Goal: Transaction & Acquisition: Purchase product/service

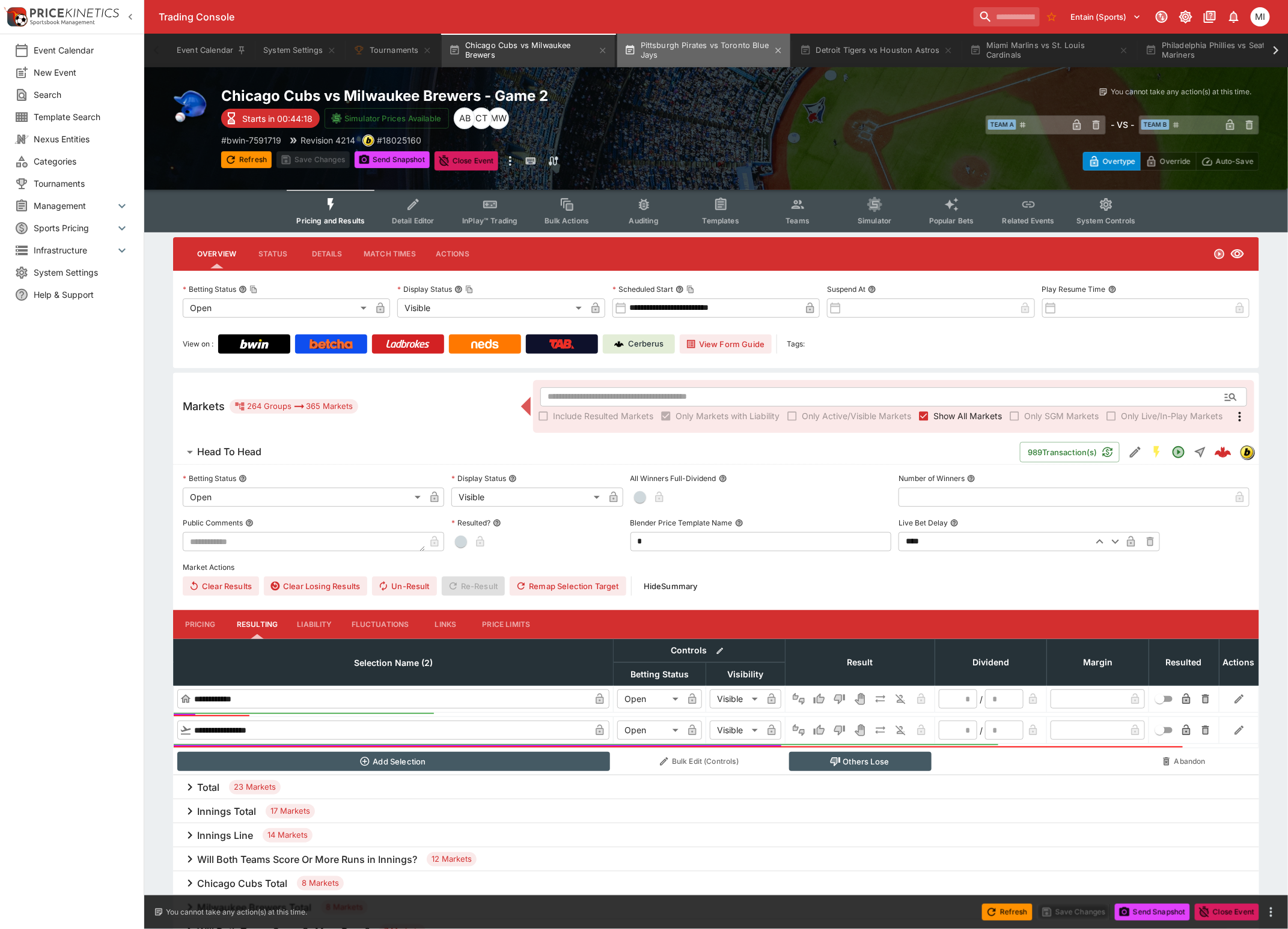
click at [680, 50] on button "Pittsburgh Pirates vs Toronto Blue Jays" at bounding box center [704, 50] width 173 height 33
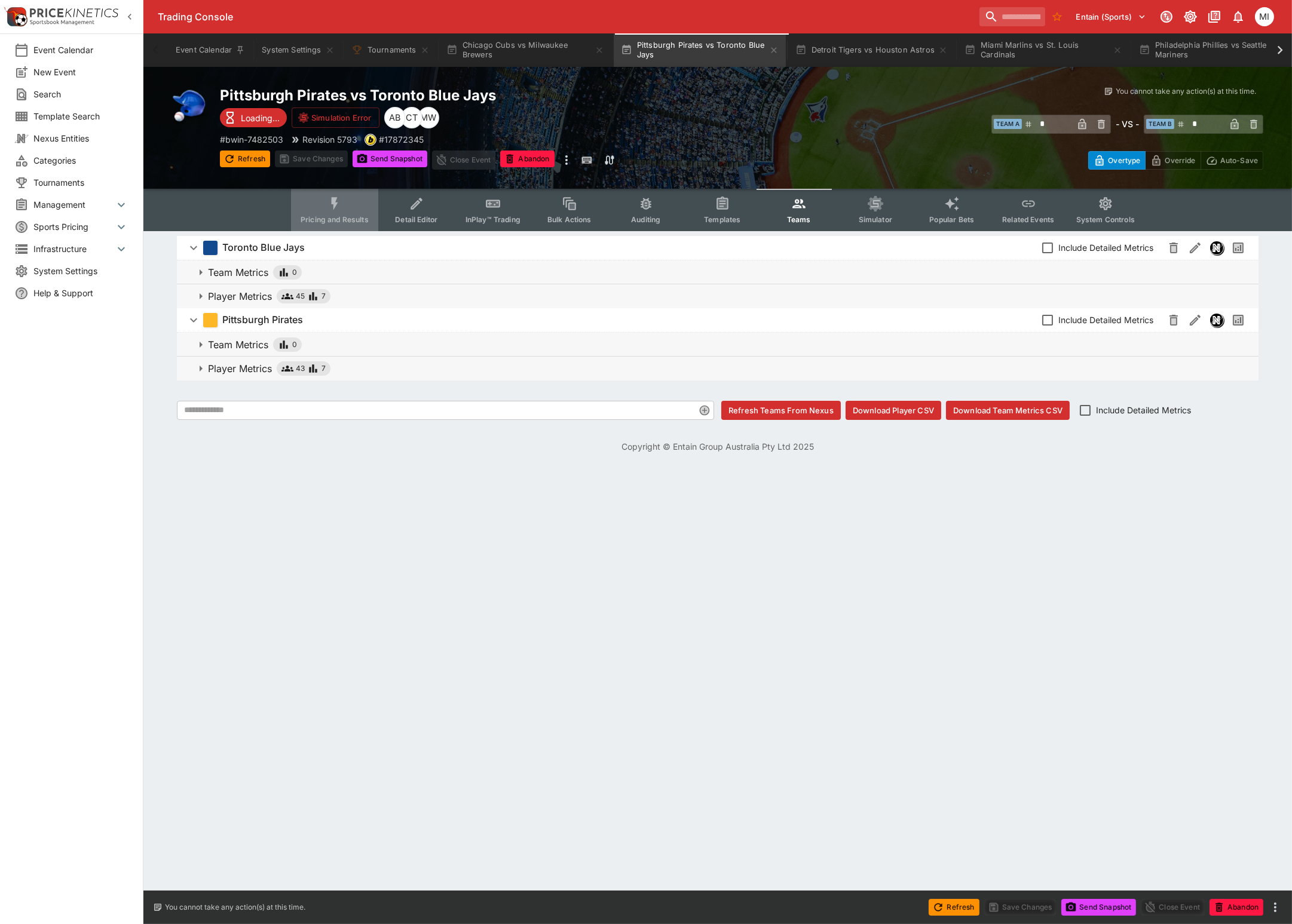
click at [360, 211] on button "Pricing and Results" at bounding box center [335, 210] width 87 height 42
click at [254, 161] on button "Refresh" at bounding box center [244, 159] width 50 height 17
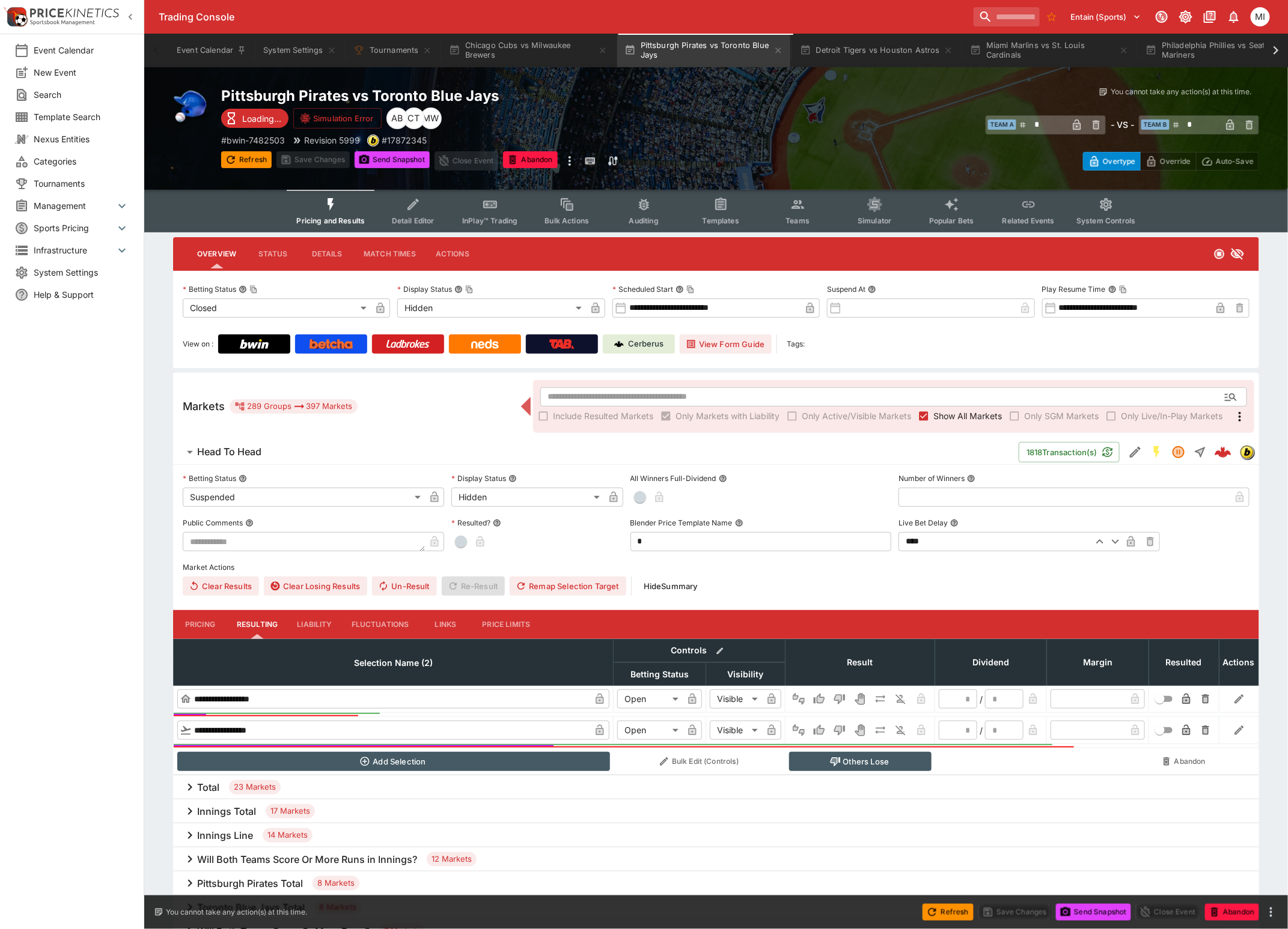
type input "*"
click at [127, 18] on icon "button" at bounding box center [130, 17] width 12 height 12
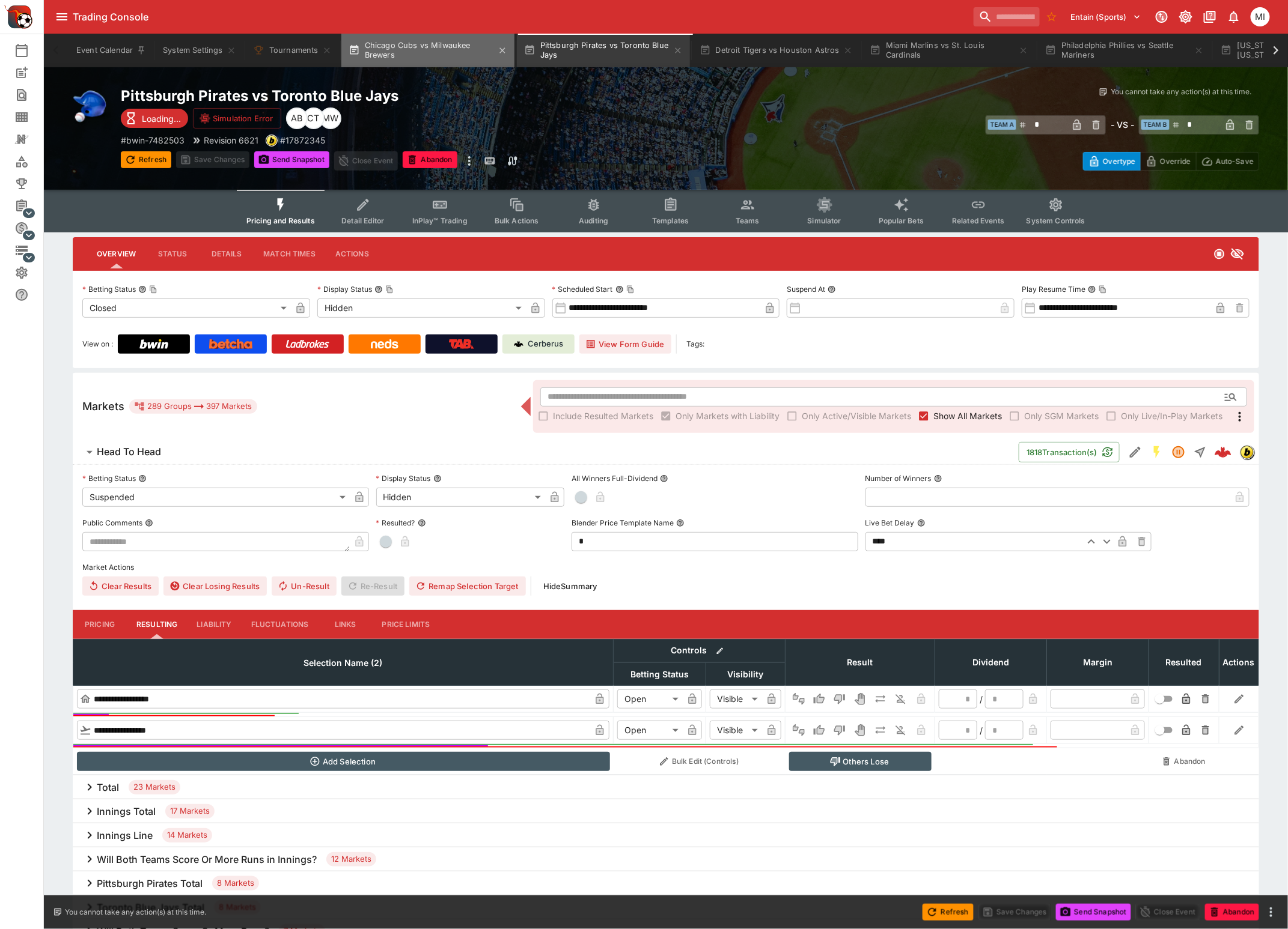
click at [444, 62] on button "Chicago Cubs vs Milwaukee Brewers" at bounding box center [428, 50] width 173 height 33
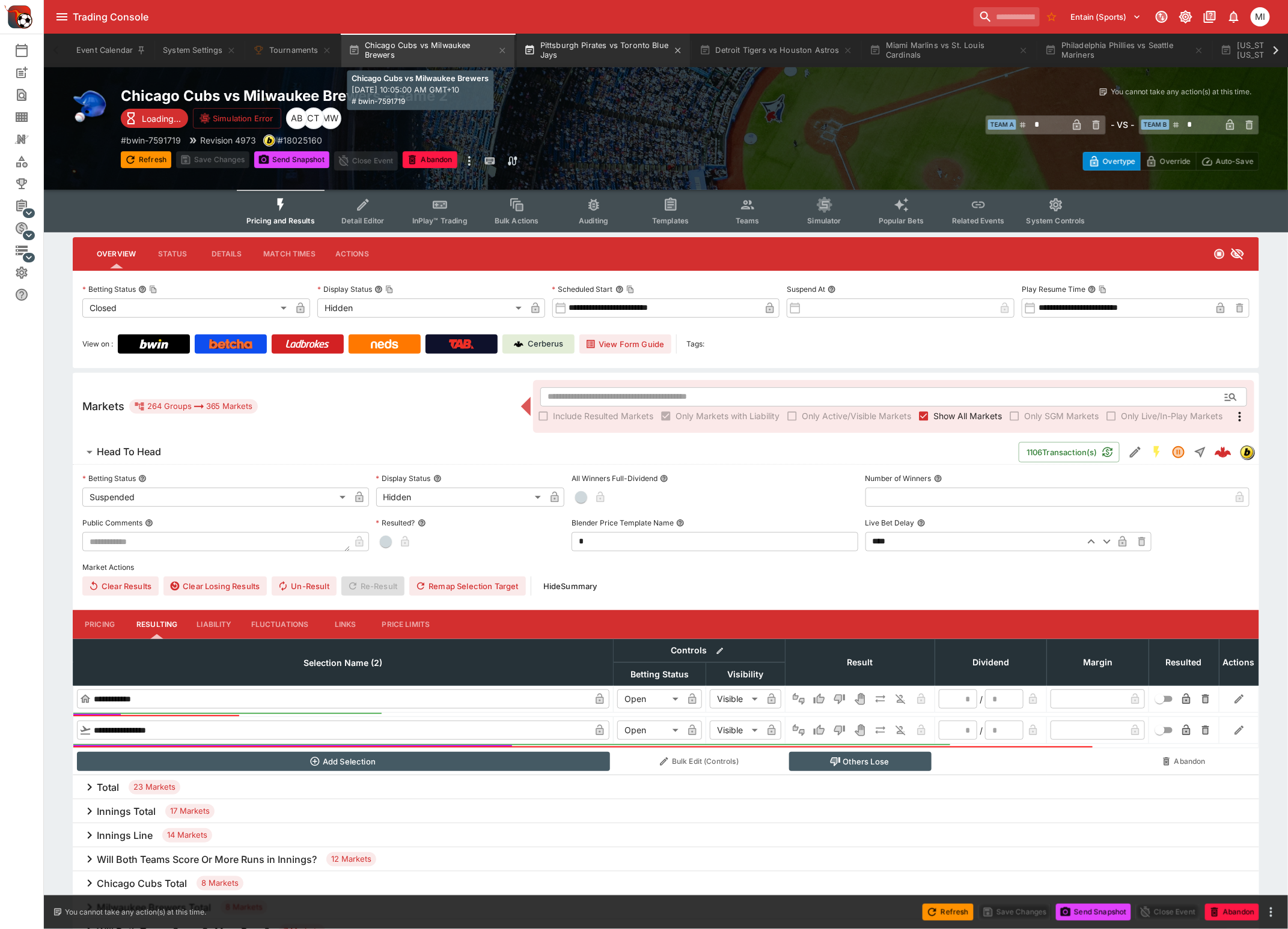
click at [586, 46] on button "Pittsburgh Pirates vs Toronto Blue Jays" at bounding box center [603, 50] width 173 height 33
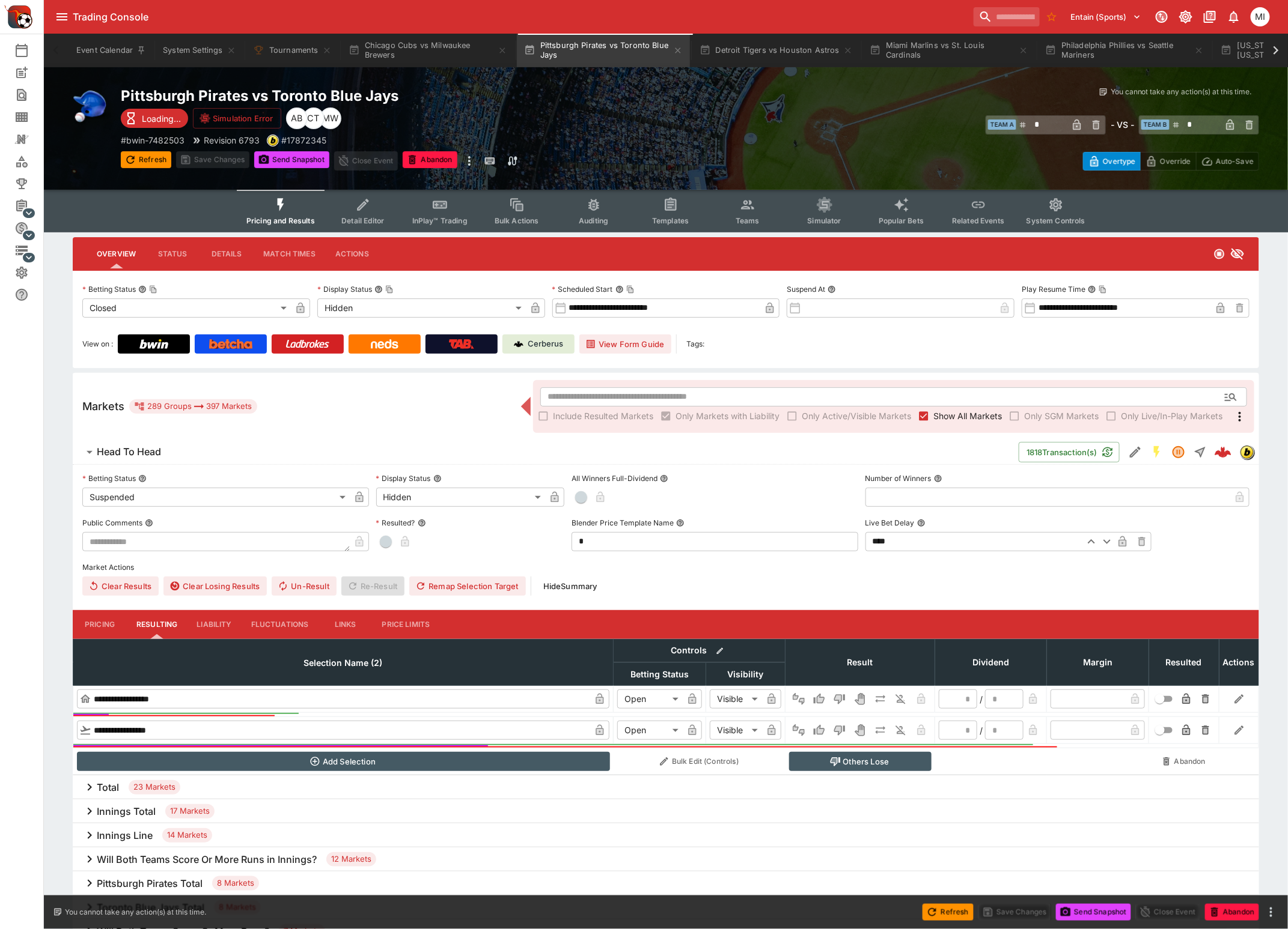
type input "*"
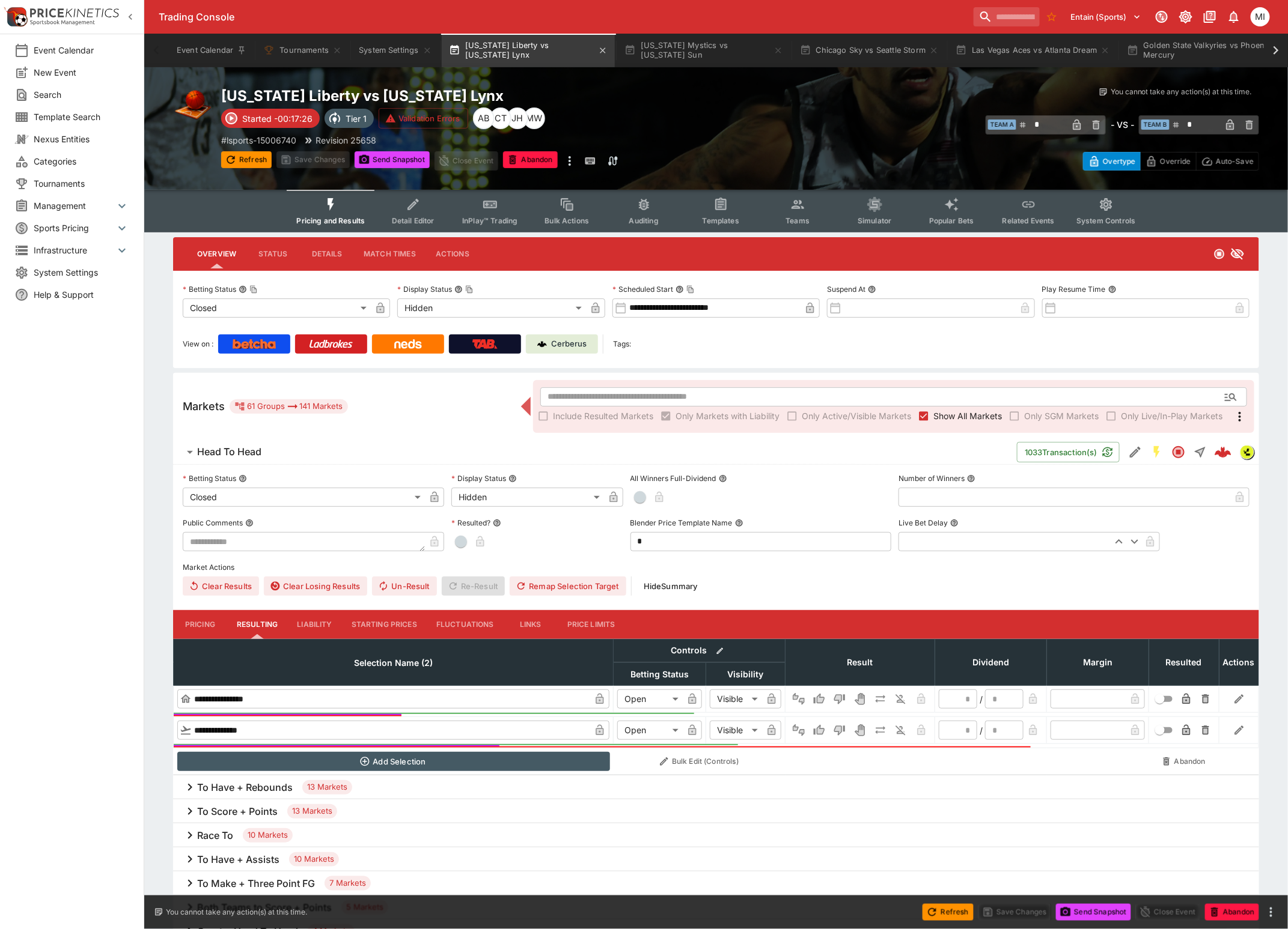
click at [514, 52] on button "[US_STATE] Liberty vs [US_STATE] Lynx" at bounding box center [528, 50] width 173 height 33
click at [701, 60] on button "[US_STATE] Mystics vs [US_STATE] Sun" at bounding box center [704, 50] width 173 height 33
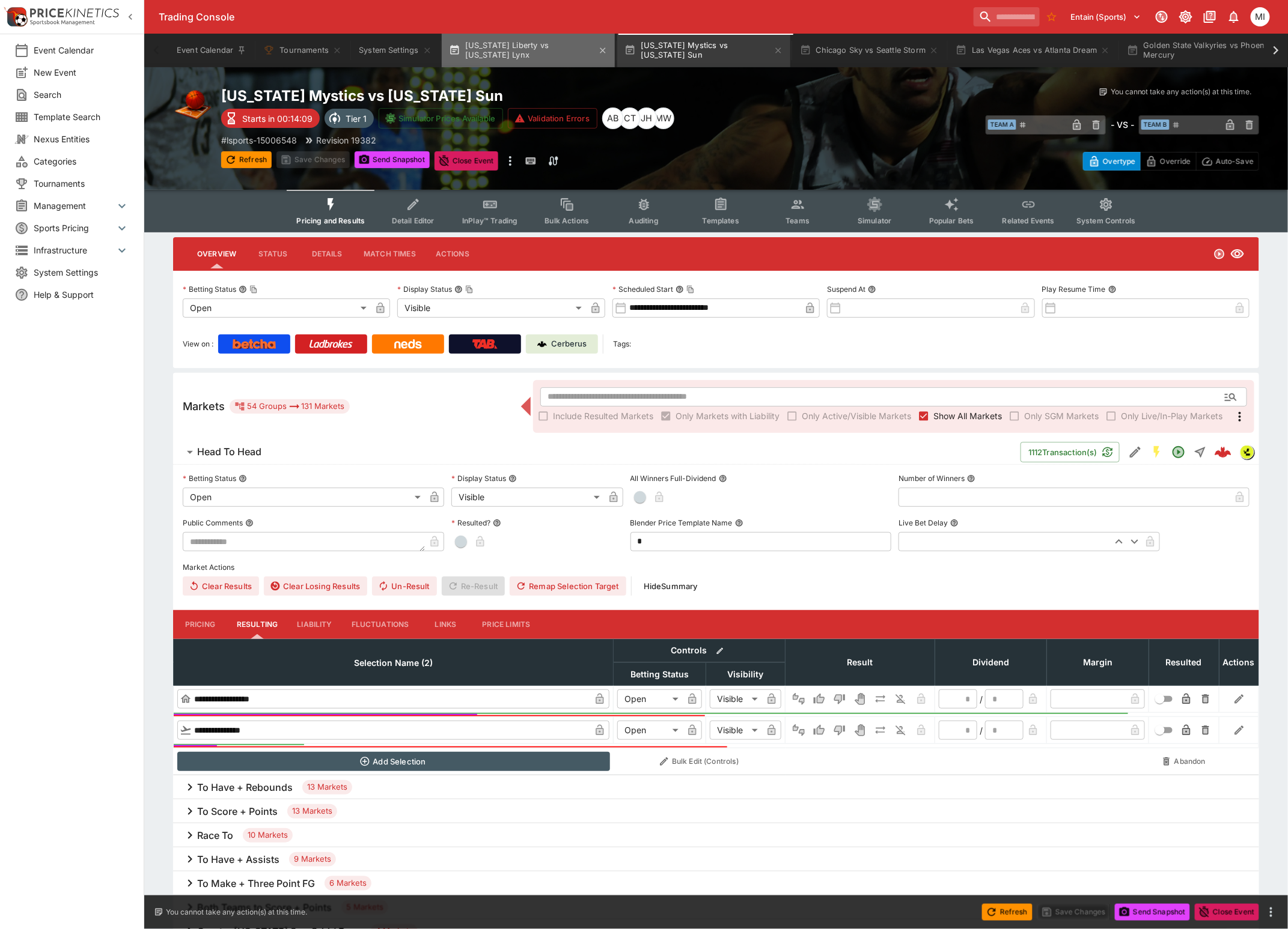
click at [531, 61] on button "[US_STATE] Liberty vs [US_STATE] Lynx" at bounding box center [528, 50] width 173 height 33
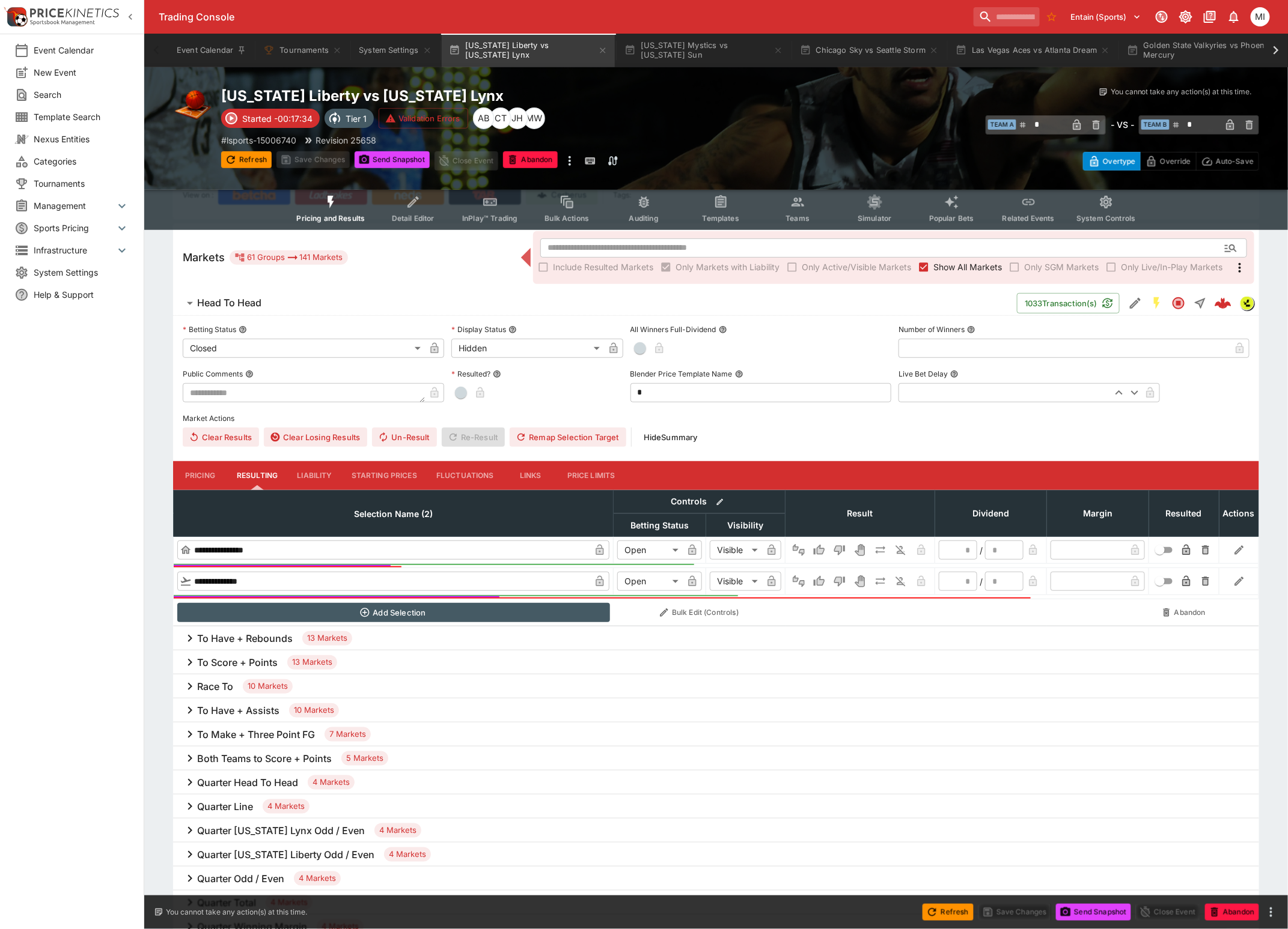
scroll to position [150, 0]
click at [243, 733] on h6 "To Make + Three Point FG" at bounding box center [256, 734] width 118 height 13
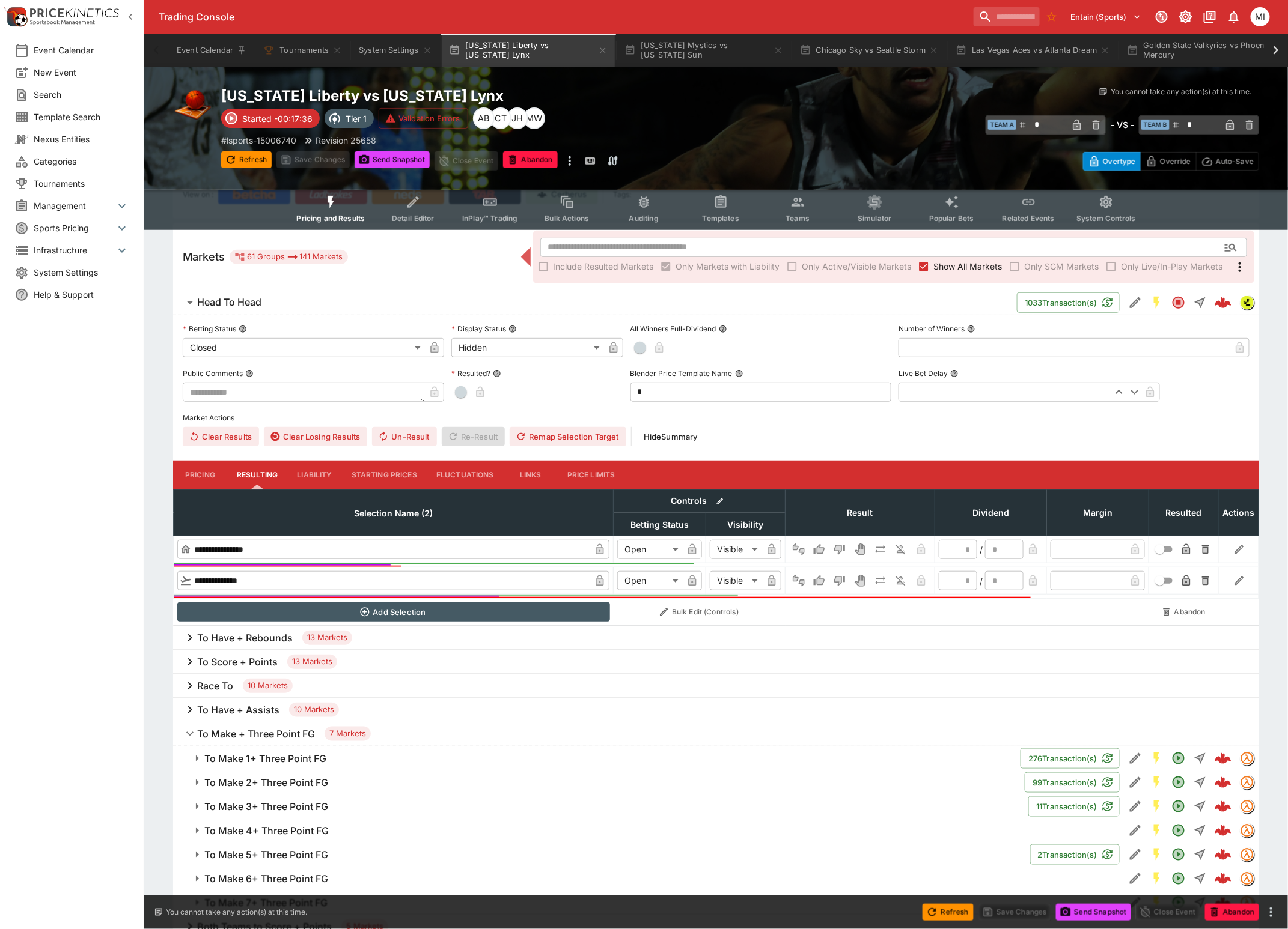
click at [261, 753] on h6 "To Make 1+ Three Point FG" at bounding box center [265, 759] width 122 height 13
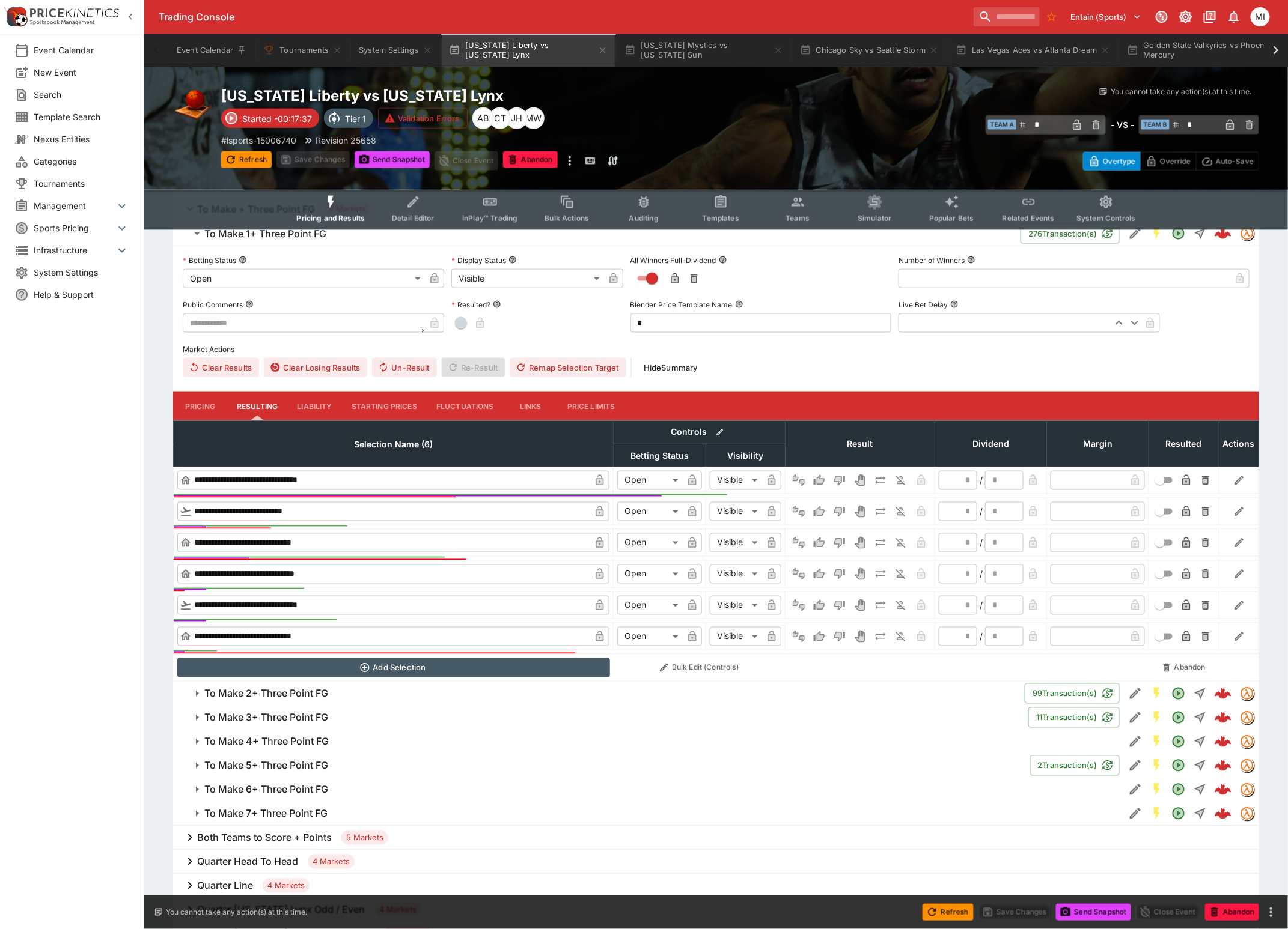
scroll to position [676, 0]
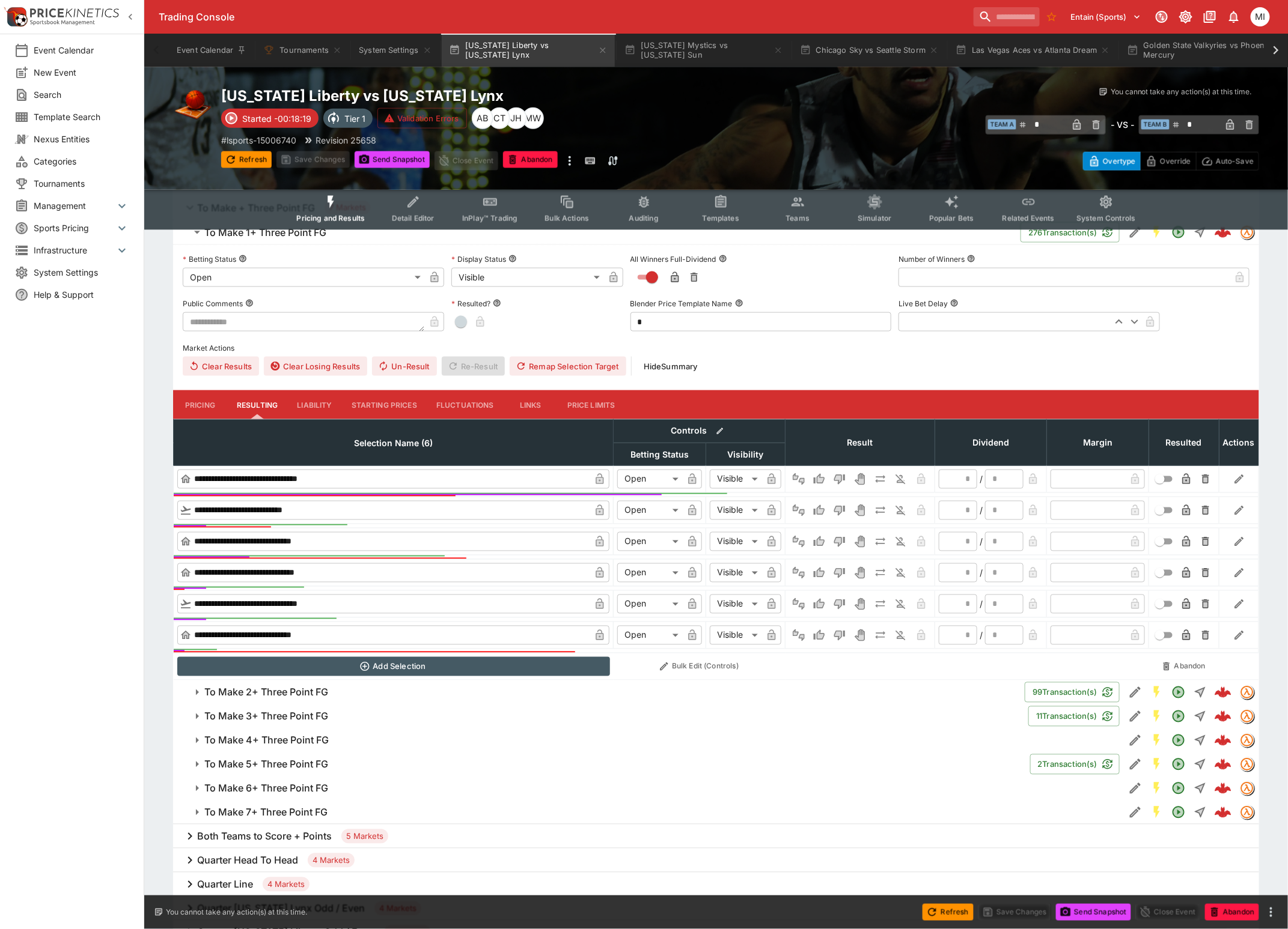
type input "**"
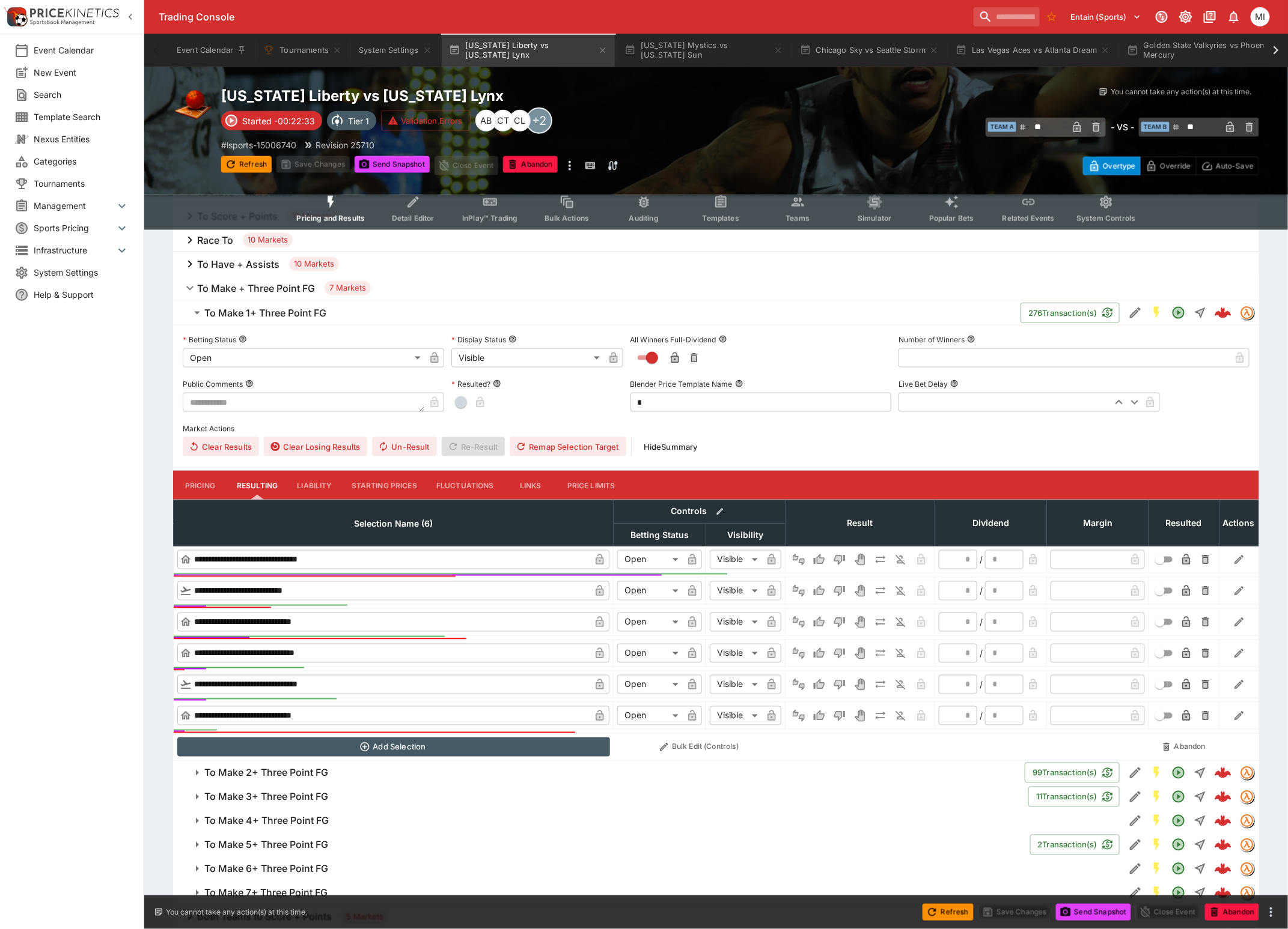
scroll to position [451, 0]
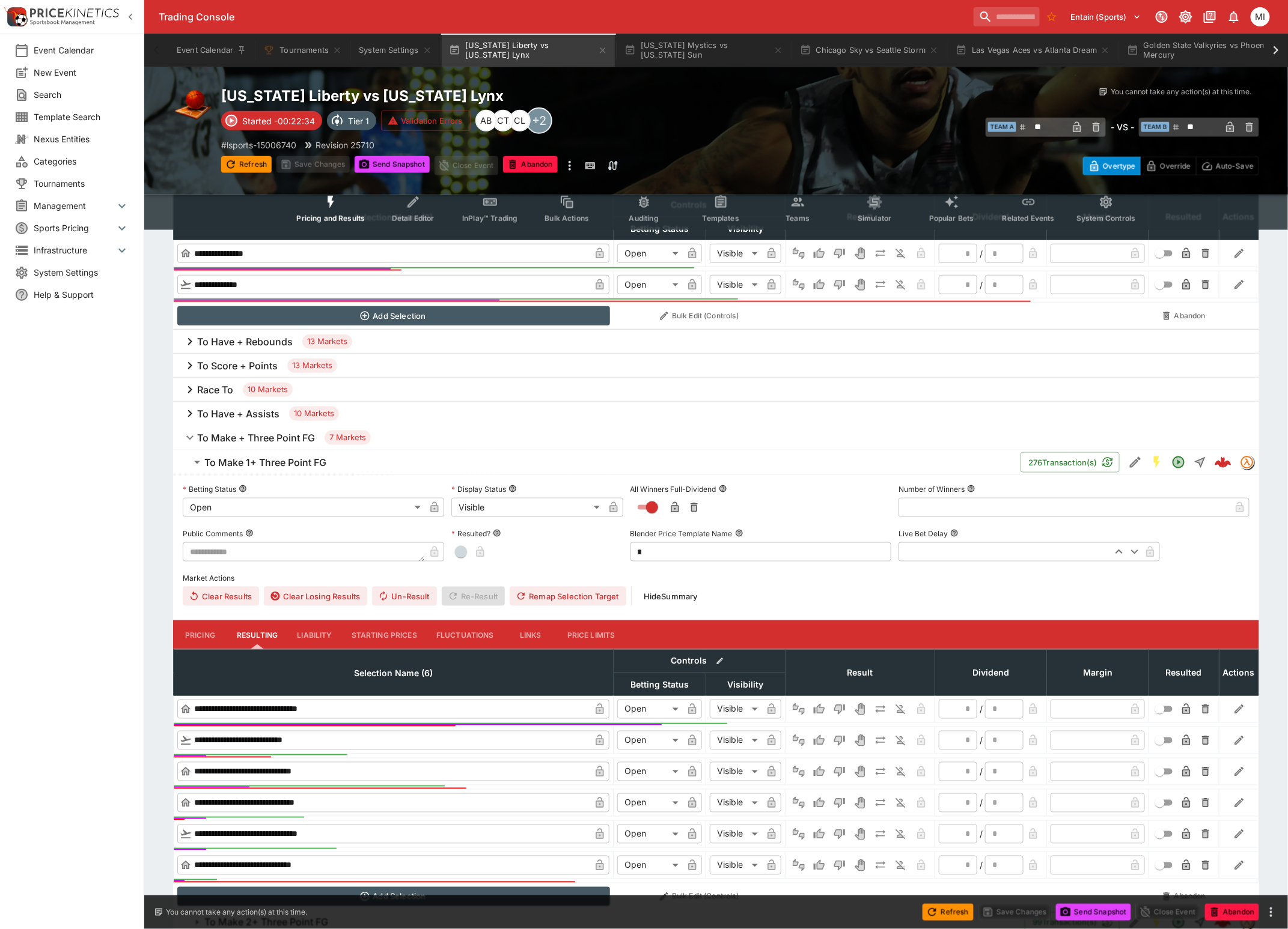
click at [240, 343] on h6 "To Have + Rebounds" at bounding box center [245, 342] width 96 height 13
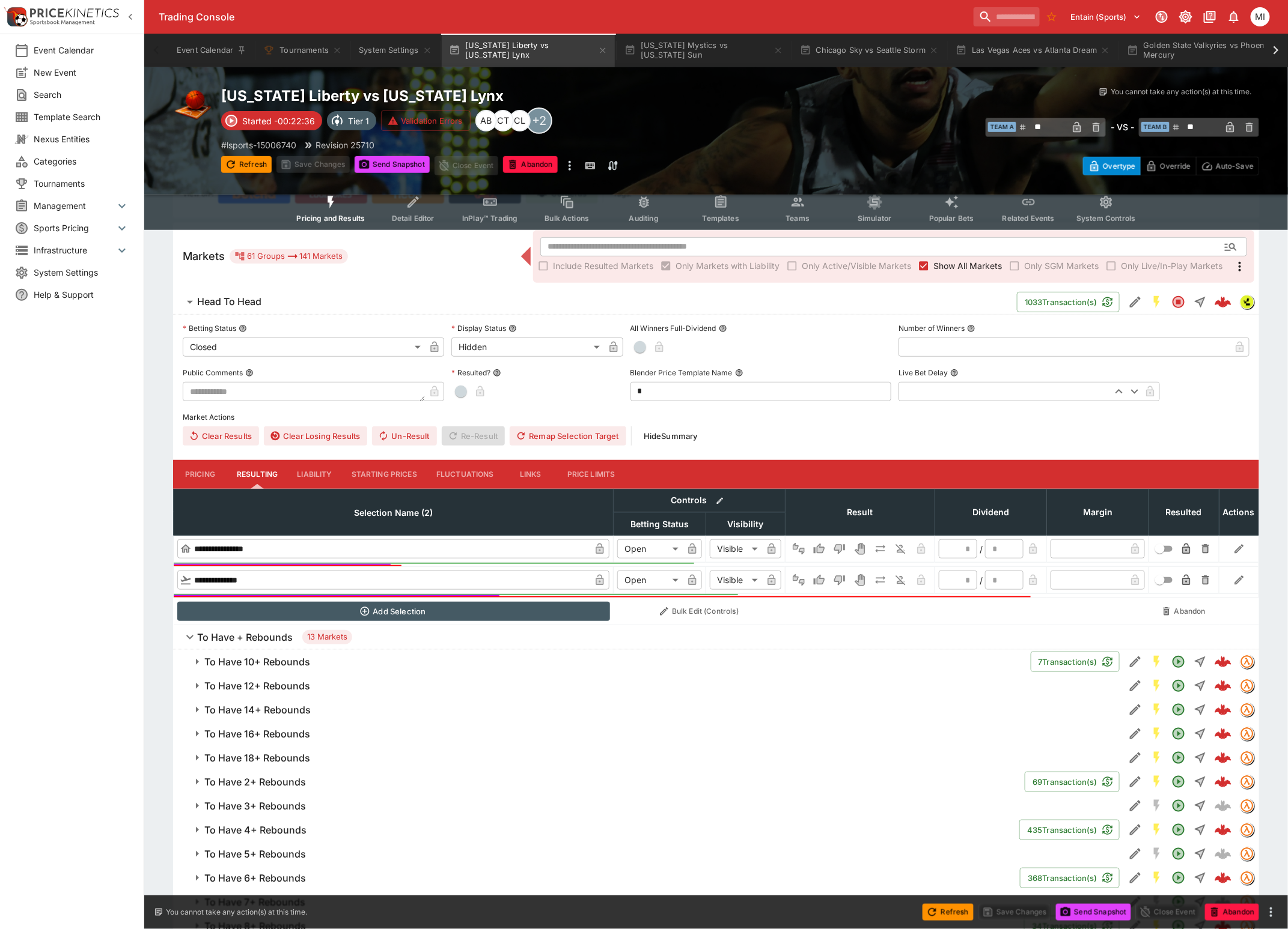
scroll to position [0, 0]
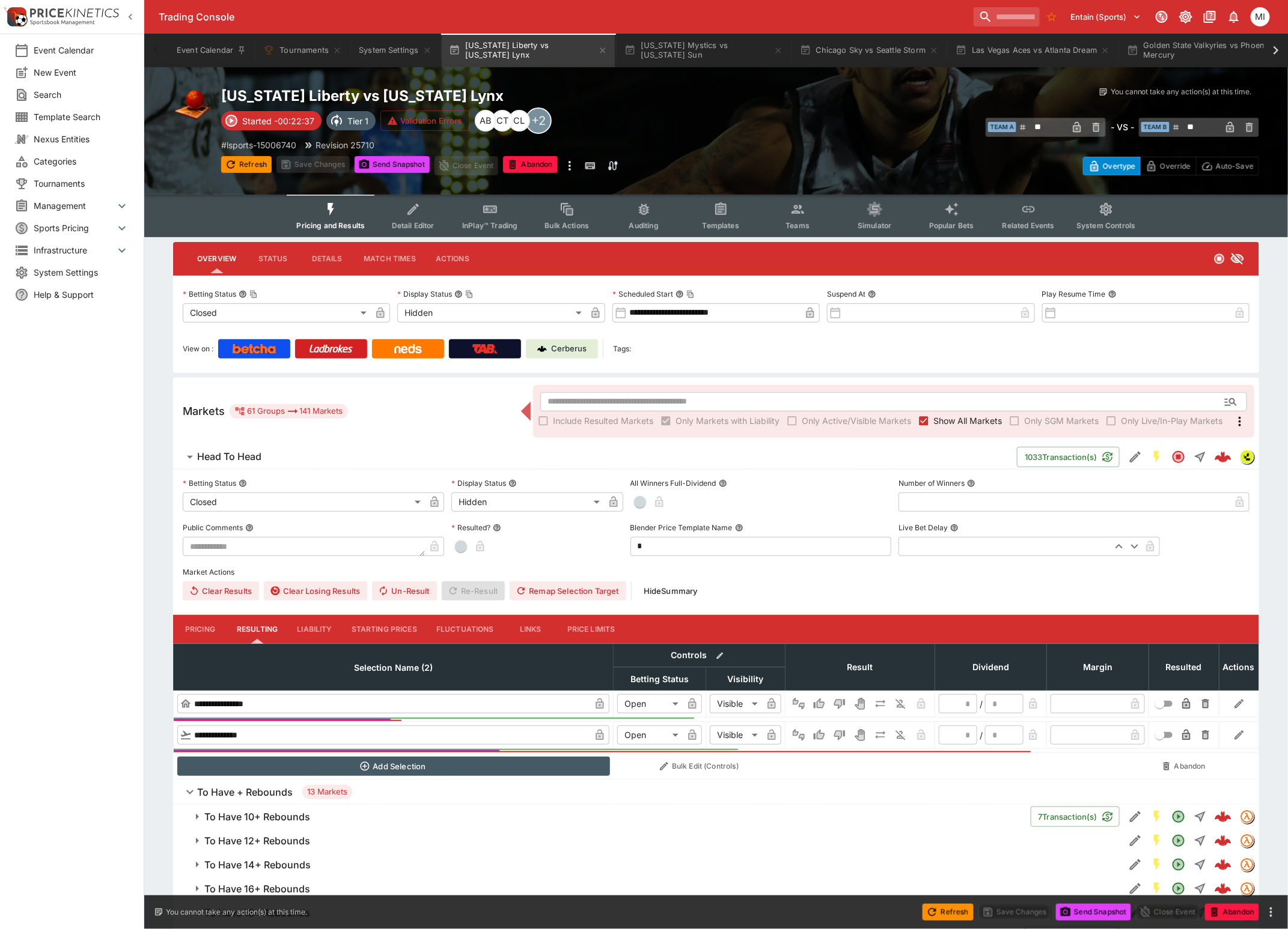
click at [962, 420] on span "Show All Markets" at bounding box center [967, 420] width 69 height 13
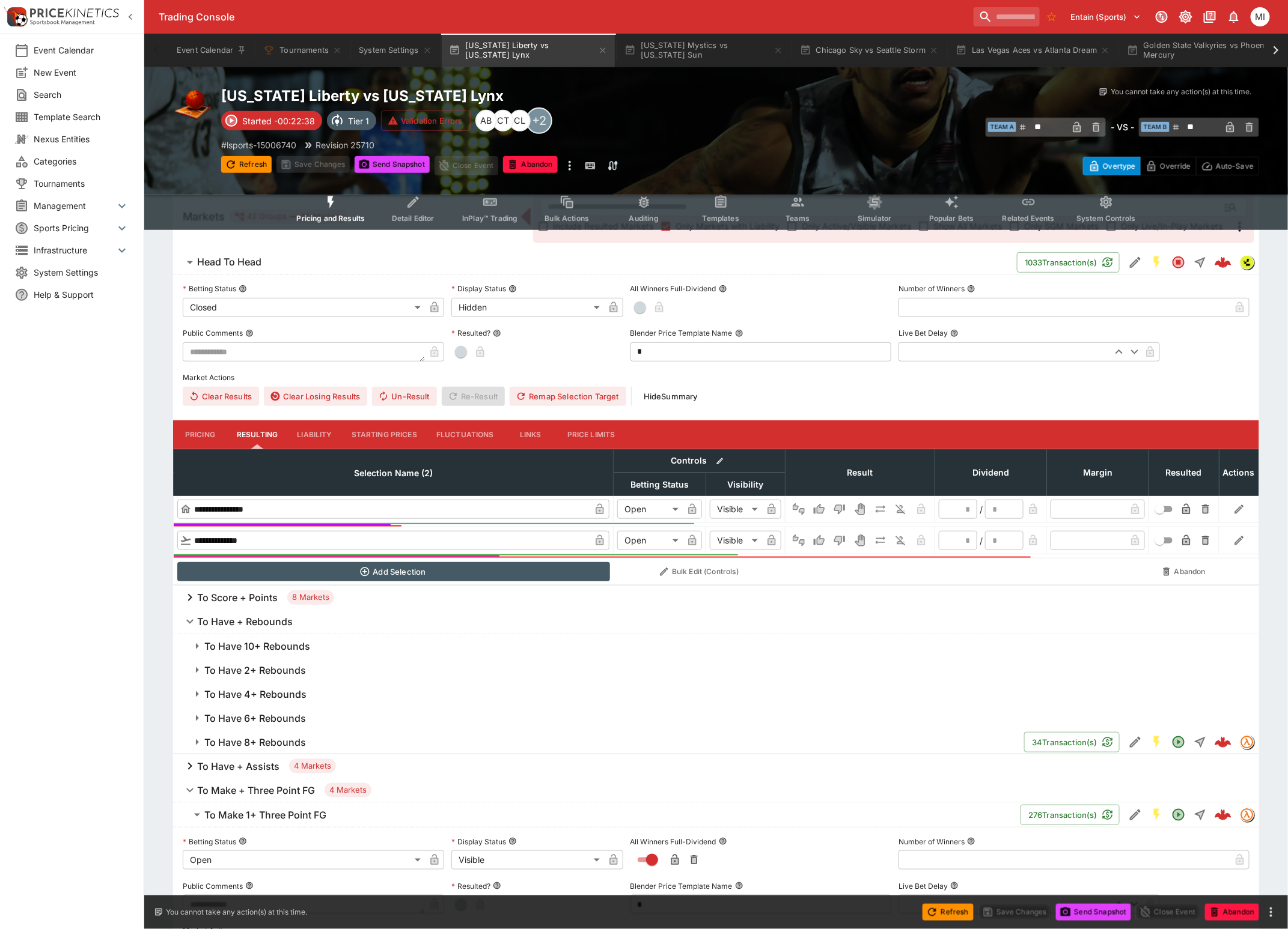
scroll to position [225, 0]
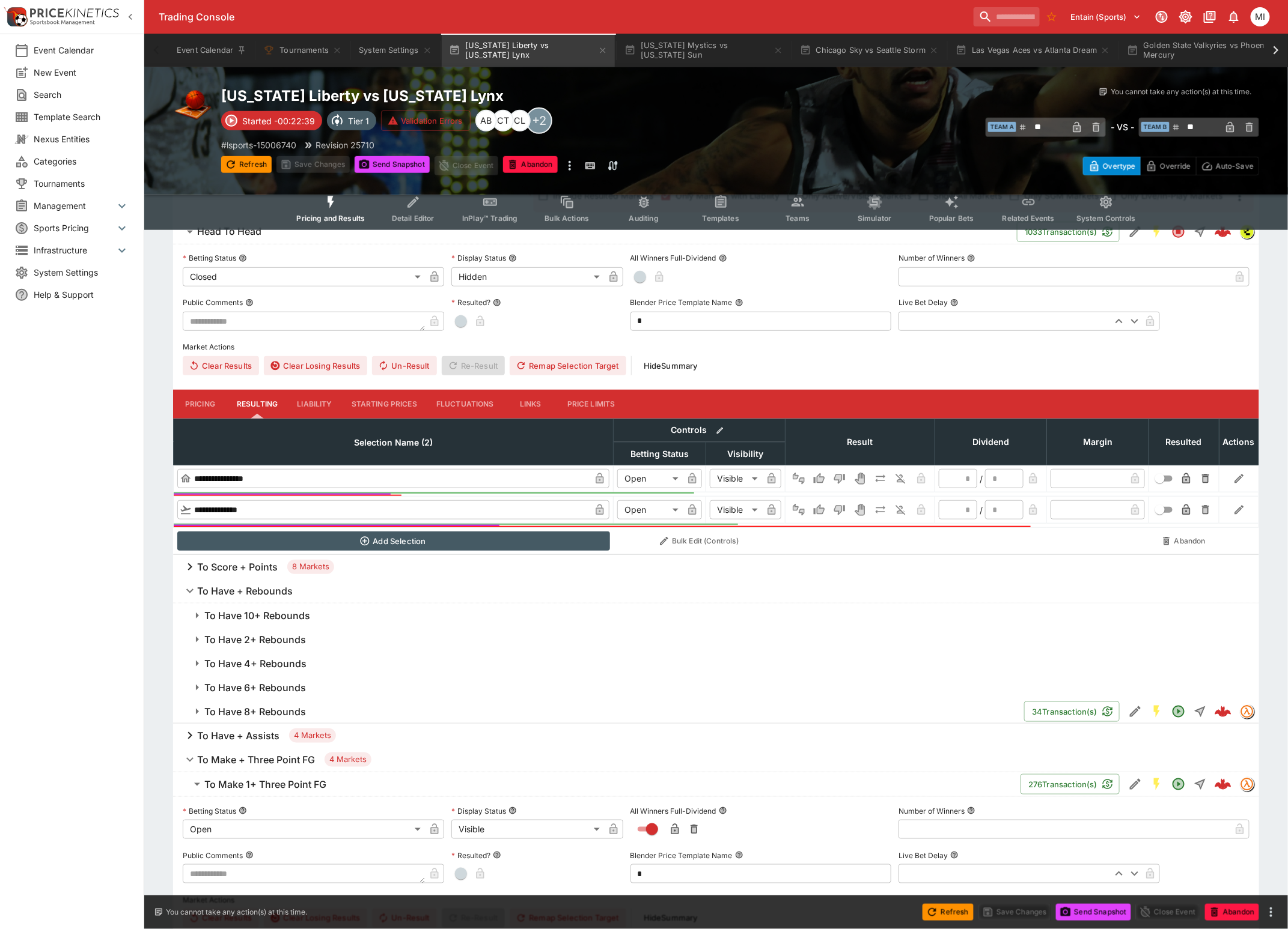
click at [257, 634] on h6 "To Have 2+ Rebounds" at bounding box center [255, 640] width 102 height 13
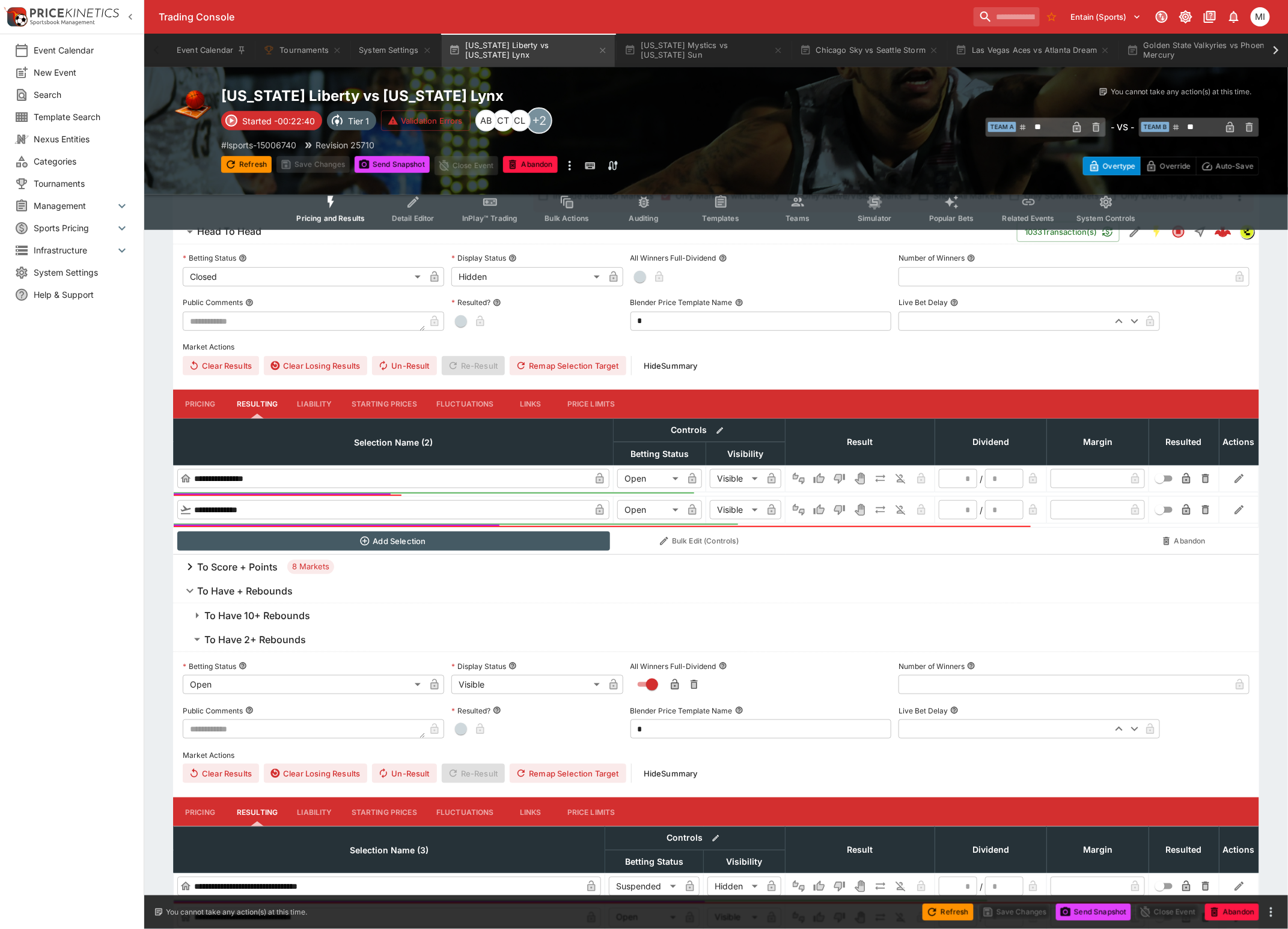
scroll to position [600, 0]
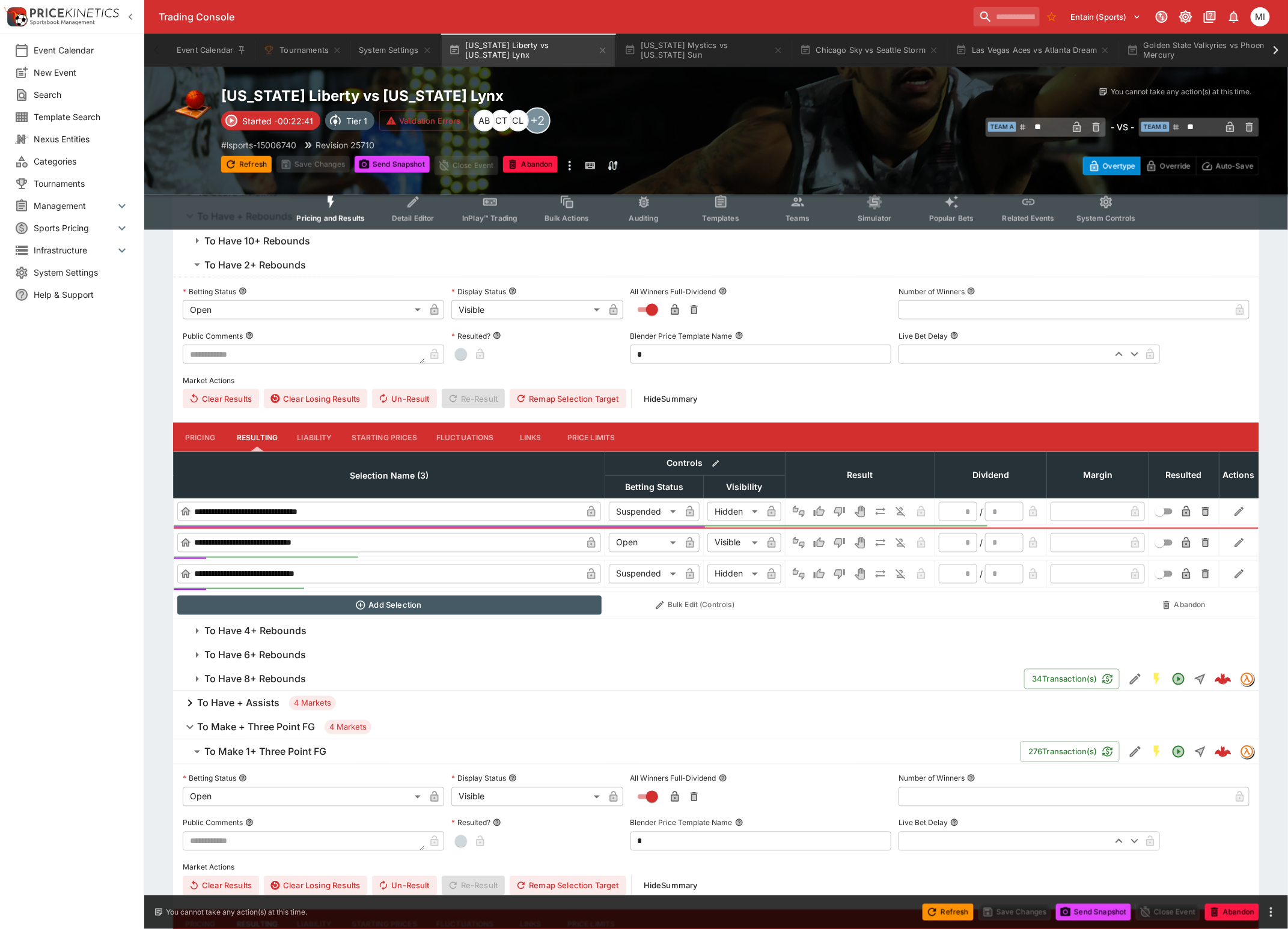
click at [320, 634] on span "To Have 4+ Rebounds" at bounding box center [727, 632] width 1045 height 13
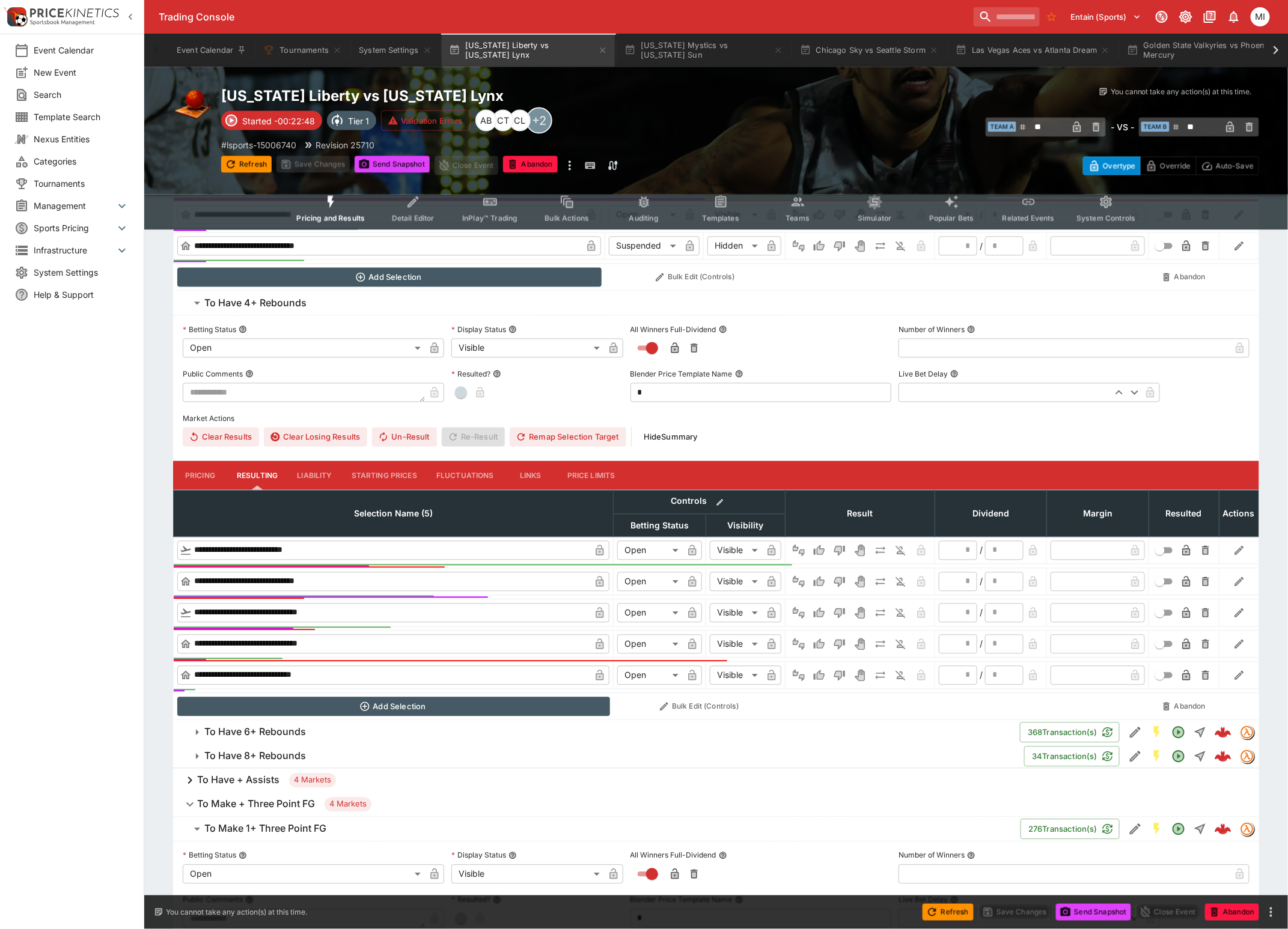
scroll to position [1051, 0]
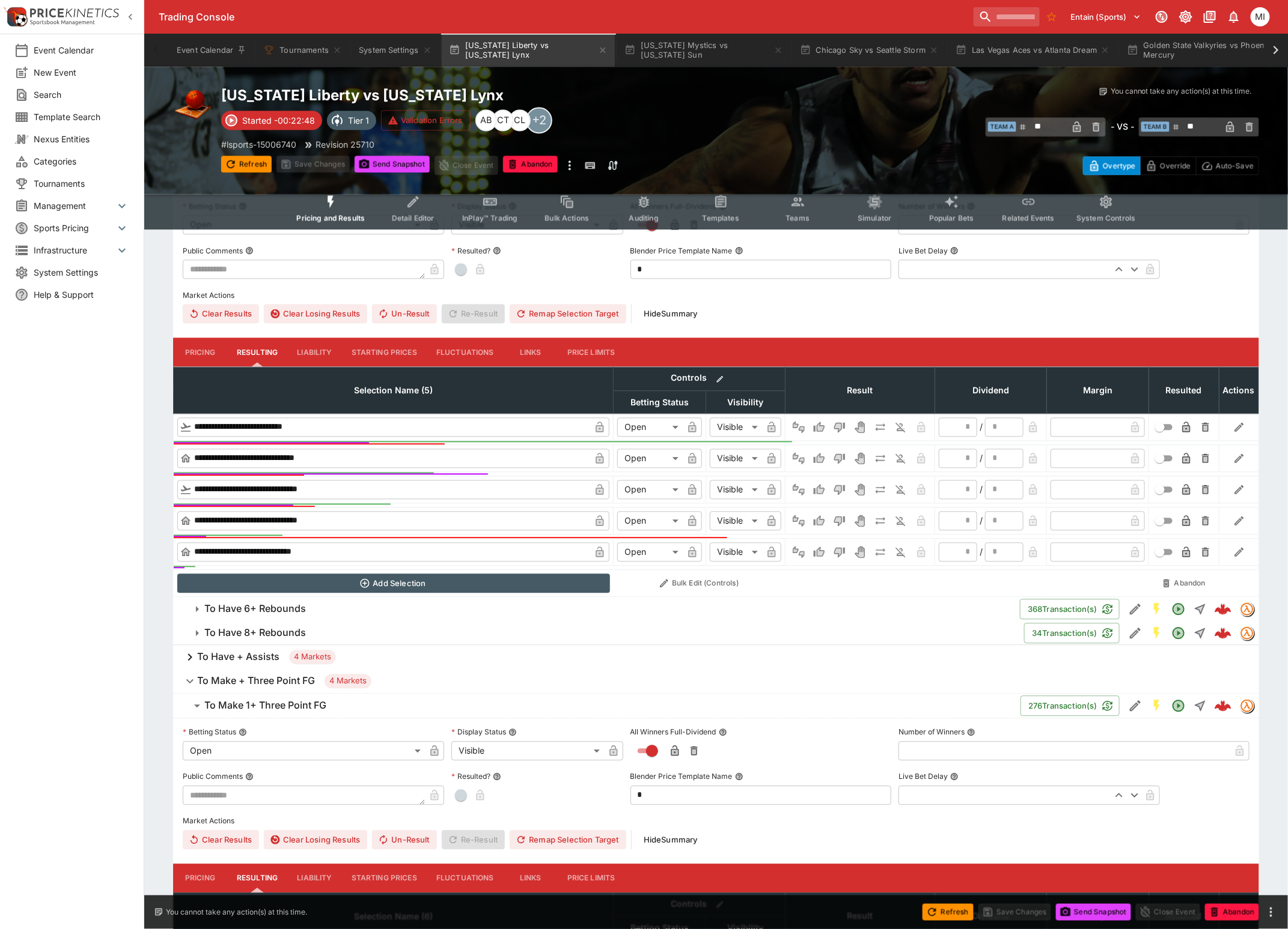
click at [265, 662] on h6 "To Have + Assists" at bounding box center [238, 657] width 82 height 13
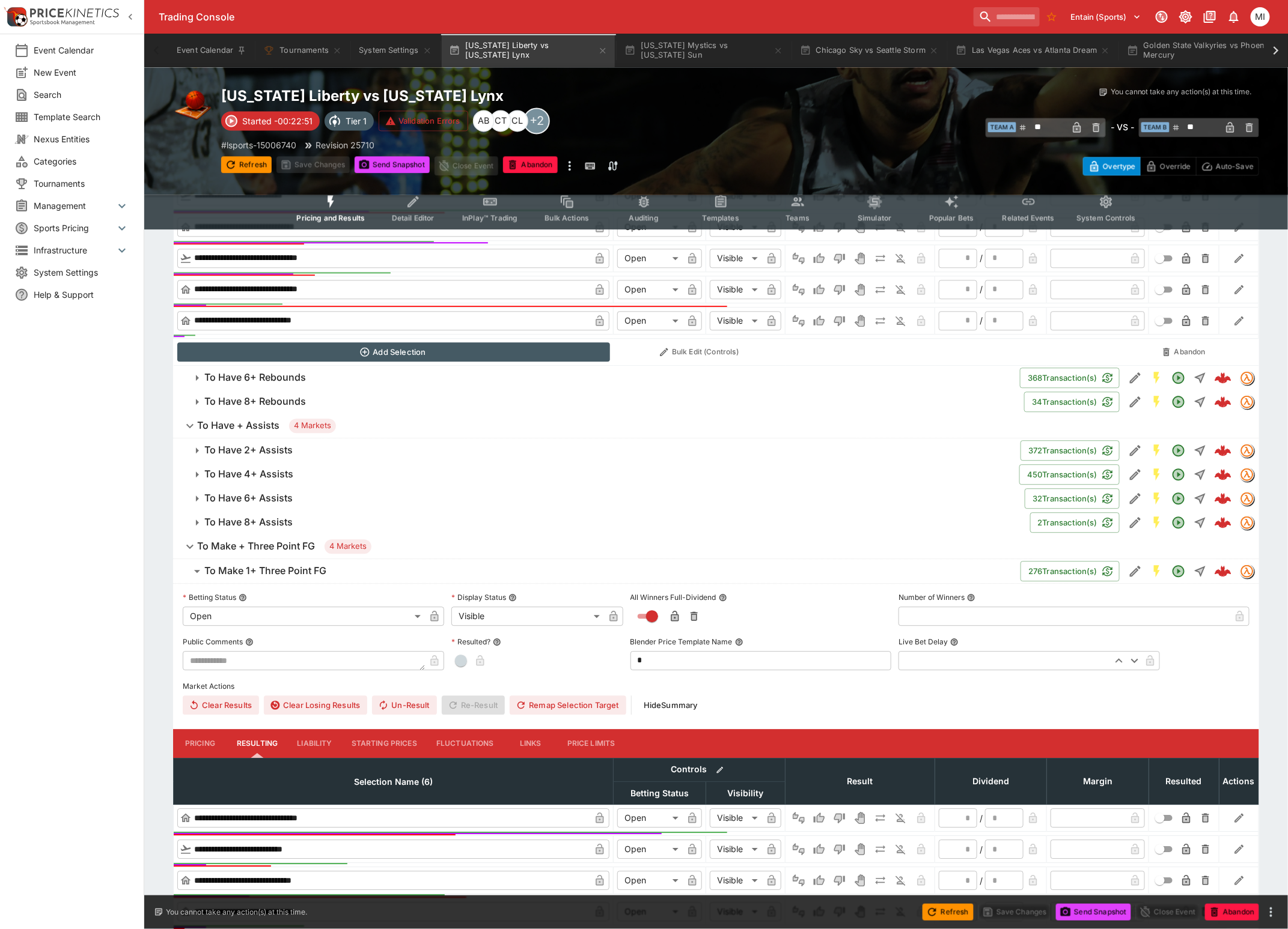
scroll to position [1276, 0]
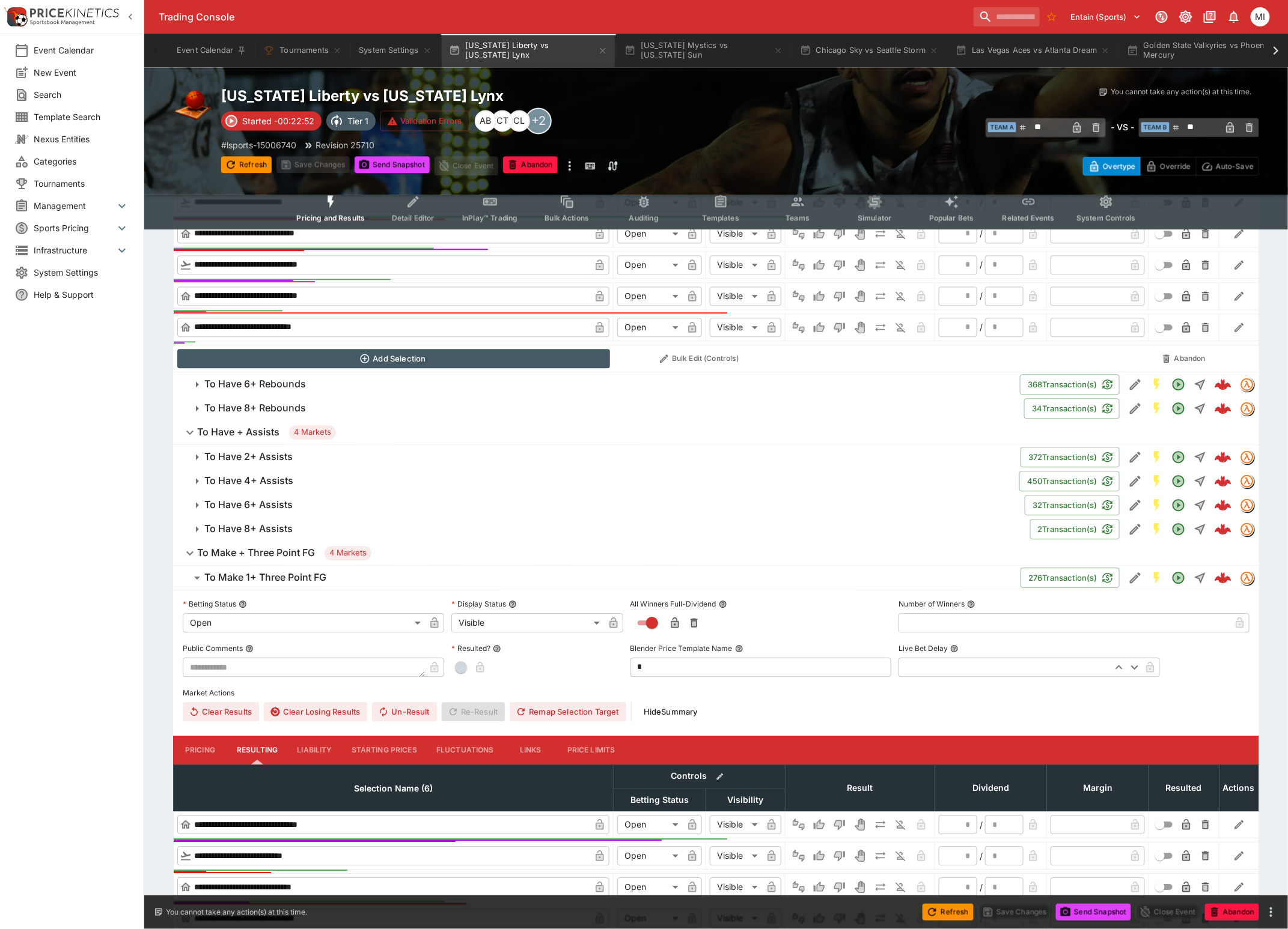
click at [265, 458] on h6 "To Have 2+ Assists" at bounding box center [248, 457] width 88 height 13
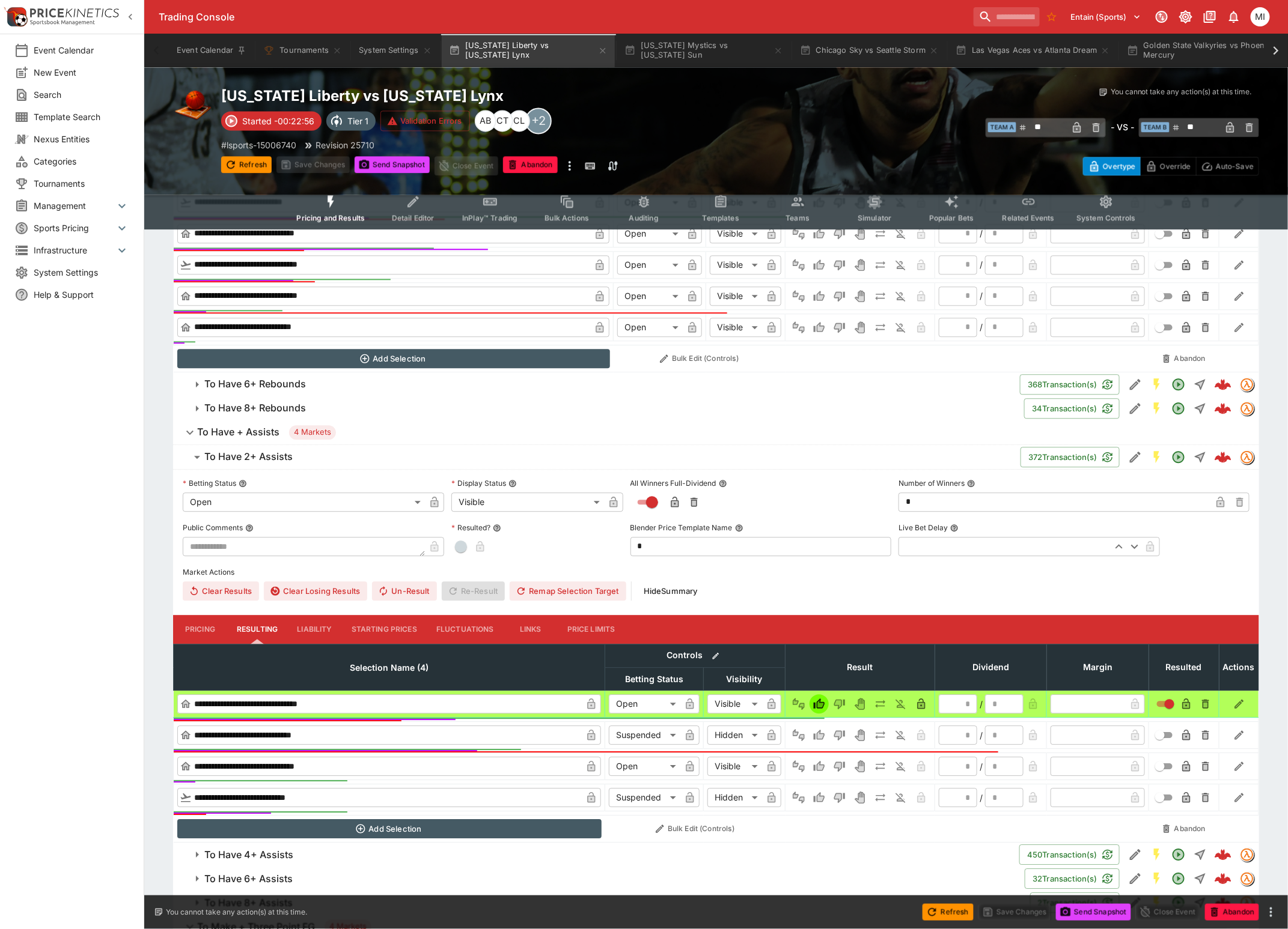
click at [259, 459] on h6 "To Have 2+ Assists" at bounding box center [248, 457] width 88 height 13
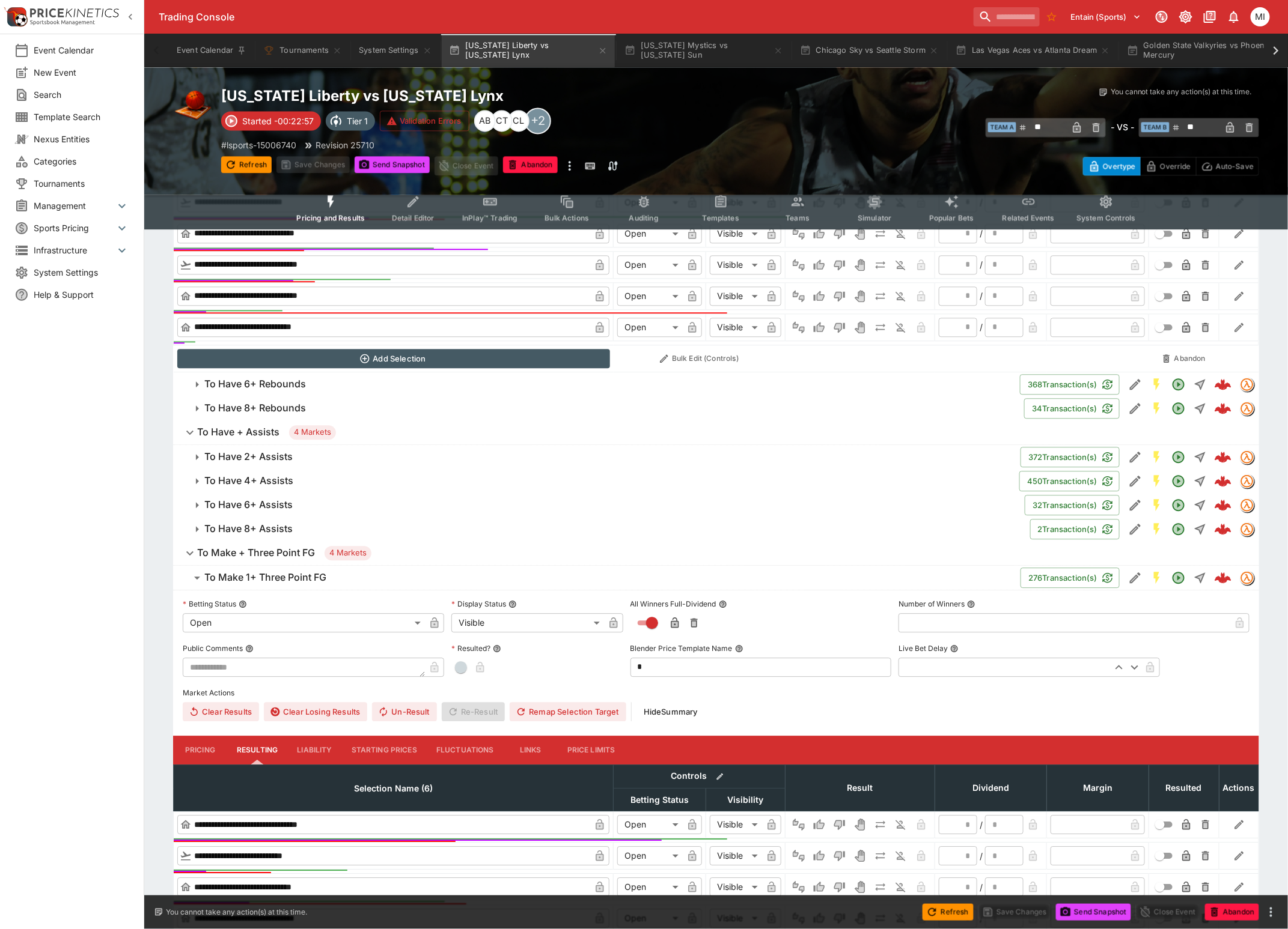
click at [264, 479] on h6 "To Have 4+ Assists" at bounding box center [249, 481] width 89 height 13
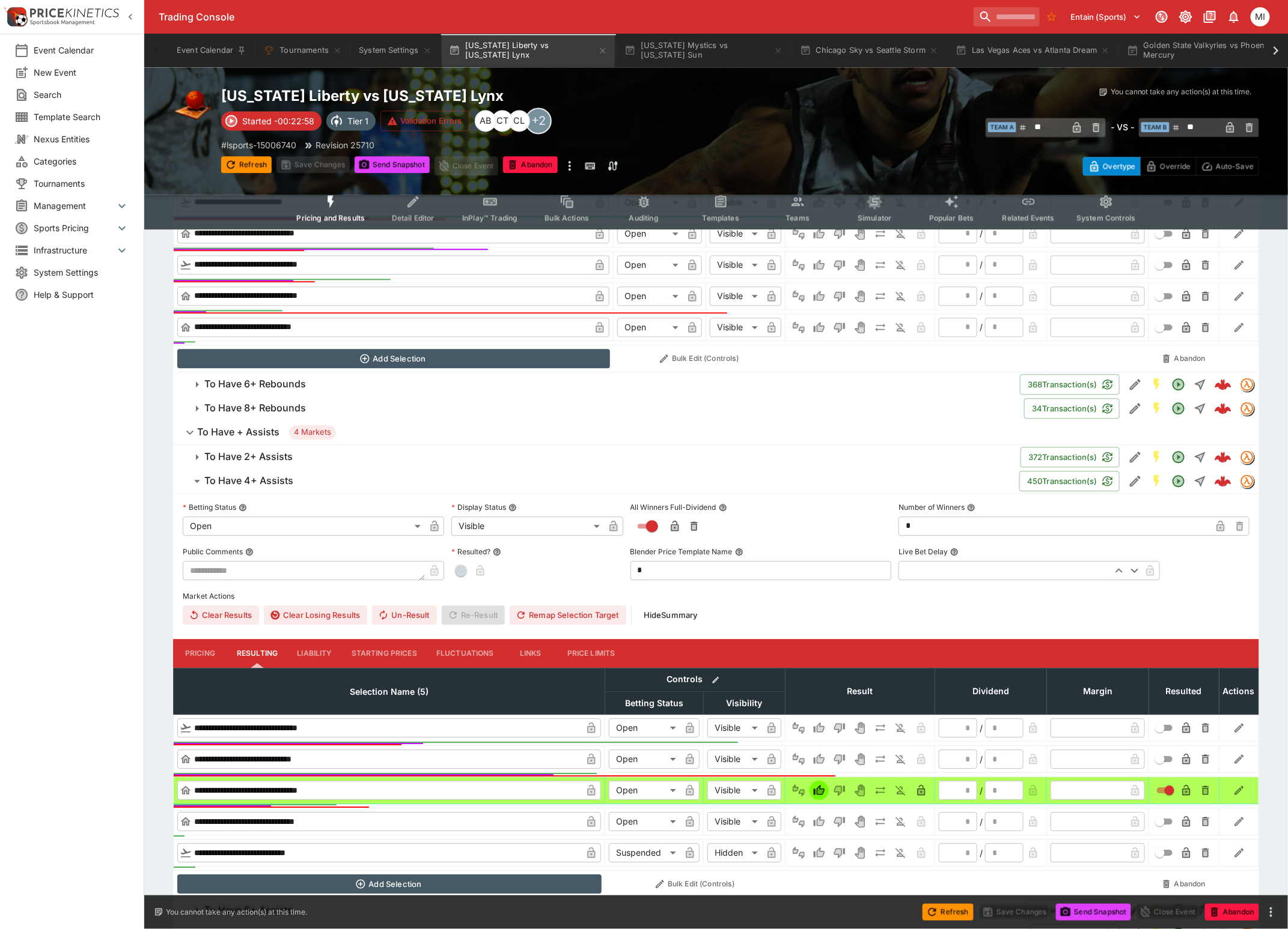
click at [264, 479] on h6 "To Have 4+ Assists" at bounding box center [249, 481] width 89 height 13
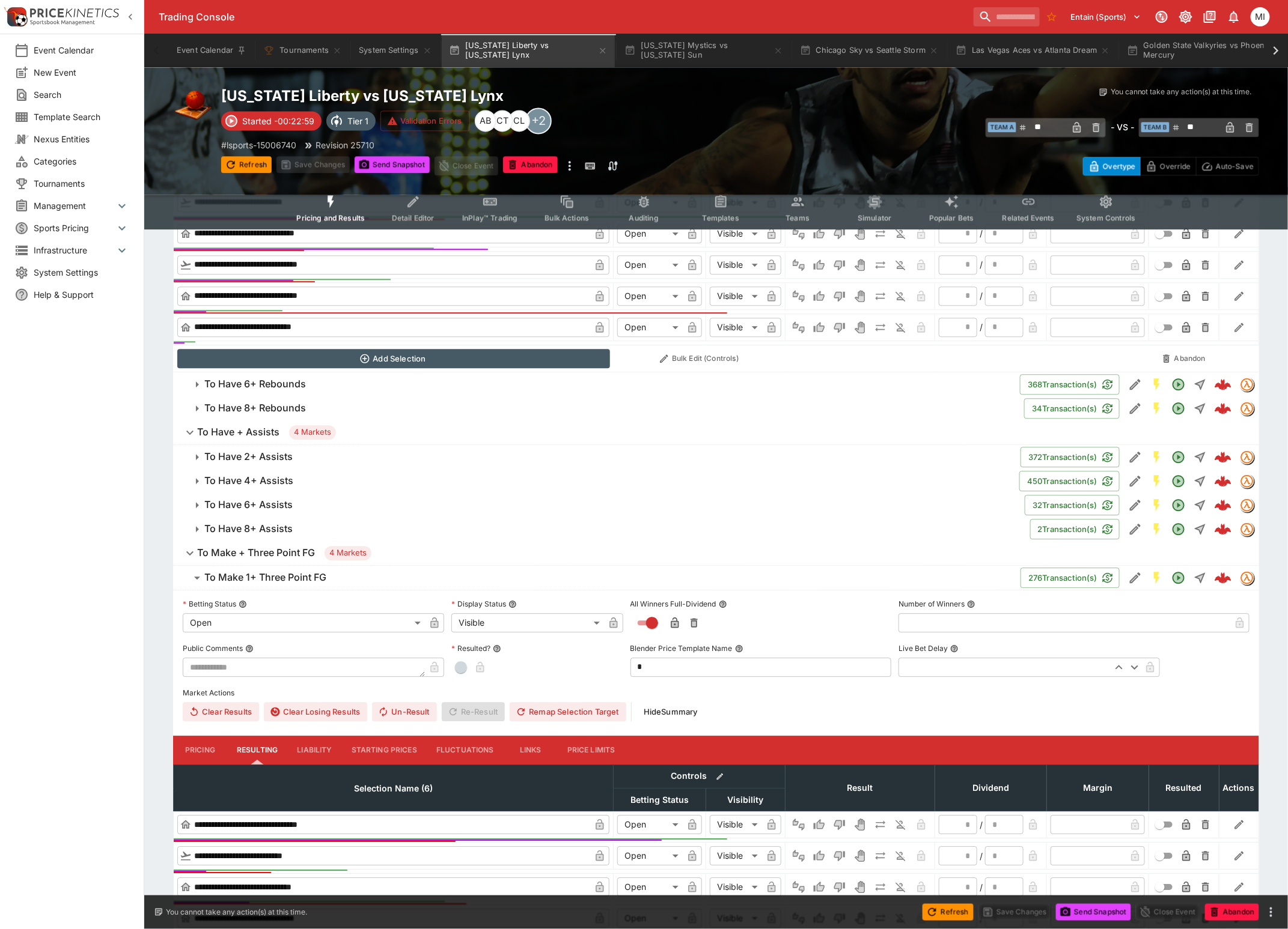
click at [256, 436] on h6 "To Have + Assists" at bounding box center [238, 432] width 82 height 13
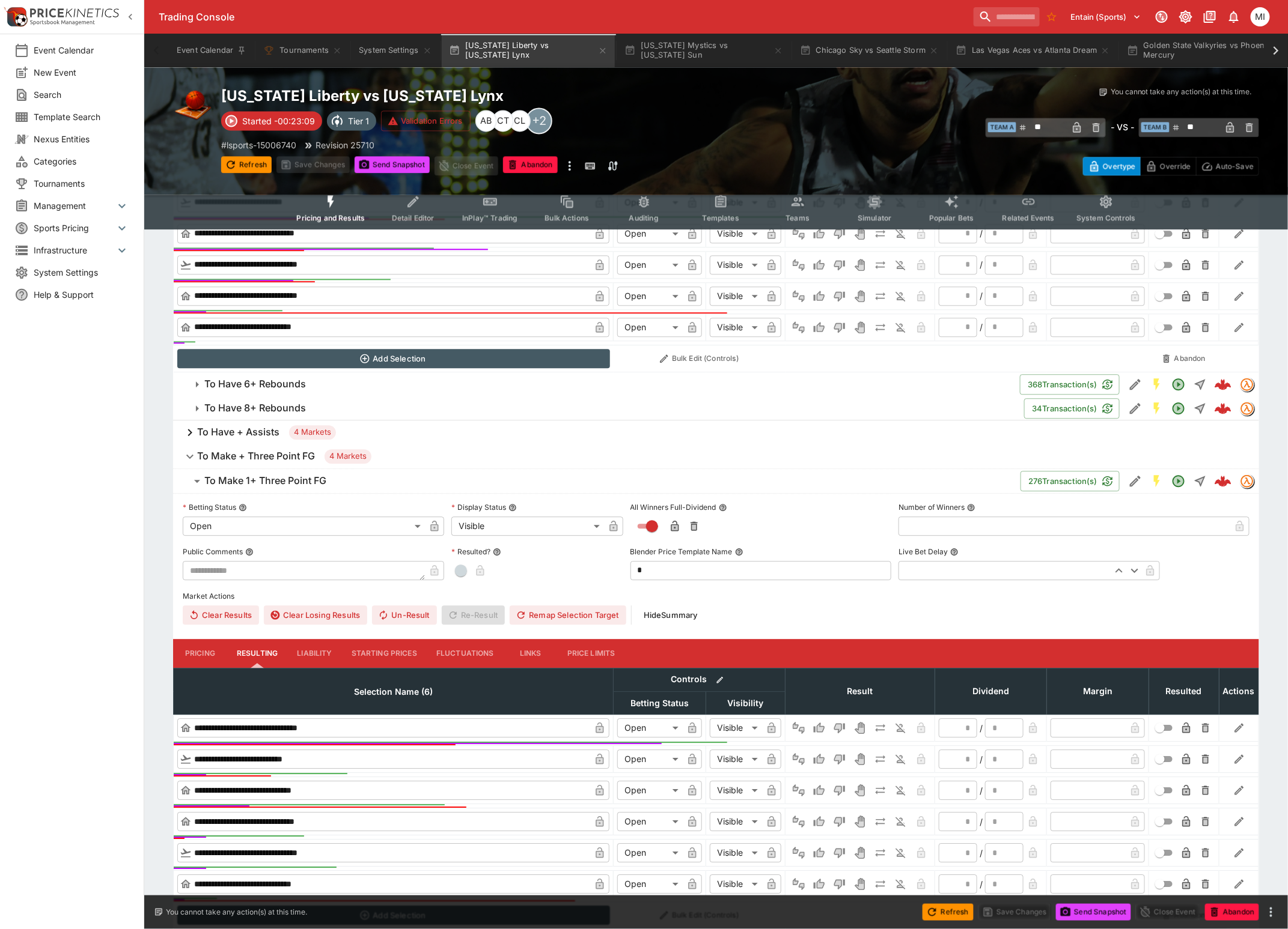
click at [263, 434] on h6 "To Have + Assists" at bounding box center [238, 432] width 82 height 13
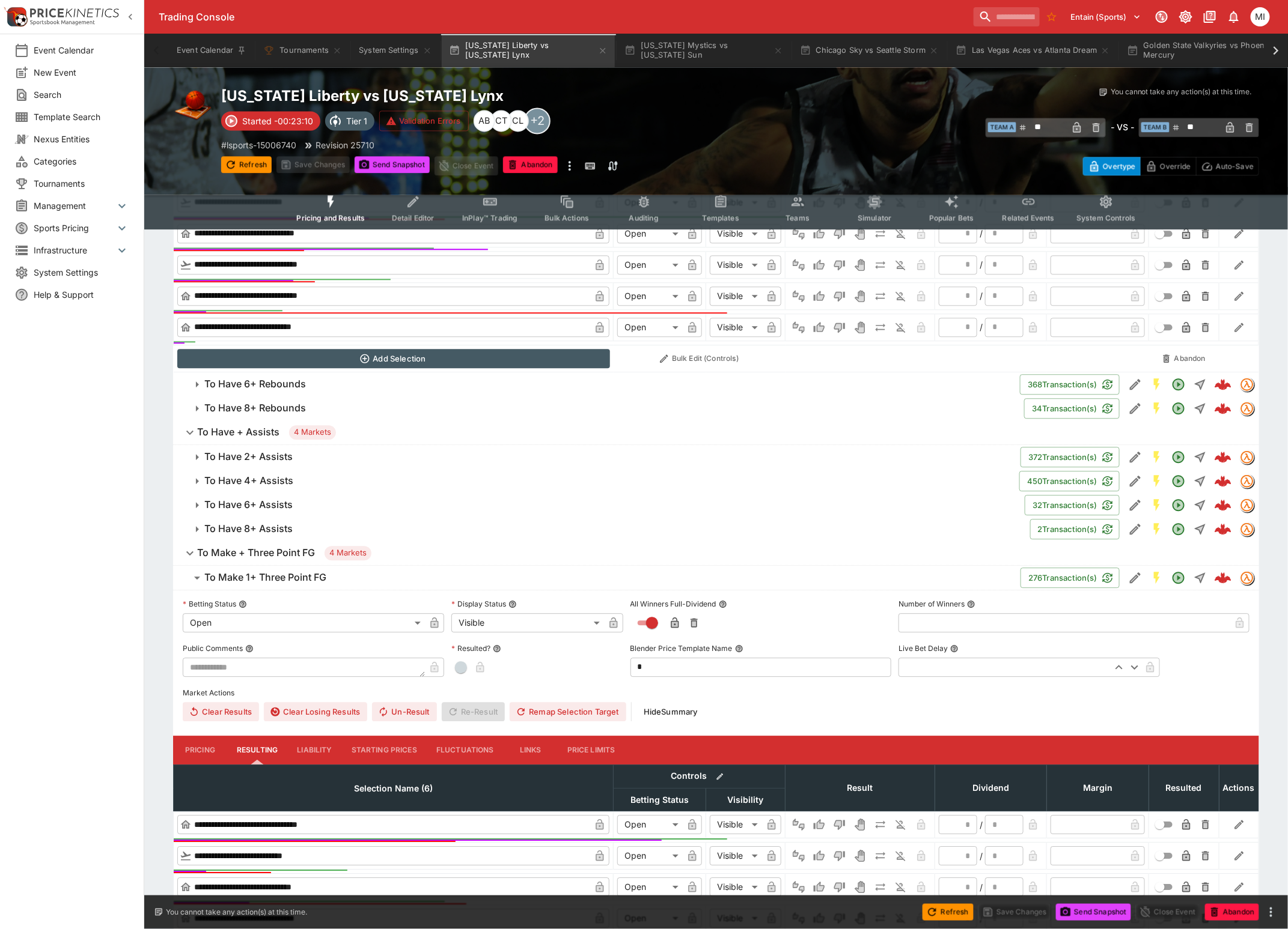
click at [256, 459] on h6 "To Have 2+ Assists" at bounding box center [248, 457] width 88 height 13
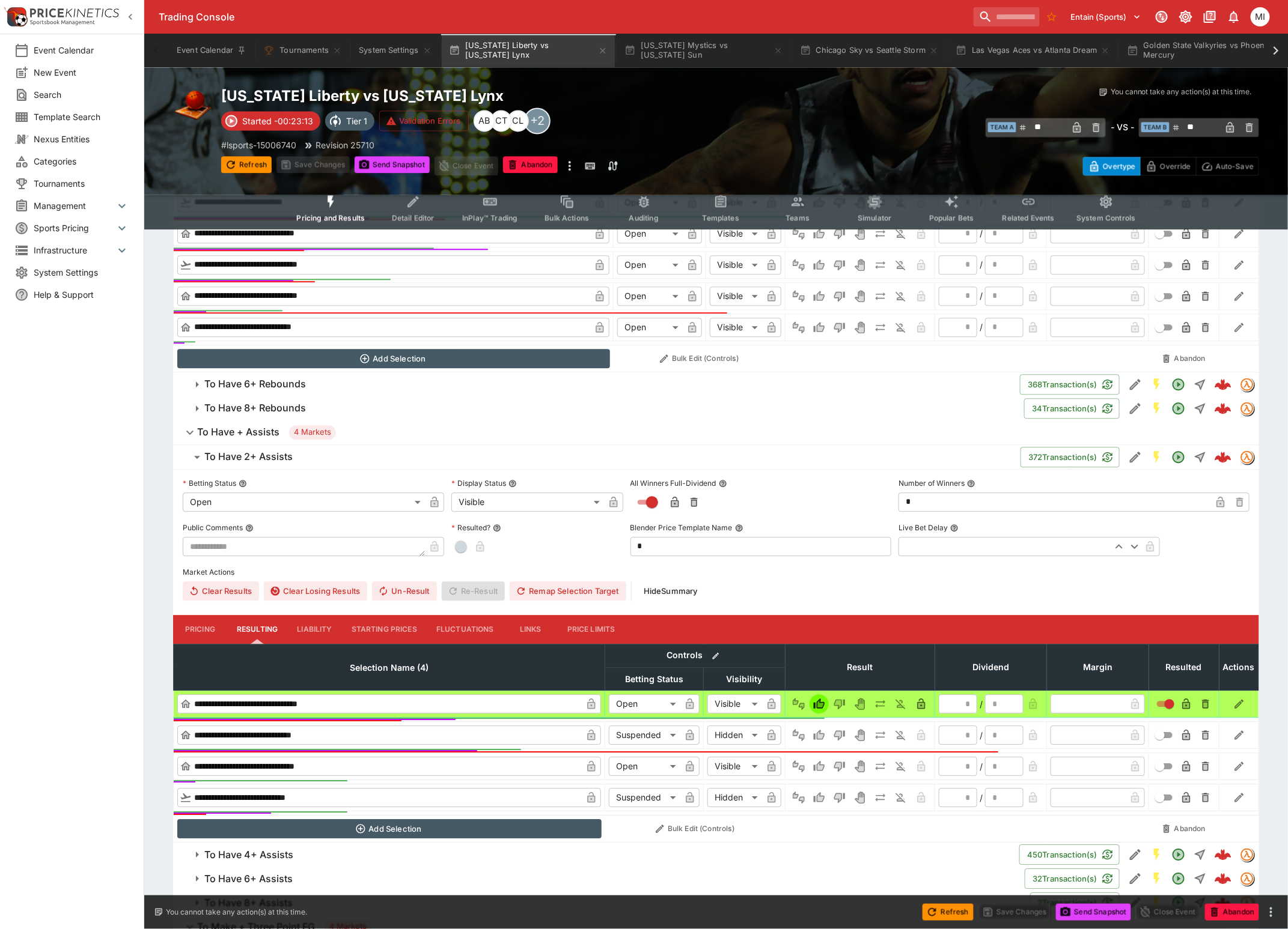
click at [239, 437] on h6 "To Have + Assists" at bounding box center [238, 432] width 82 height 13
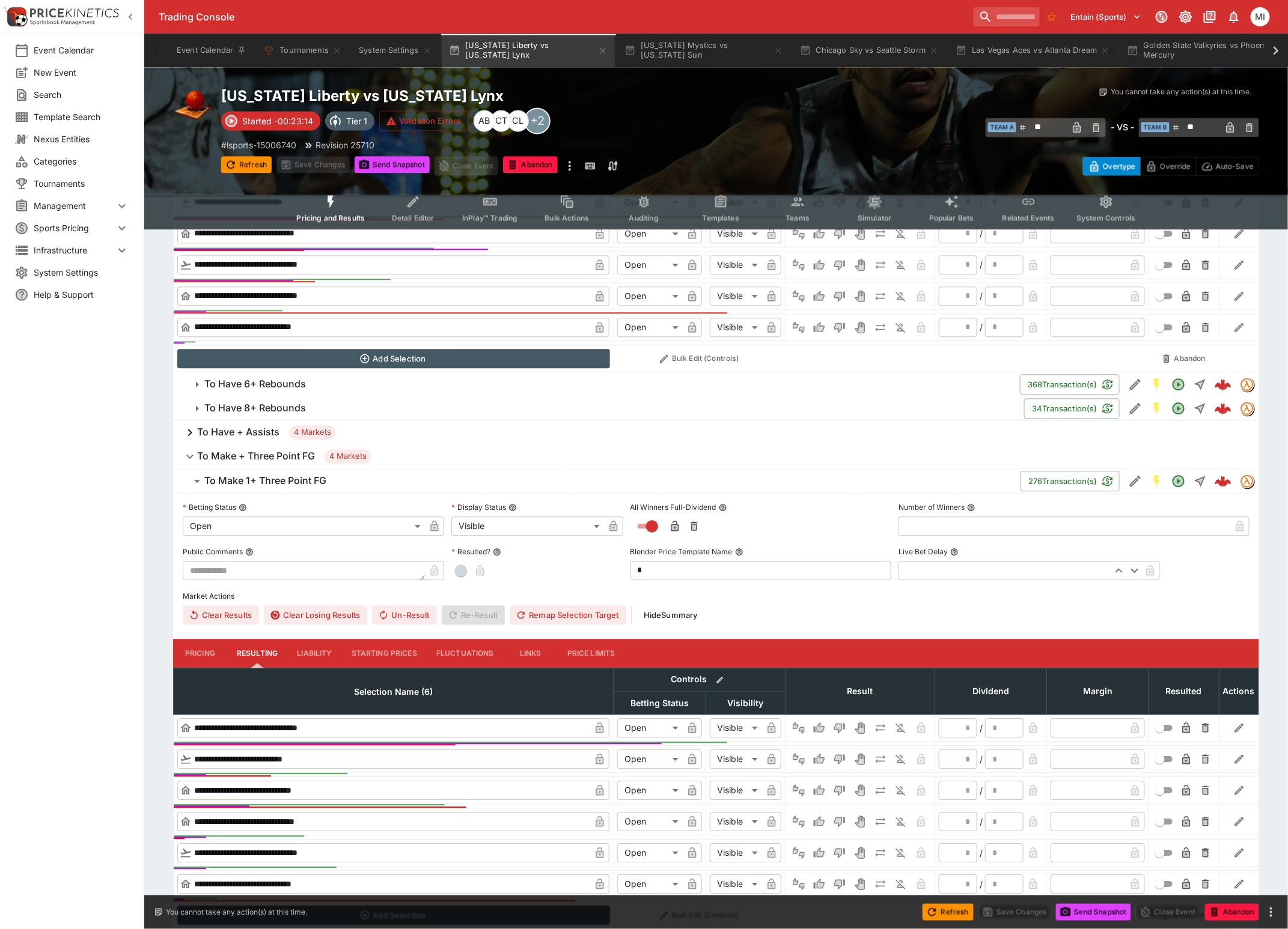
click at [239, 459] on h6 "To Make + Three Point FG" at bounding box center [256, 456] width 118 height 13
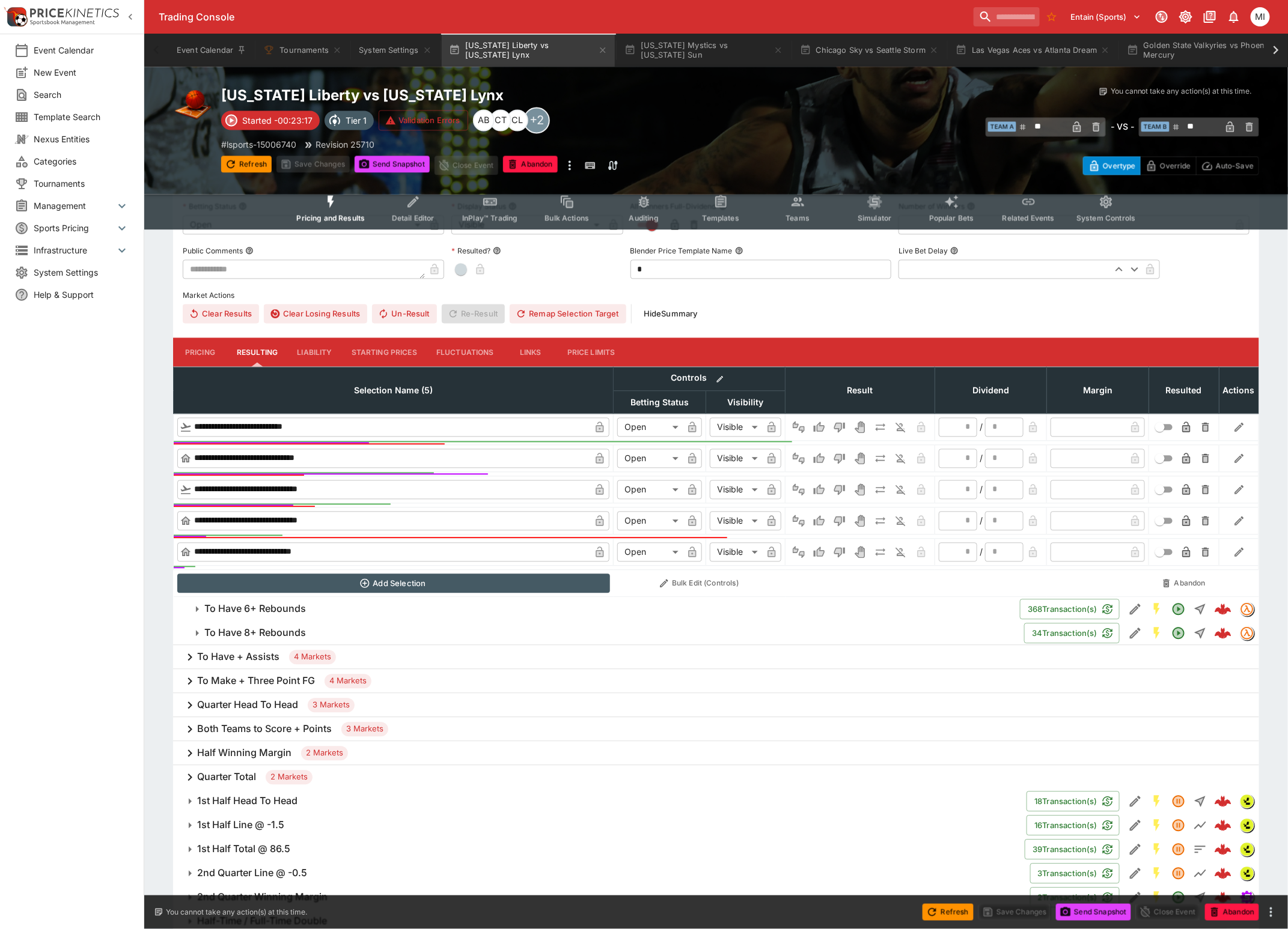
scroll to position [751, 0]
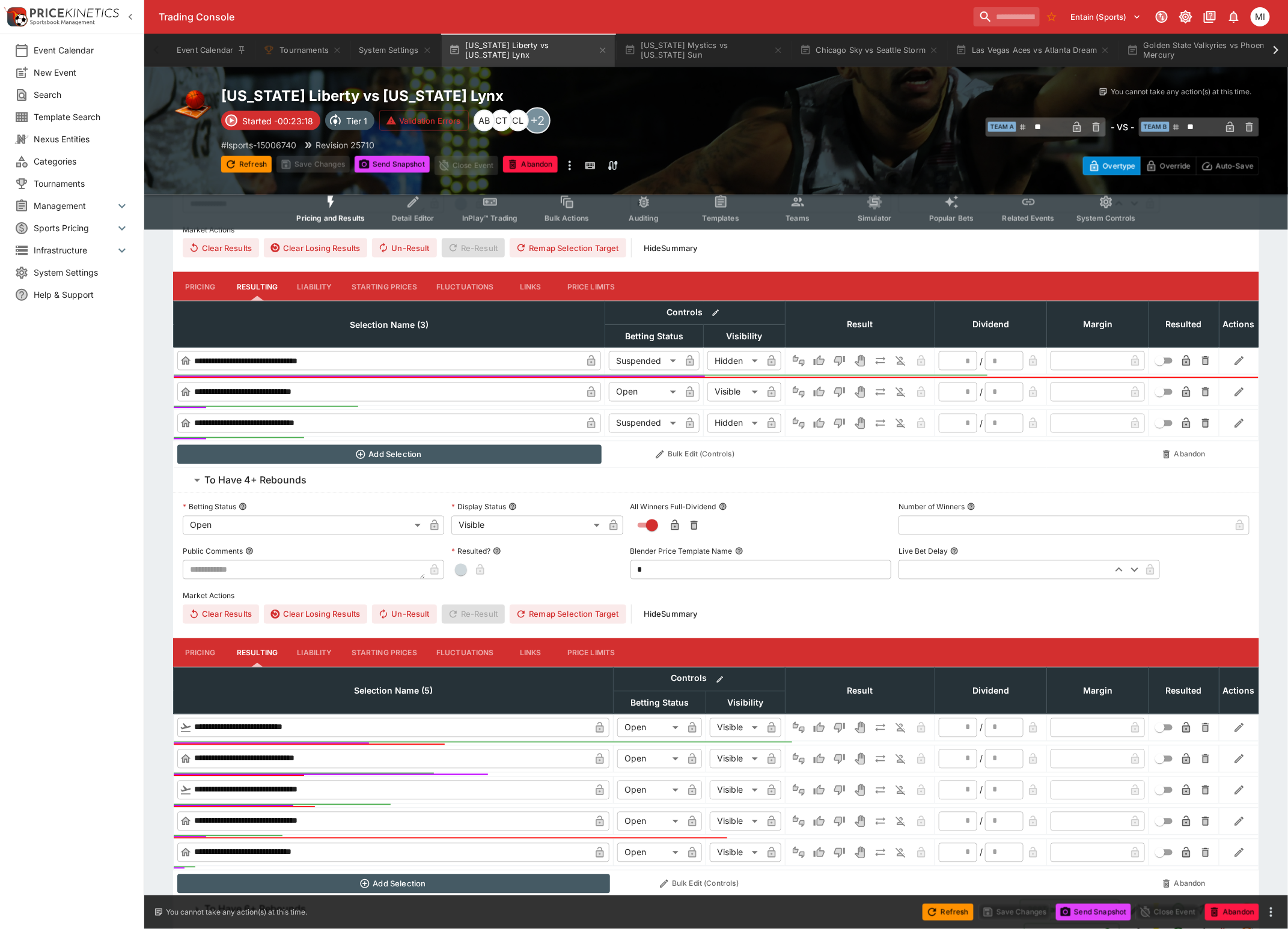
click at [222, 477] on h6 "To Have 4+ Rebounds" at bounding box center [256, 481] width 102 height 13
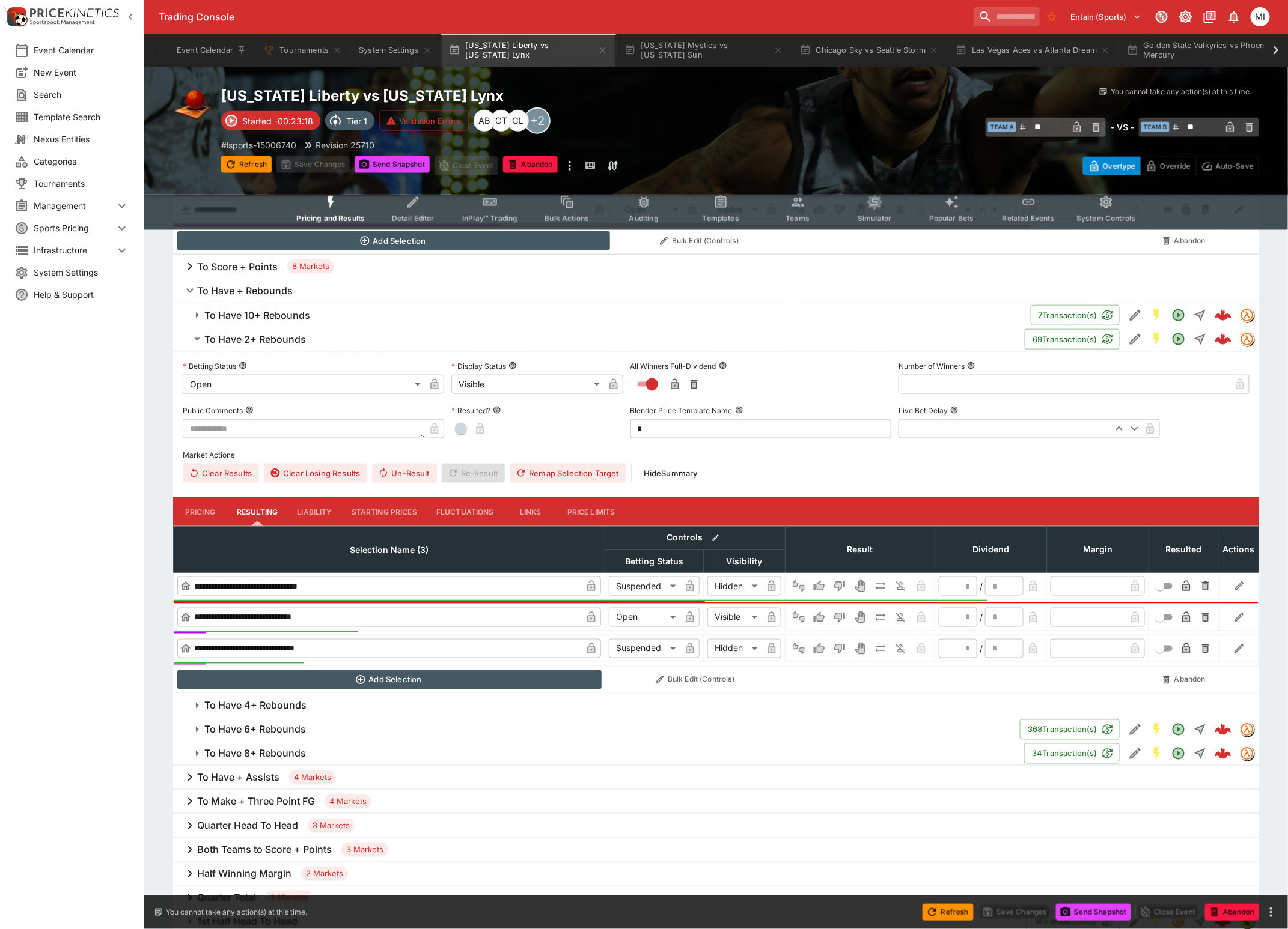
scroll to position [150, 0]
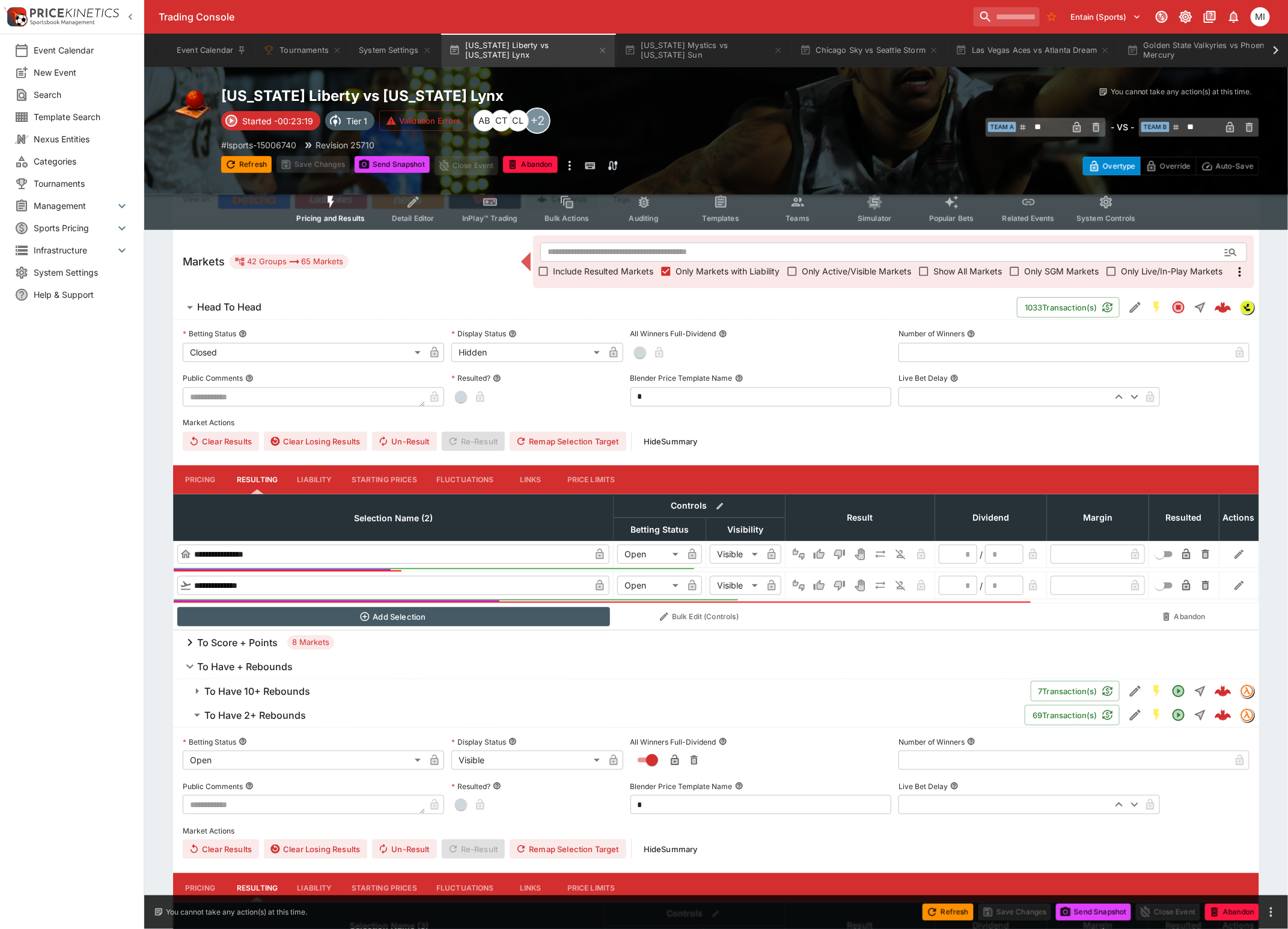
click at [220, 667] on h6 "To Have + Rebounds" at bounding box center [245, 667] width 96 height 13
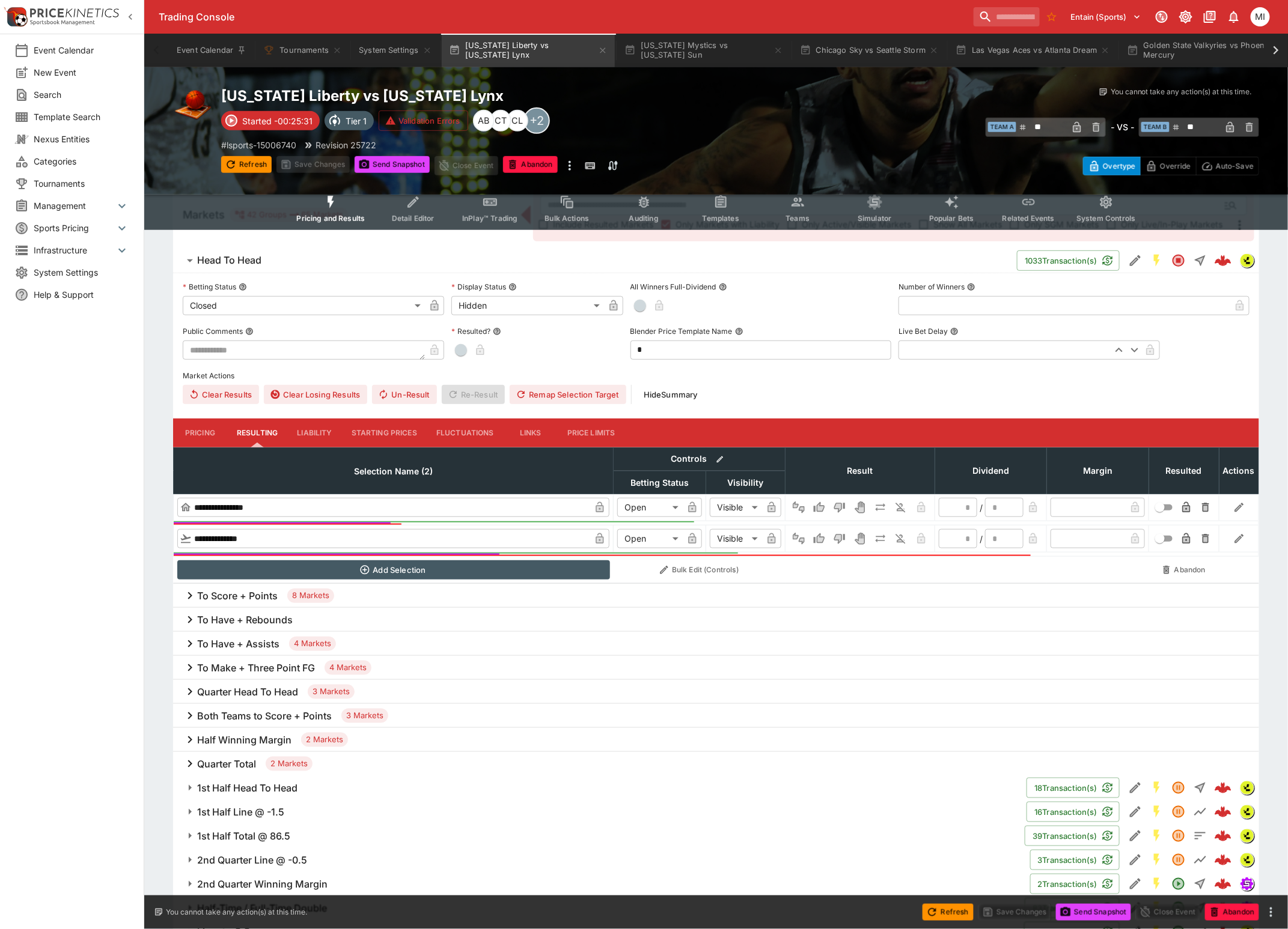
scroll to position [375, 0]
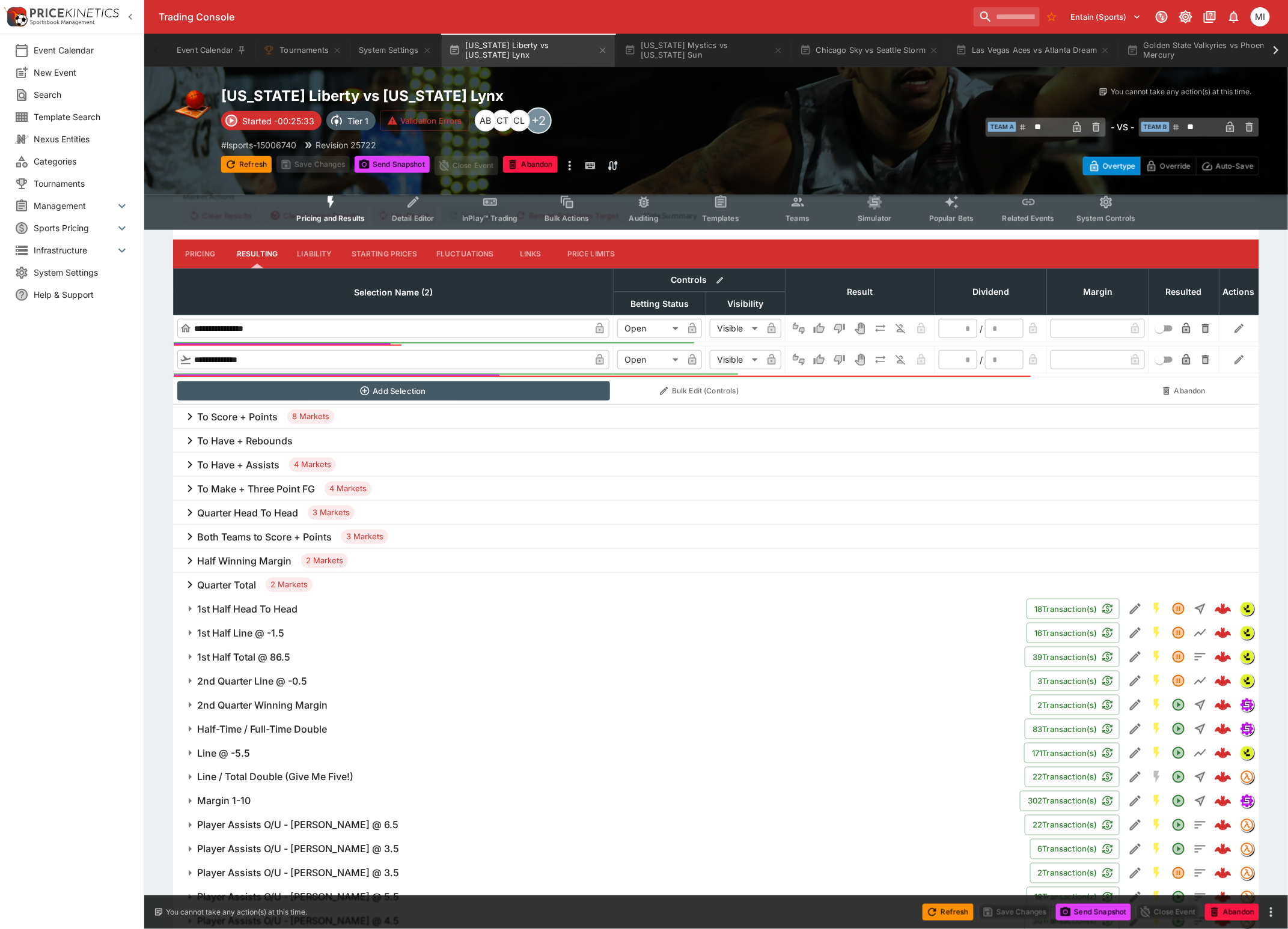
click at [225, 585] on h6 "Quarter Total" at bounding box center [226, 585] width 59 height 13
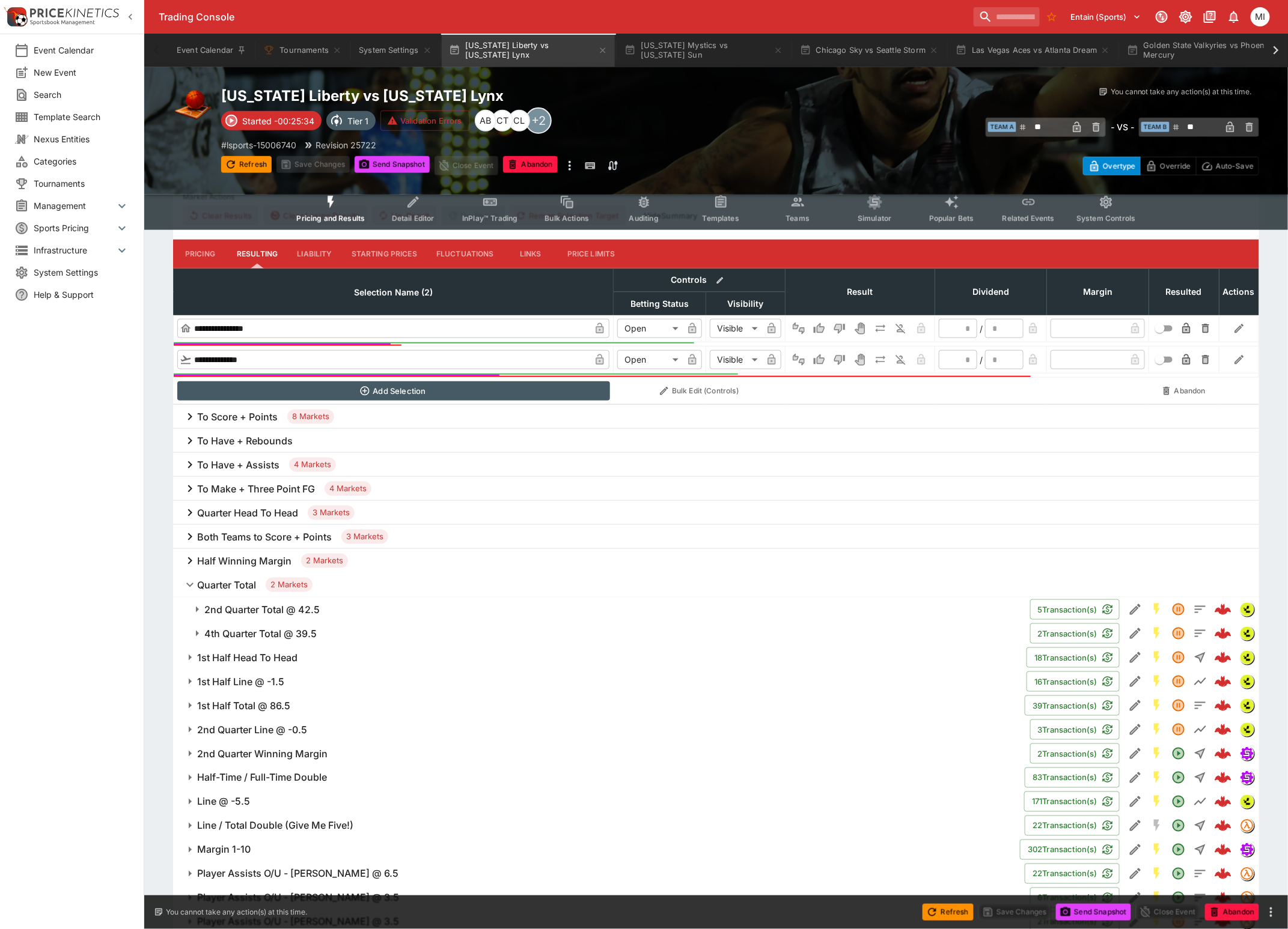
click at [229, 586] on h6 "Quarter Total" at bounding box center [226, 585] width 59 height 13
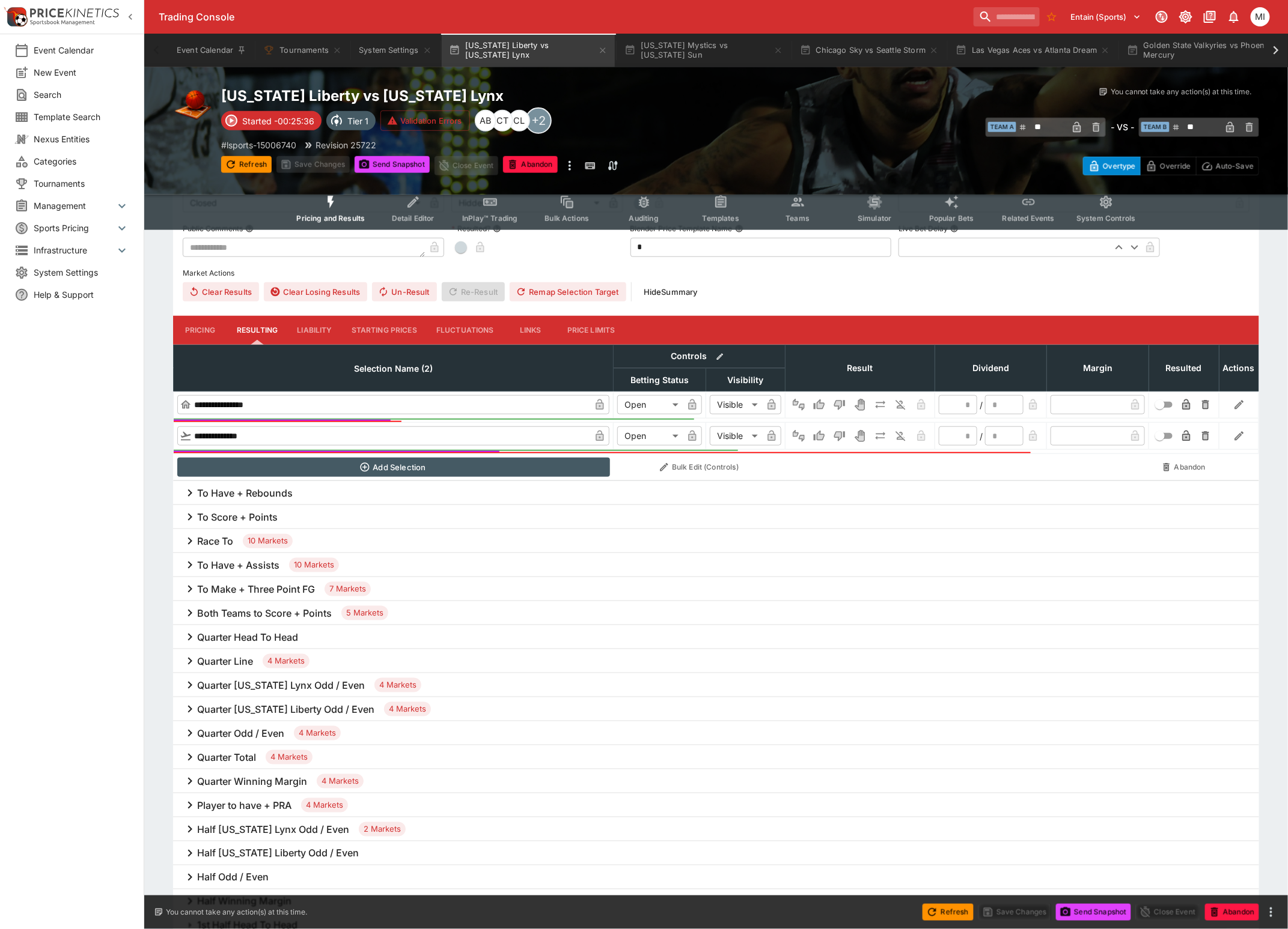
scroll to position [526, 0]
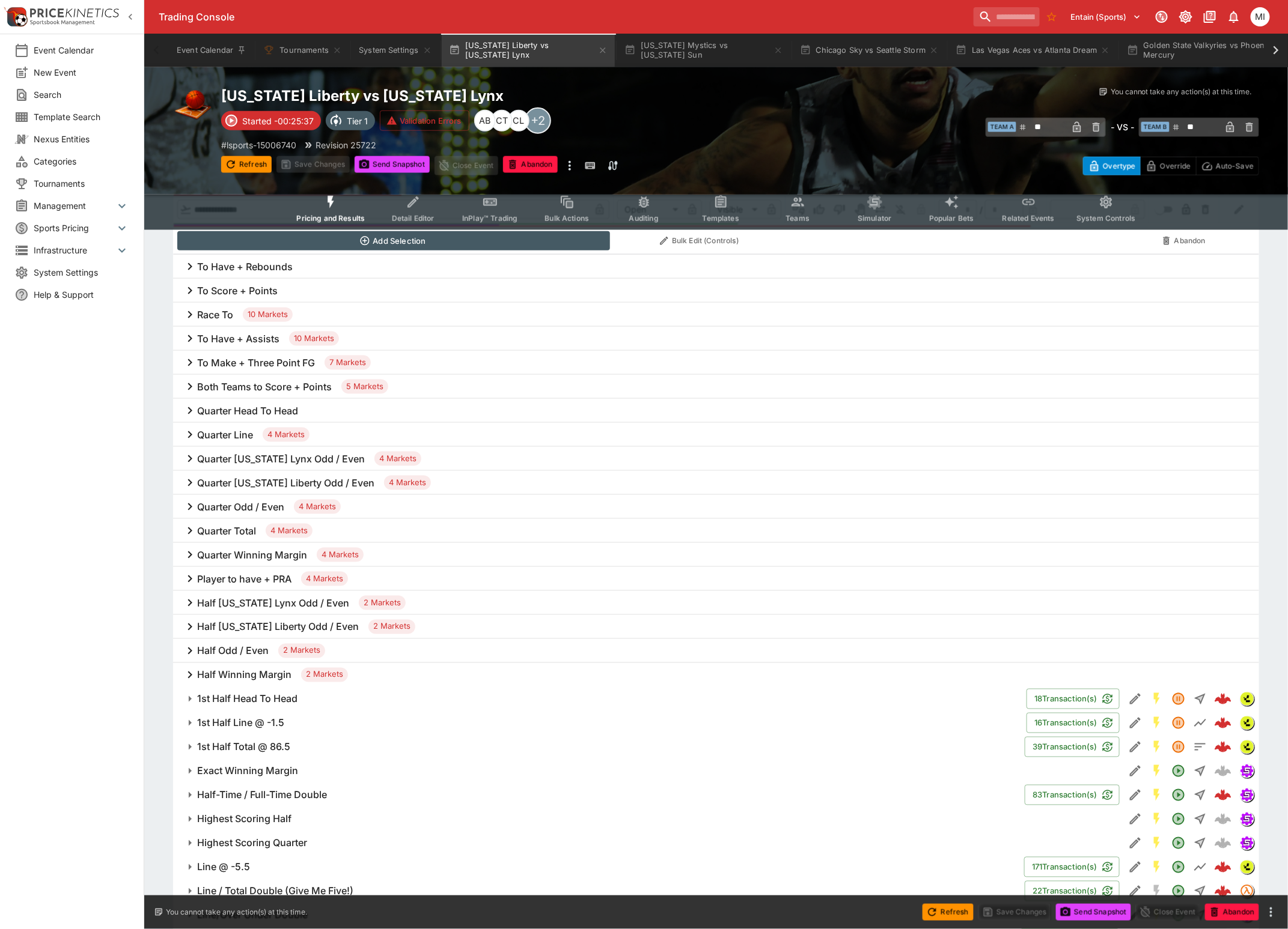
click at [235, 532] on h6 "Quarter Total" at bounding box center [226, 531] width 59 height 13
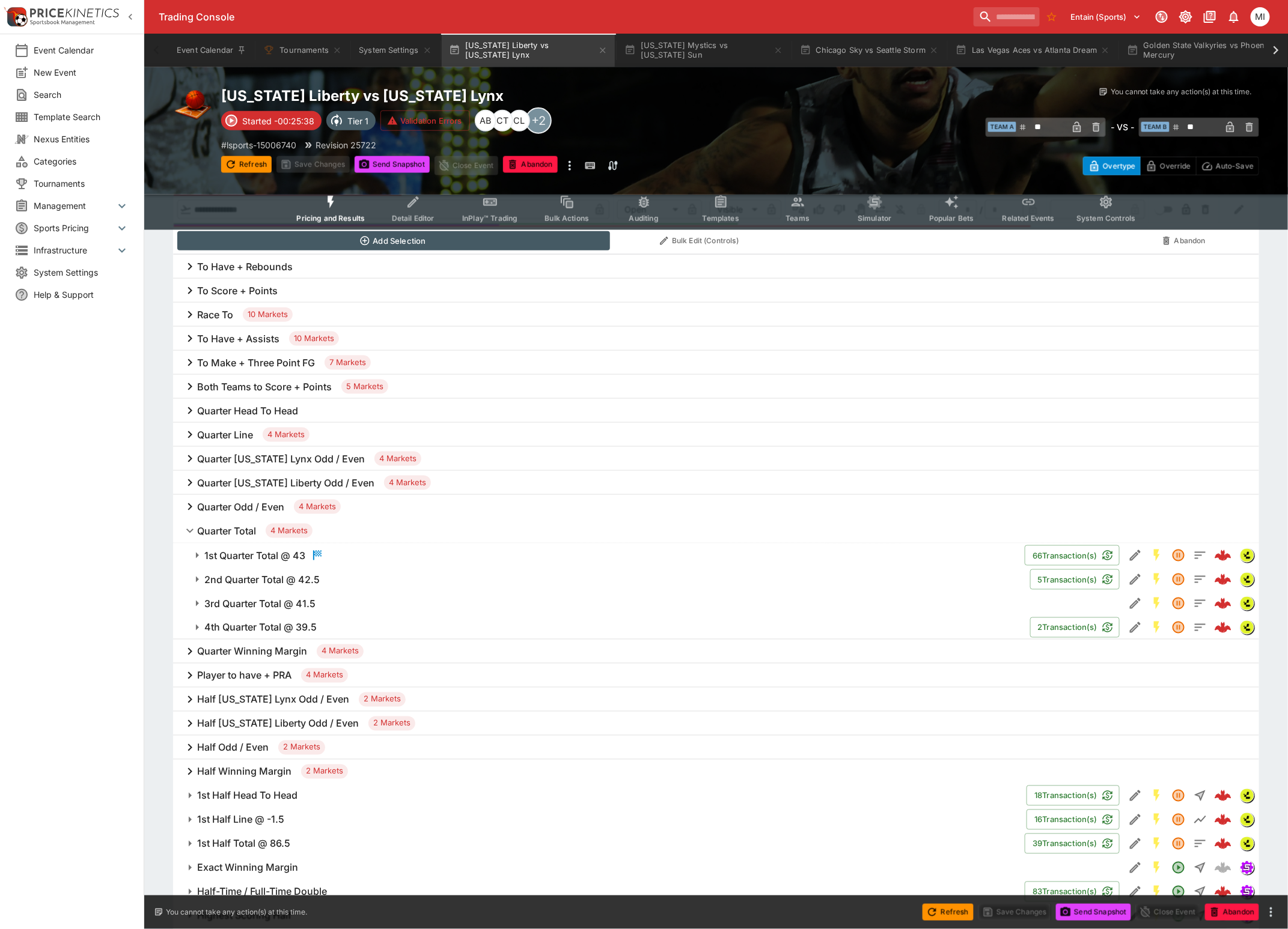
click at [238, 551] on h6 "1st Quarter Total @ 43" at bounding box center [255, 555] width 101 height 13
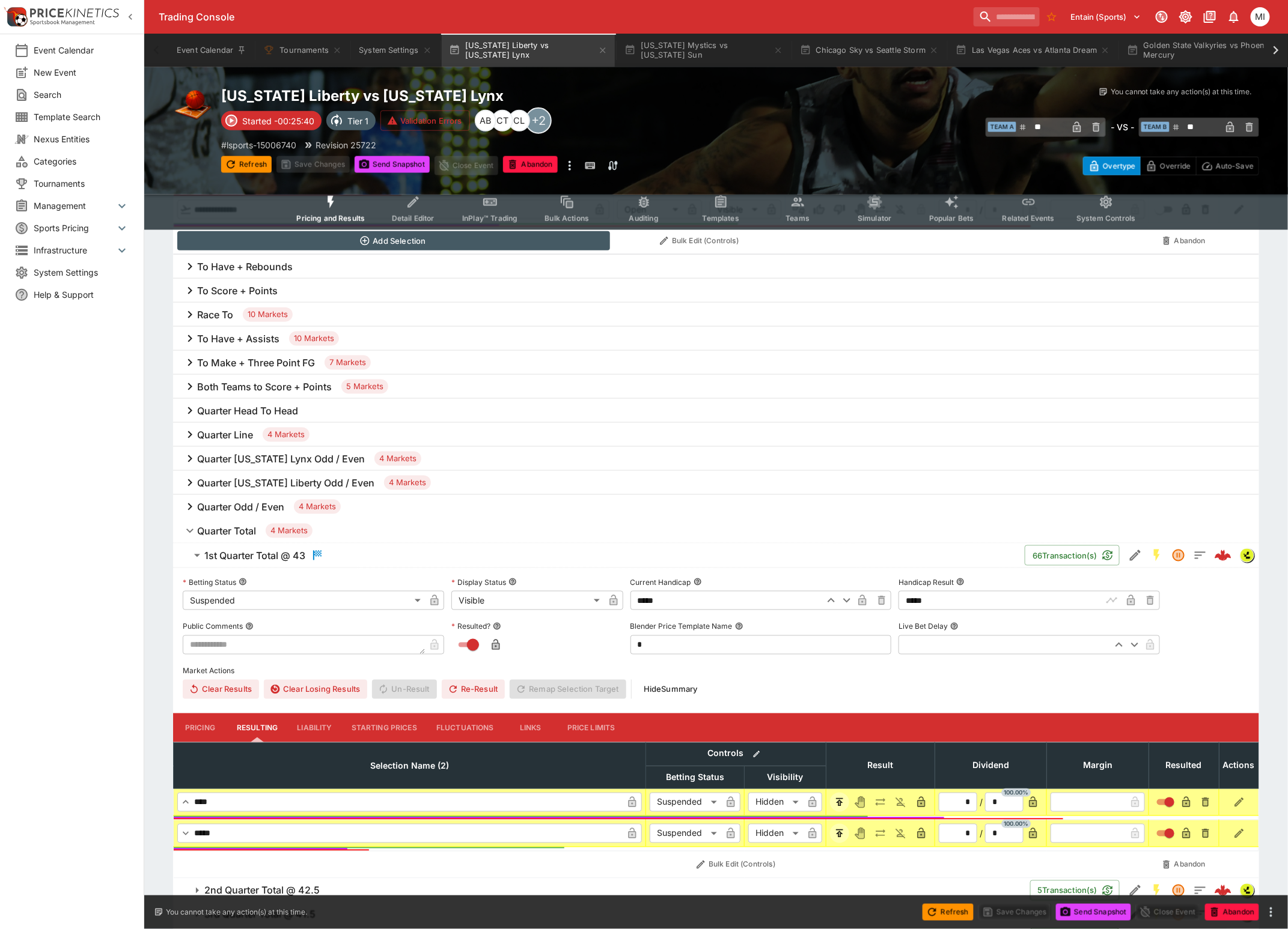
click at [238, 551] on h6 "1st Quarter Total @ 43" at bounding box center [255, 555] width 101 height 13
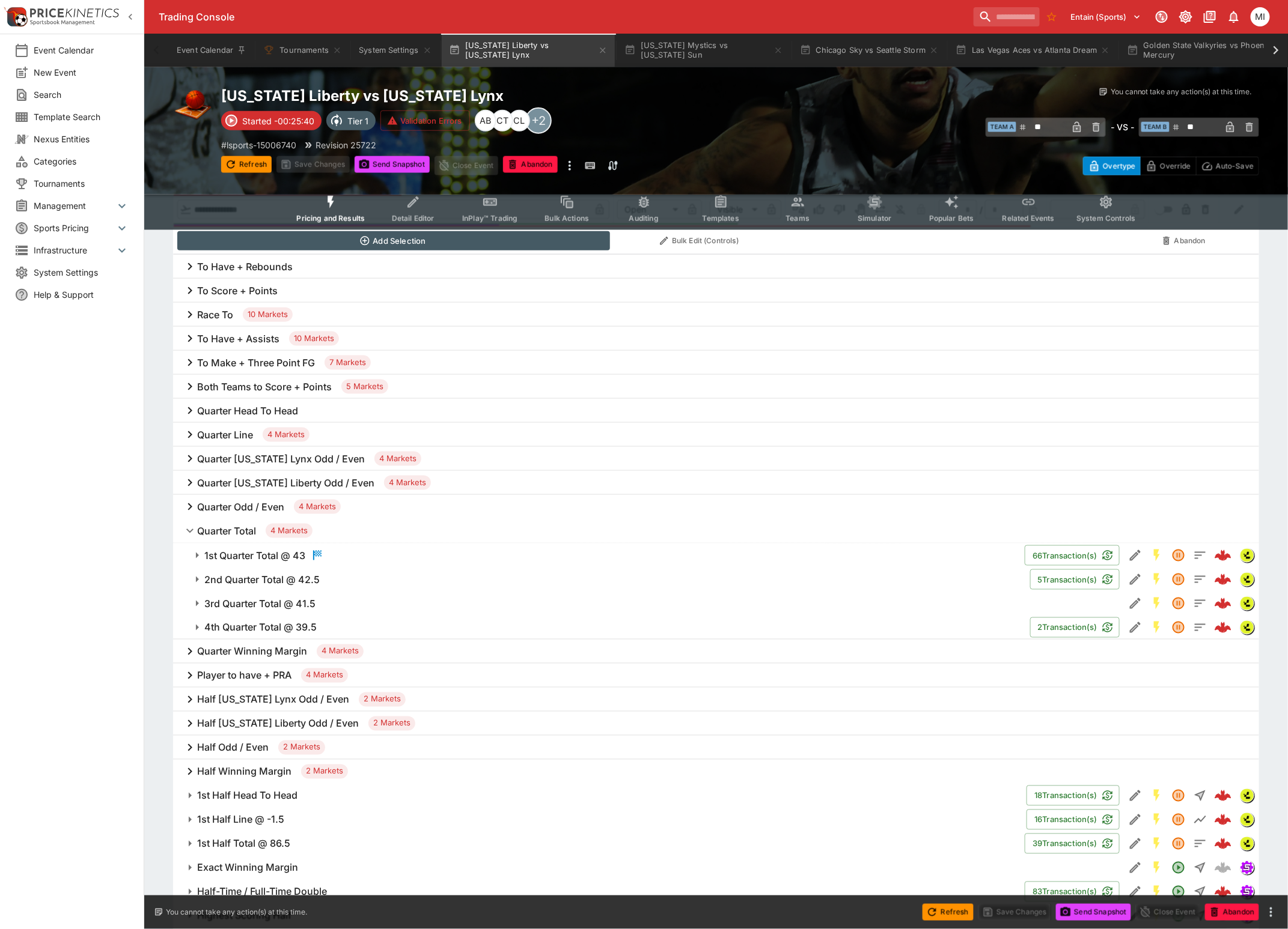
click at [229, 532] on h6 "Quarter Total" at bounding box center [226, 531] width 59 height 13
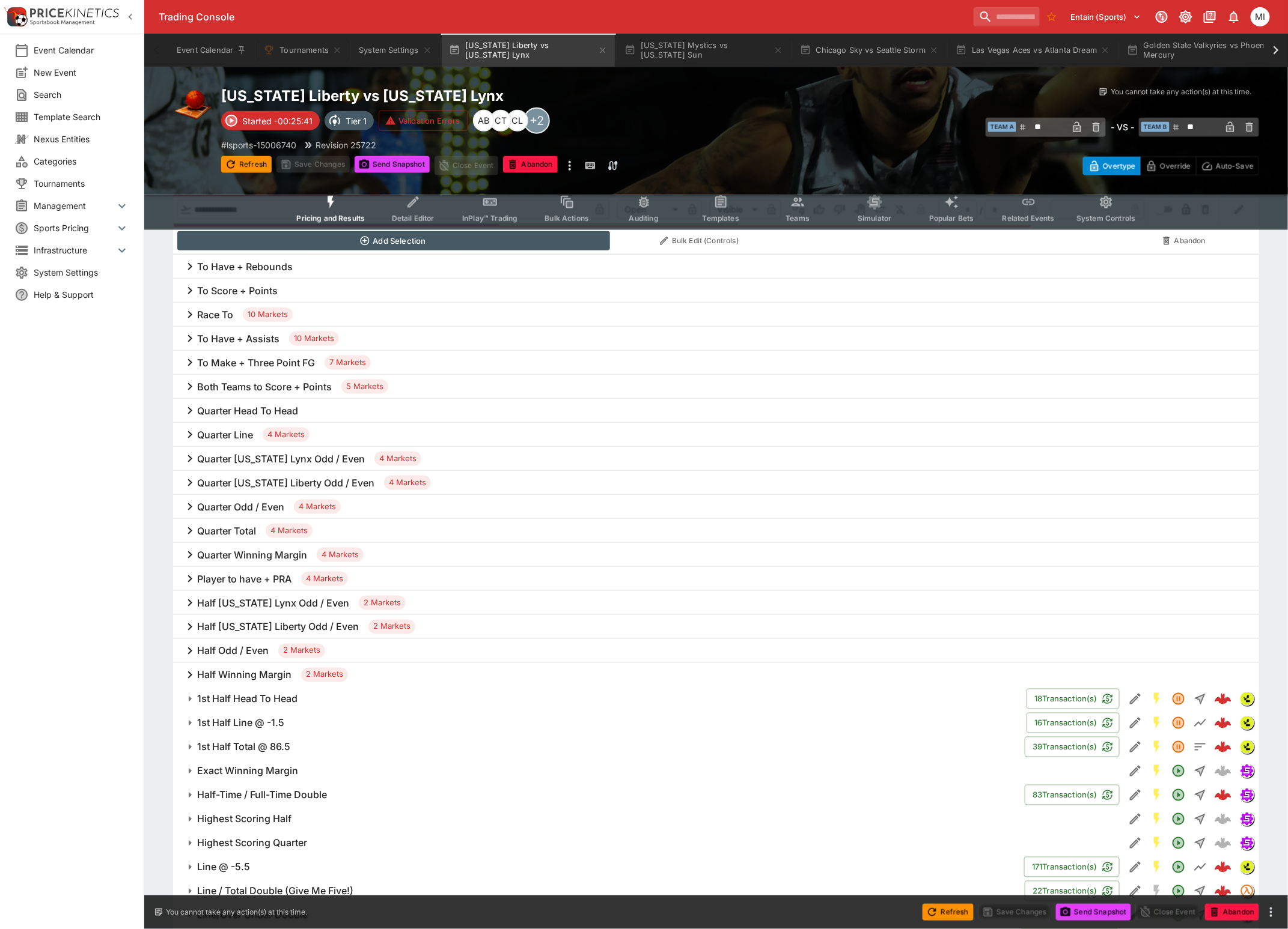
click at [236, 509] on h6 "Quarter Odd / Even" at bounding box center [240, 507] width 87 height 13
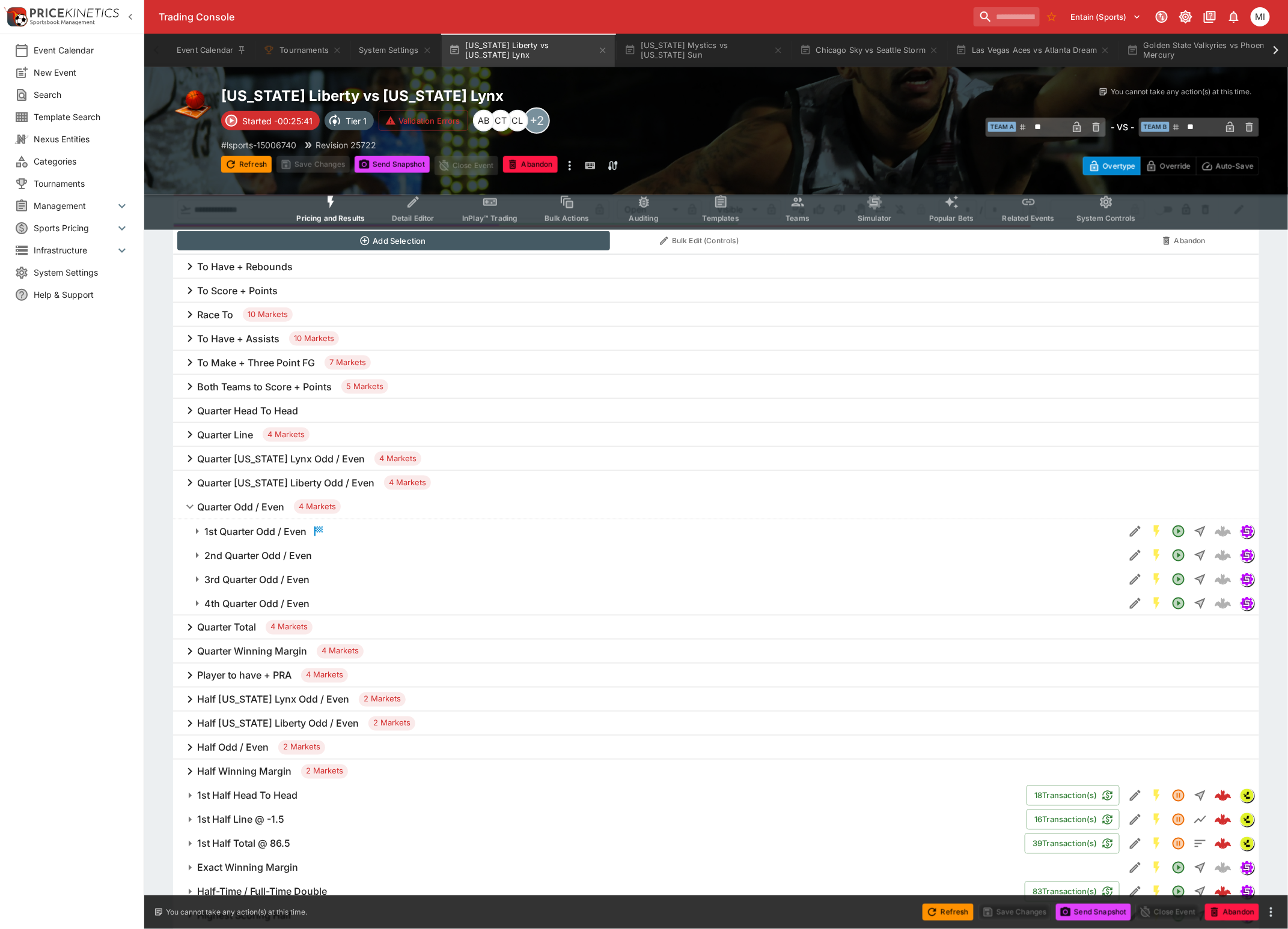
click at [239, 526] on h6 "1st Quarter Odd / Even" at bounding box center [256, 532] width 102 height 13
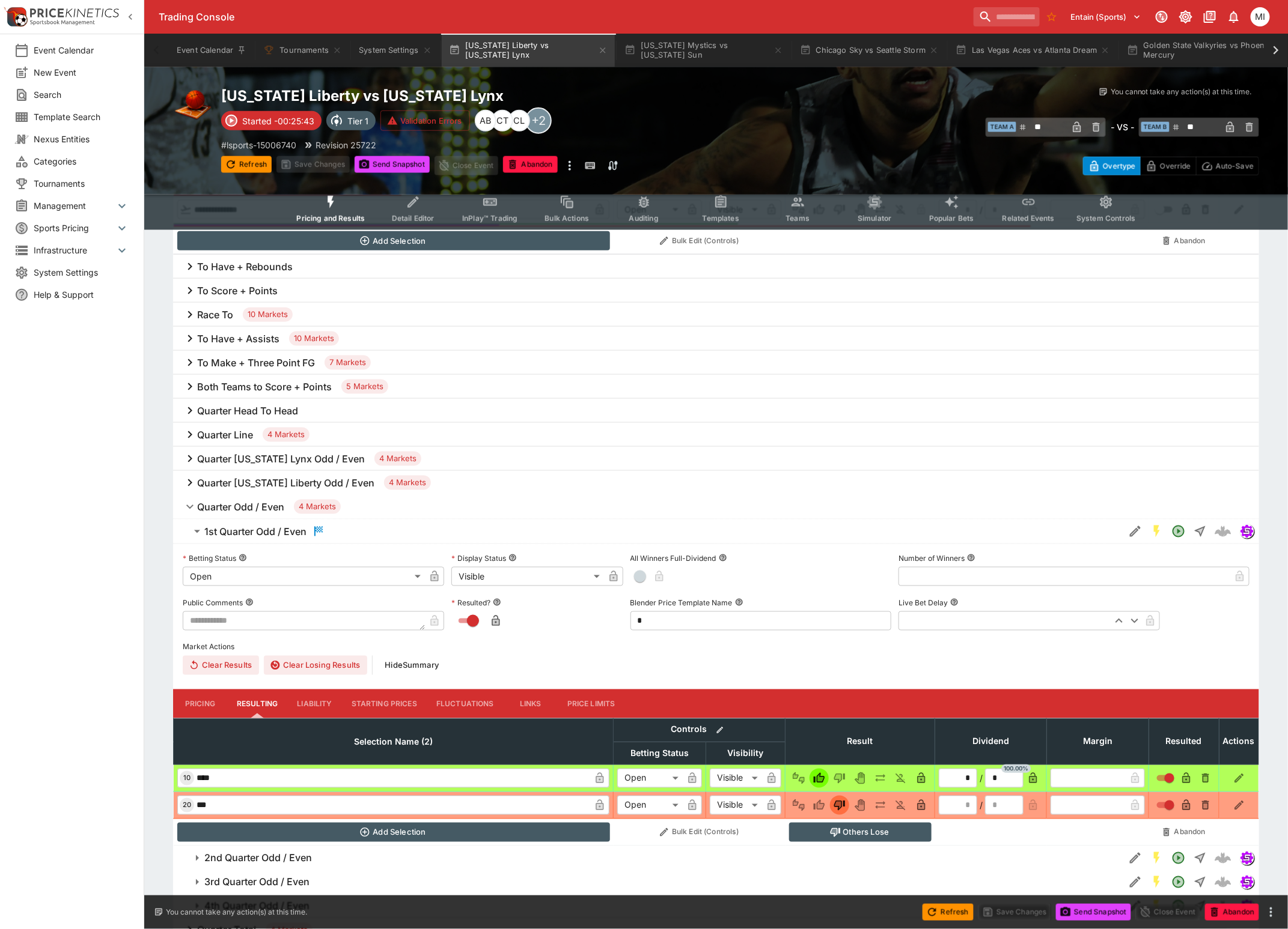
click at [239, 526] on h6 "1st Quarter Odd / Even" at bounding box center [256, 532] width 102 height 13
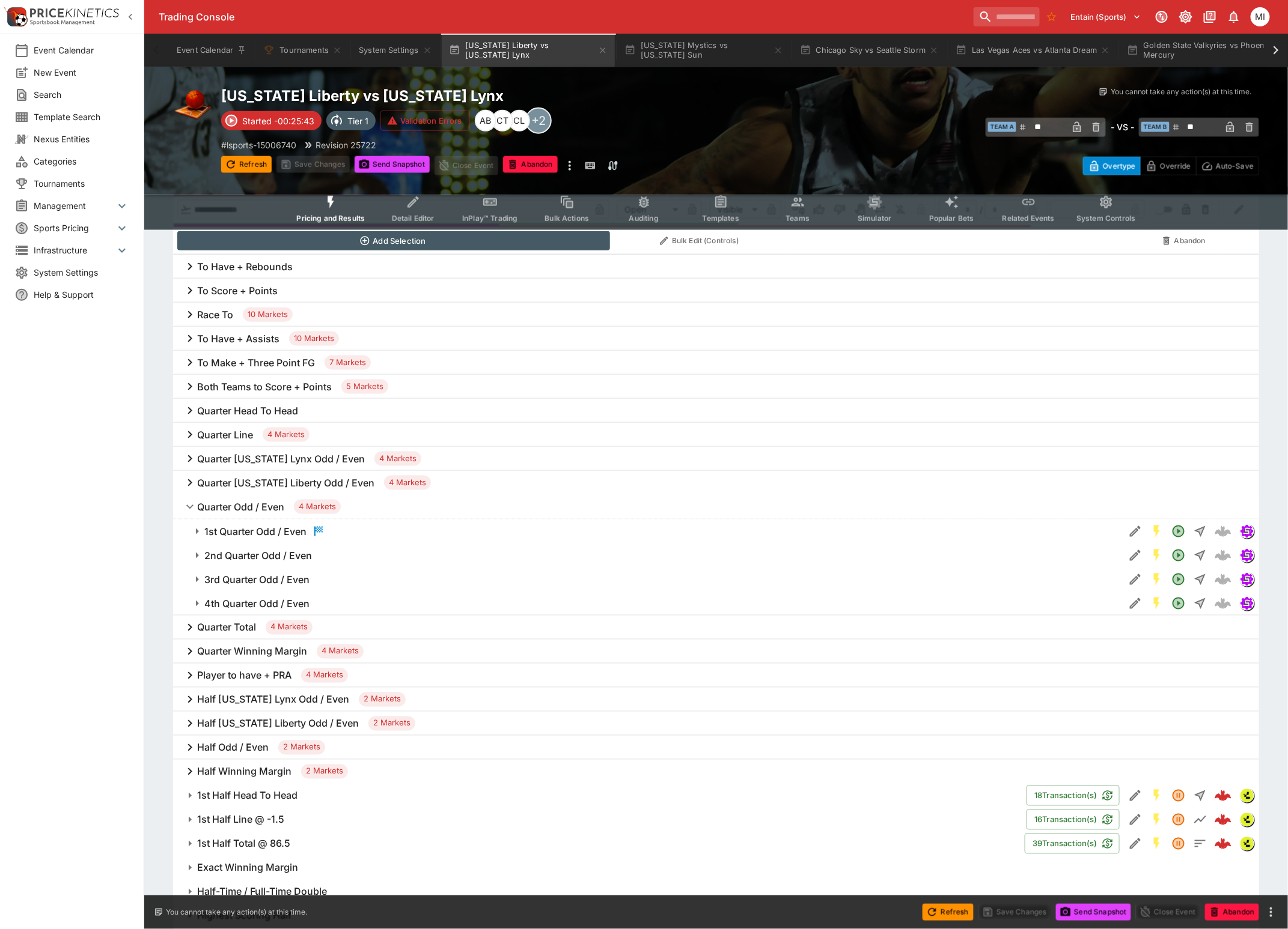
click at [236, 508] on h6 "Quarter Odd / Even" at bounding box center [240, 507] width 87 height 13
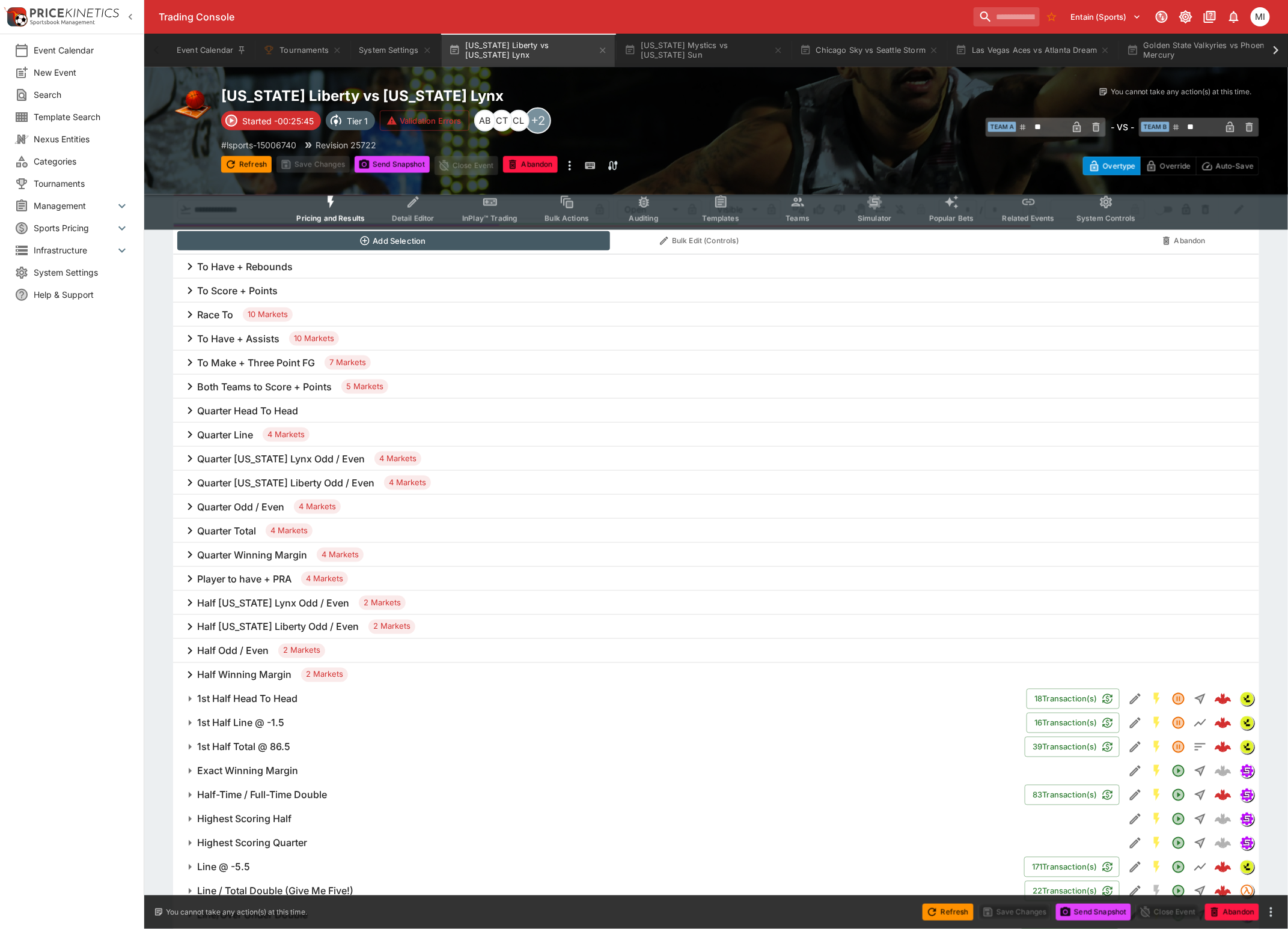
click at [242, 459] on h6 "Quarter [US_STATE] Lynx Odd / Even" at bounding box center [281, 459] width 167 height 13
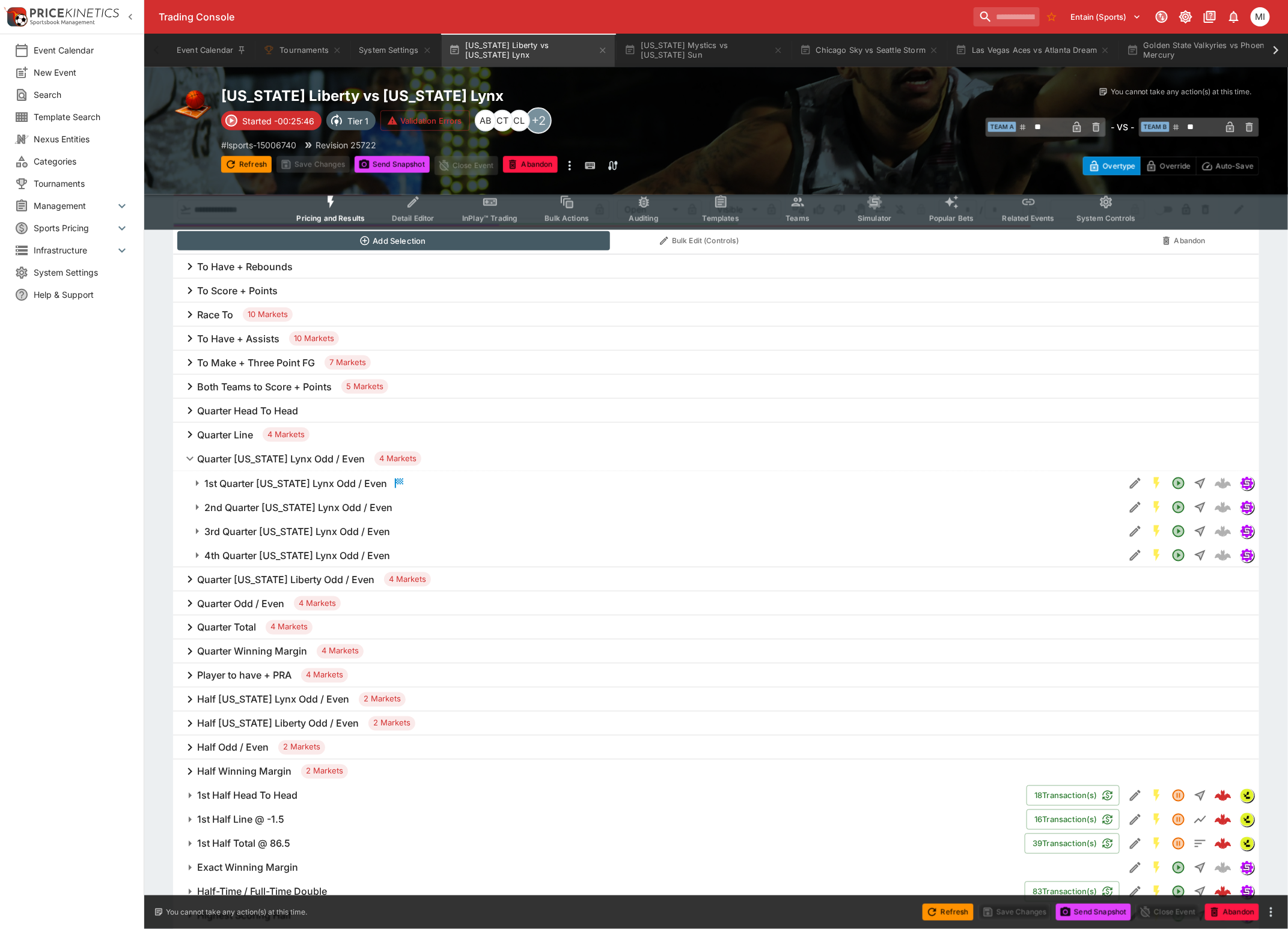
click at [242, 459] on h6 "Quarter [US_STATE] Lynx Odd / Even" at bounding box center [281, 459] width 167 height 13
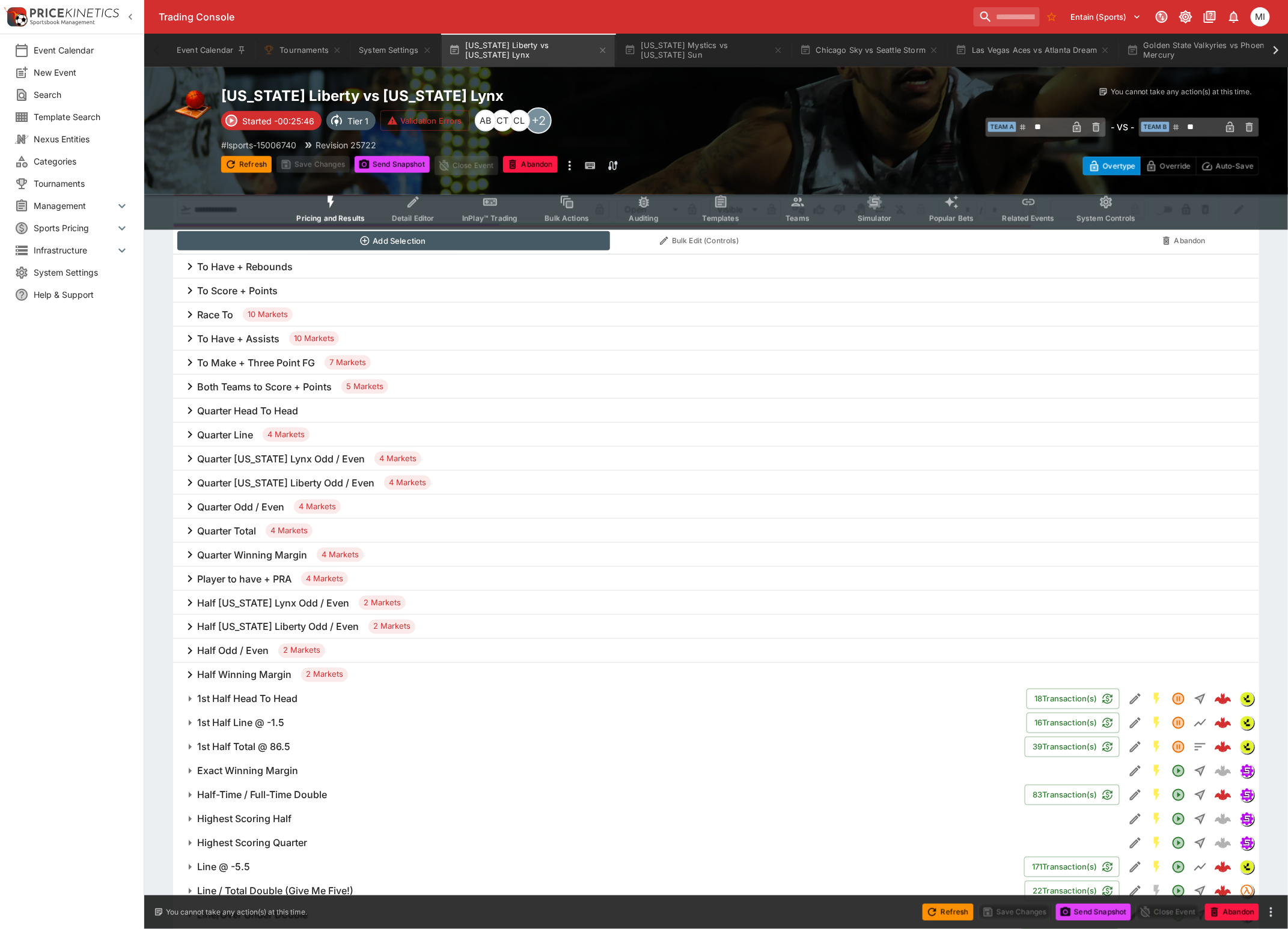
click at [237, 433] on h6 "Quarter Line" at bounding box center [225, 435] width 56 height 13
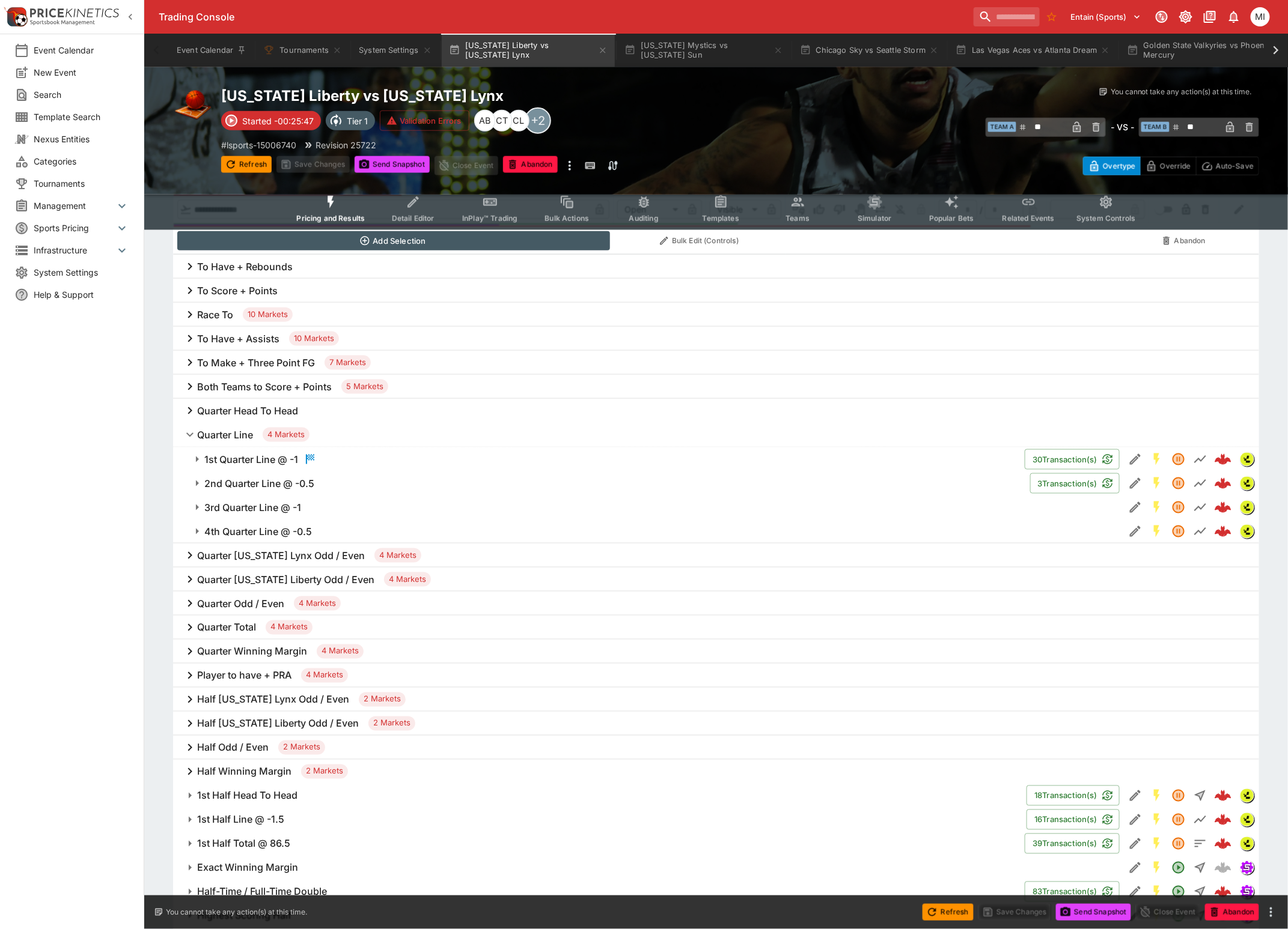
click at [237, 462] on h6 "1st Quarter Line @ -1" at bounding box center [251, 459] width 94 height 13
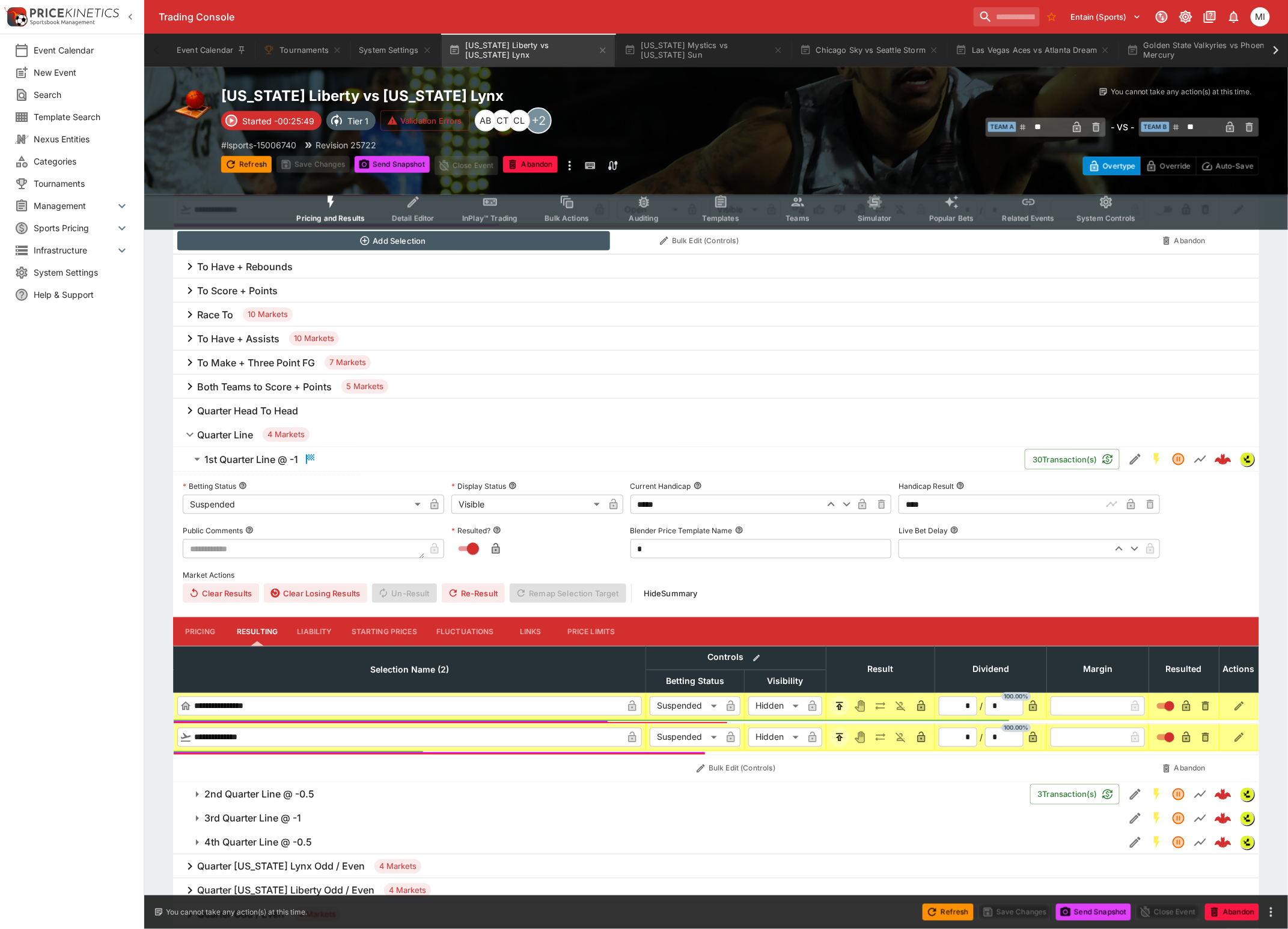
click at [224, 435] on h6 "Quarter Line" at bounding box center [225, 435] width 56 height 13
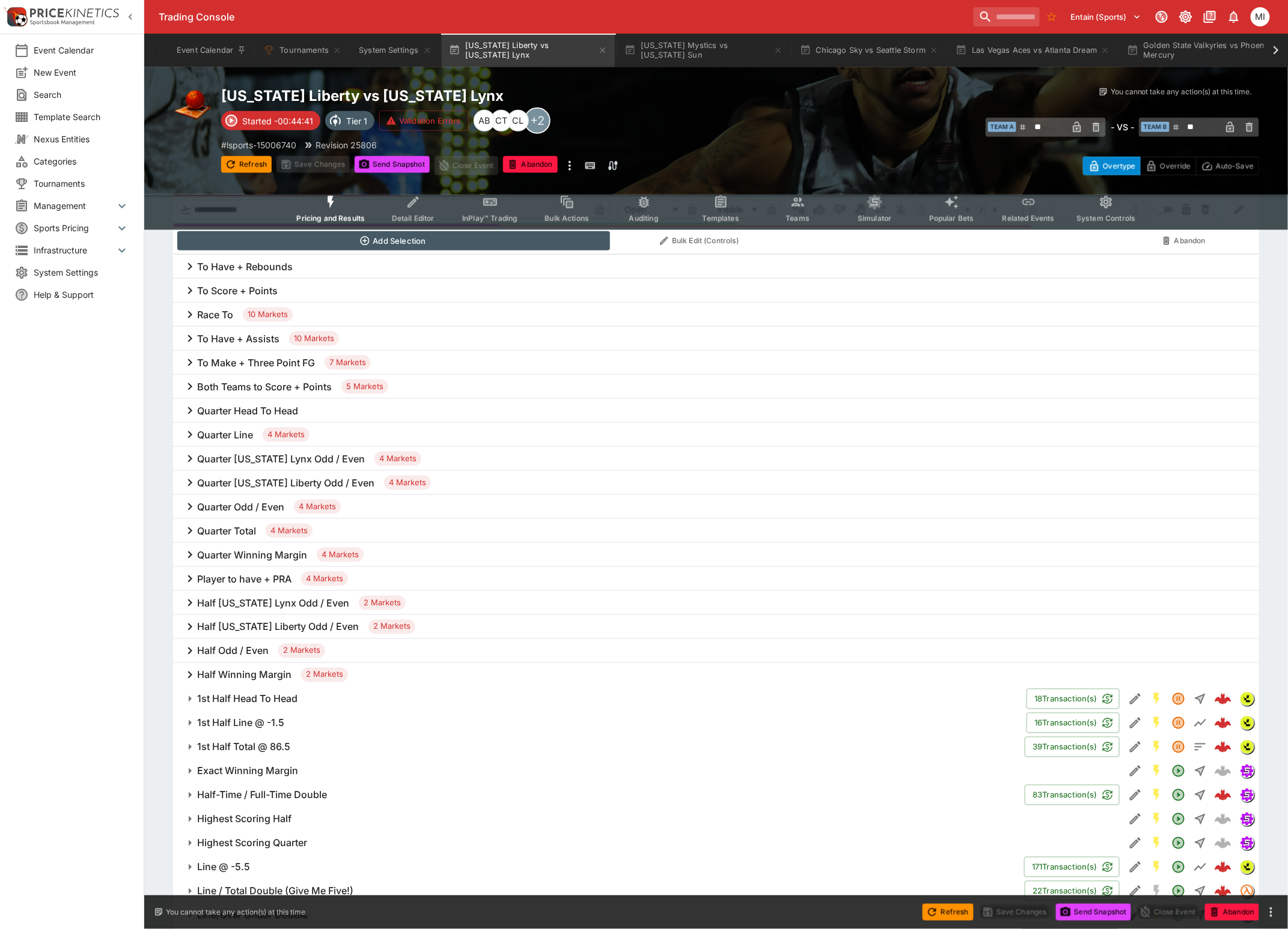
type input "**"
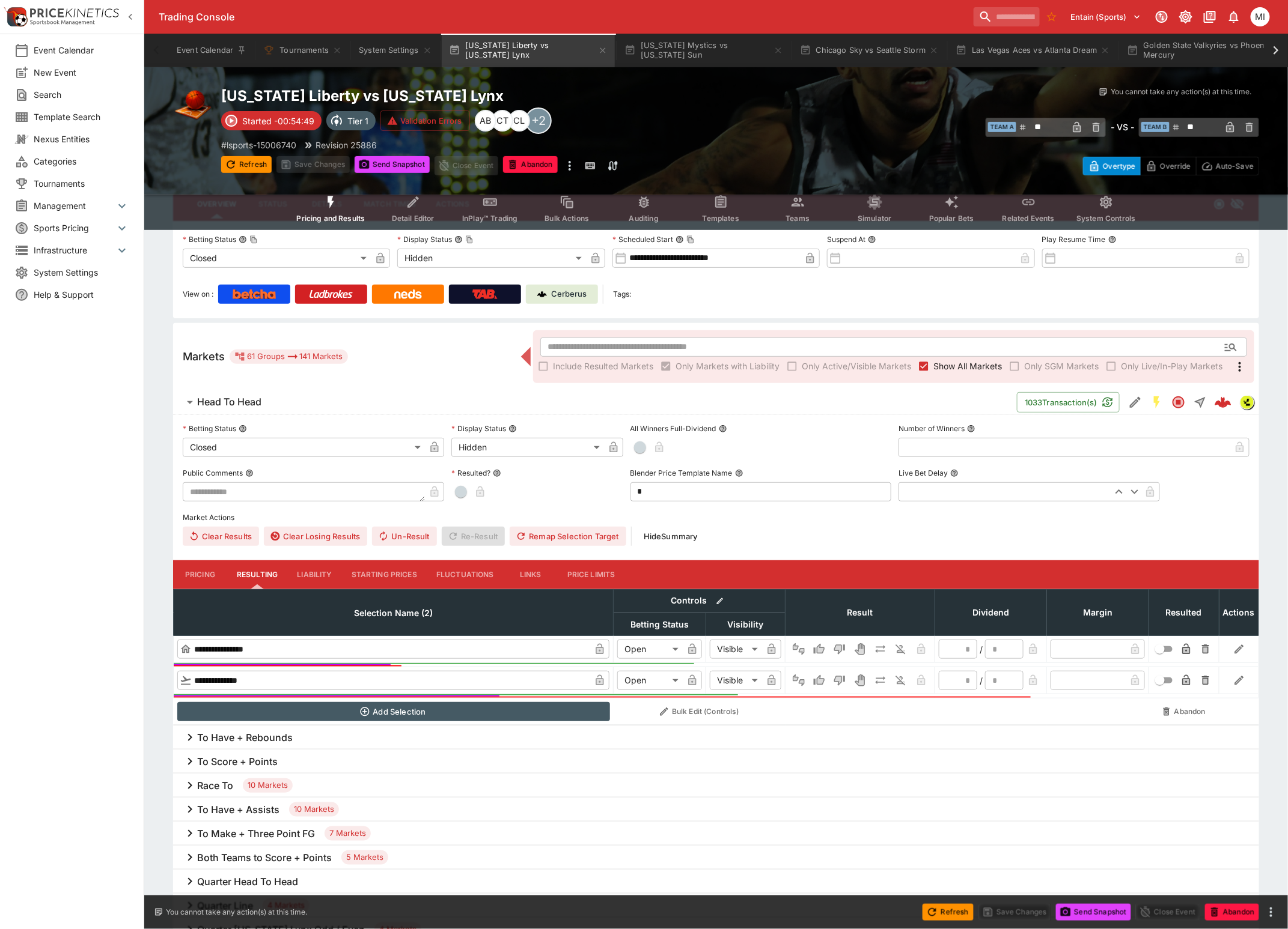
scroll to position [0, 0]
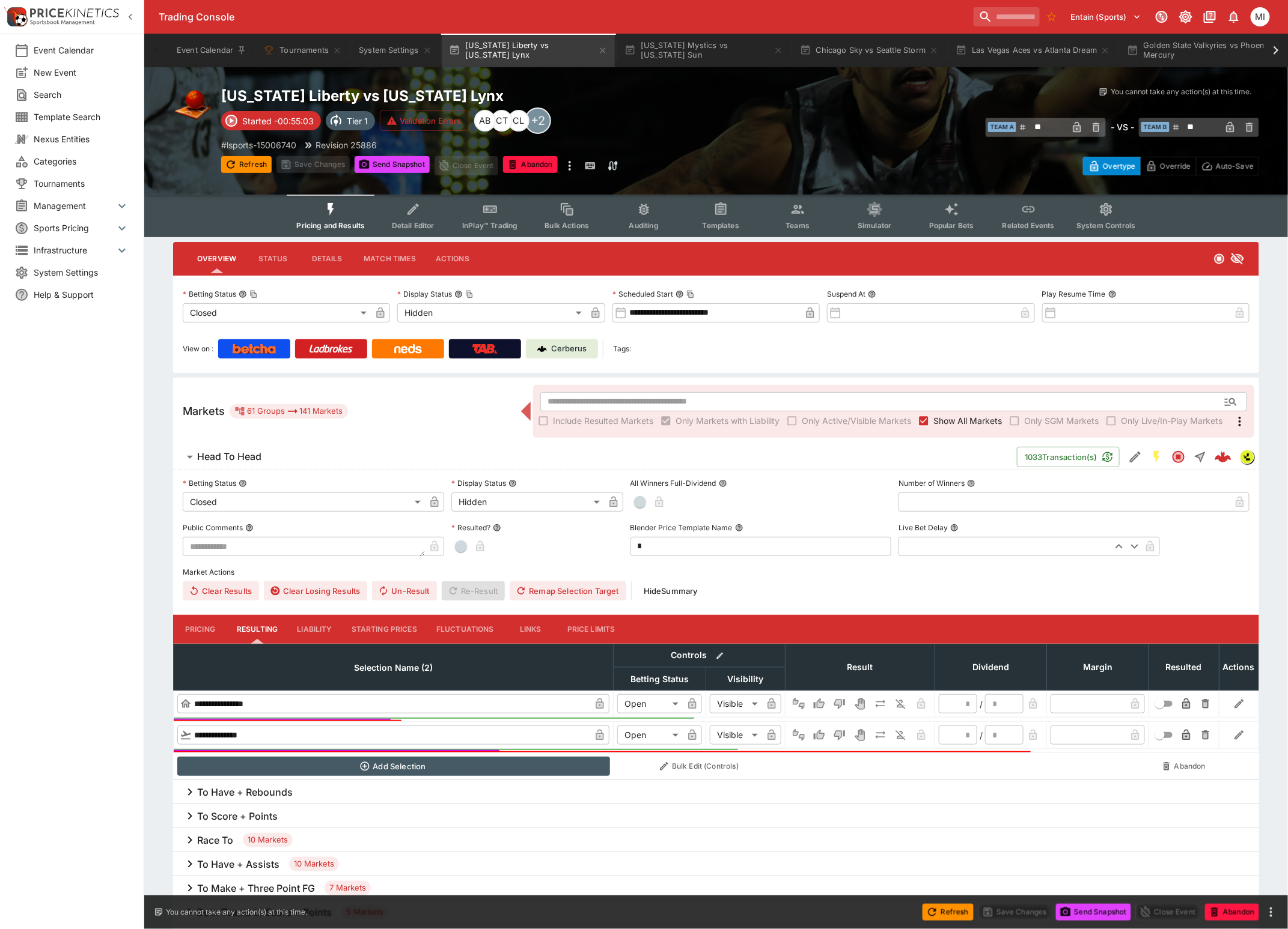
click at [130, 17] on icon "button" at bounding box center [130, 17] width 12 height 12
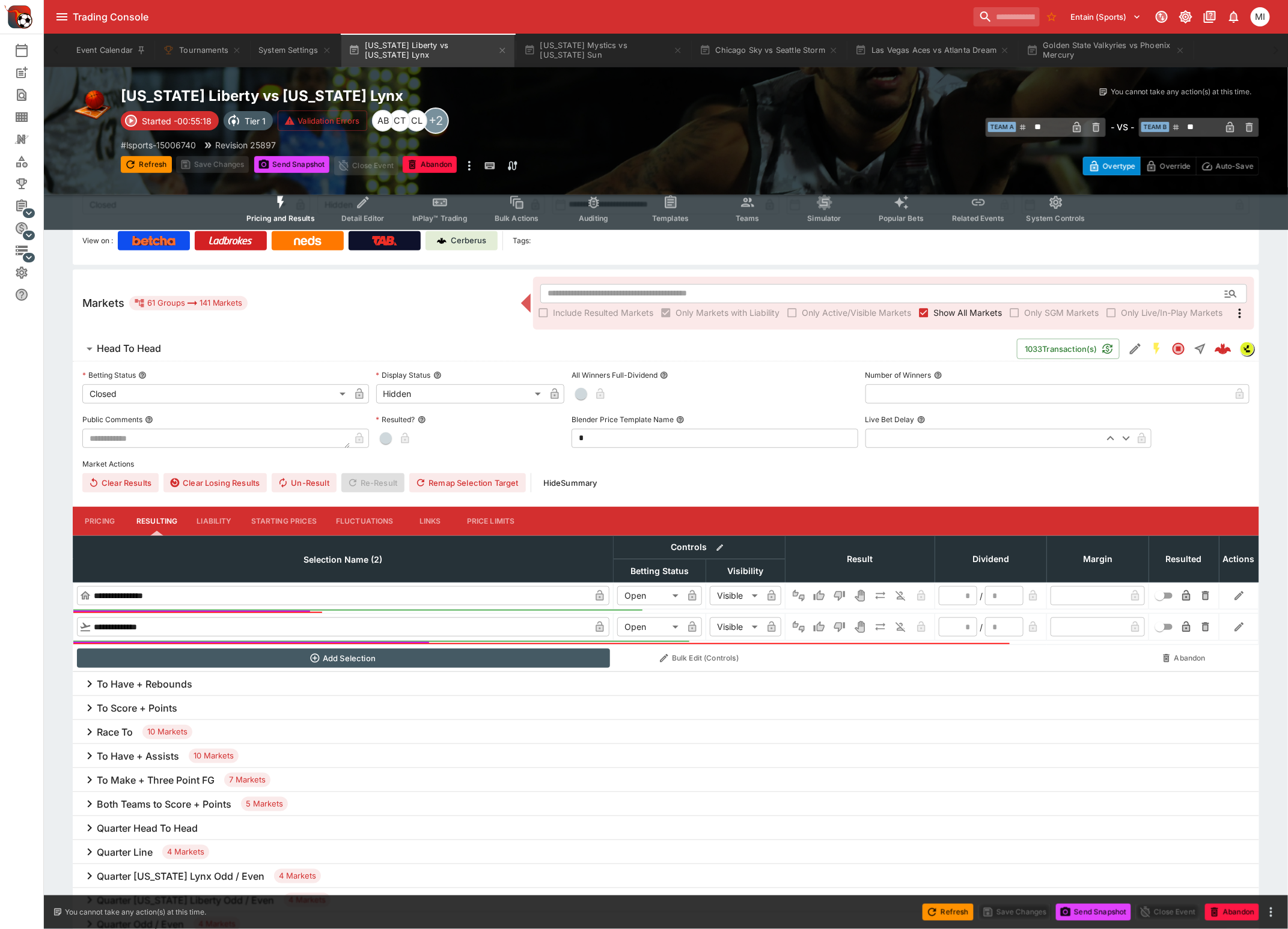
scroll to position [225, 0]
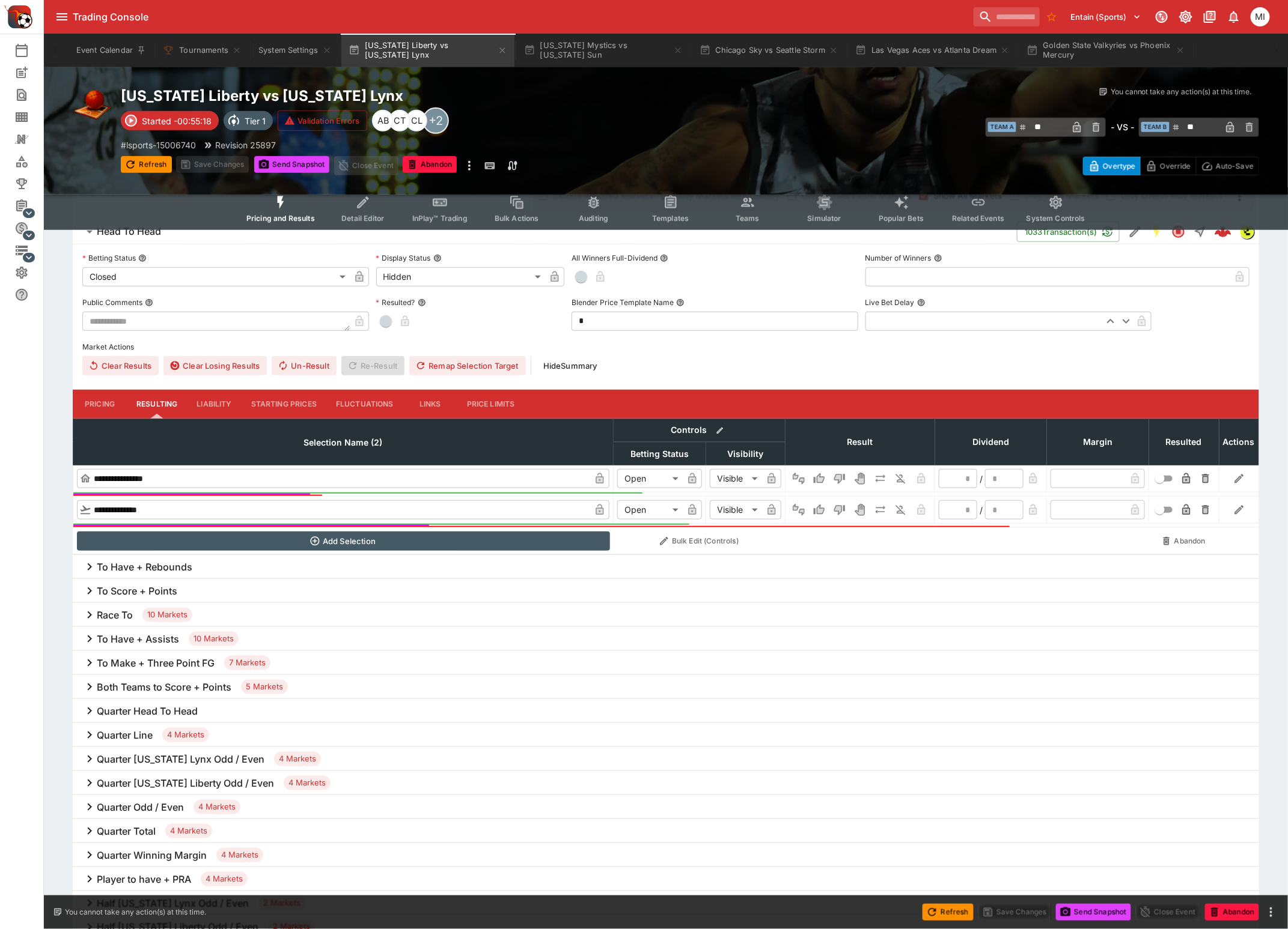
click at [182, 557] on div "To Have + Rebounds" at bounding box center [665, 566] width 1186 height 24
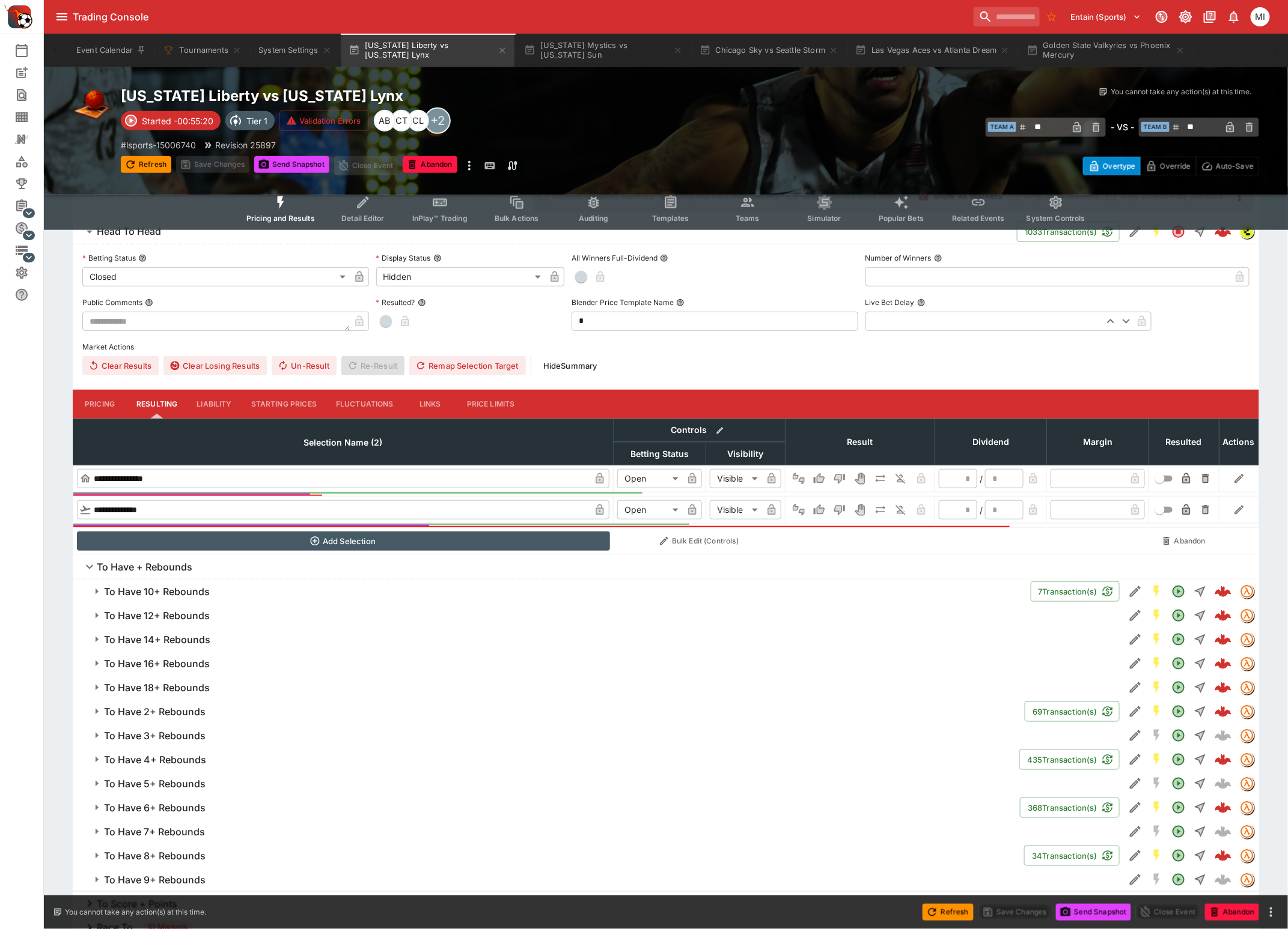
click at [173, 712] on h6 "To Have 2+ Rebounds" at bounding box center [155, 712] width 102 height 13
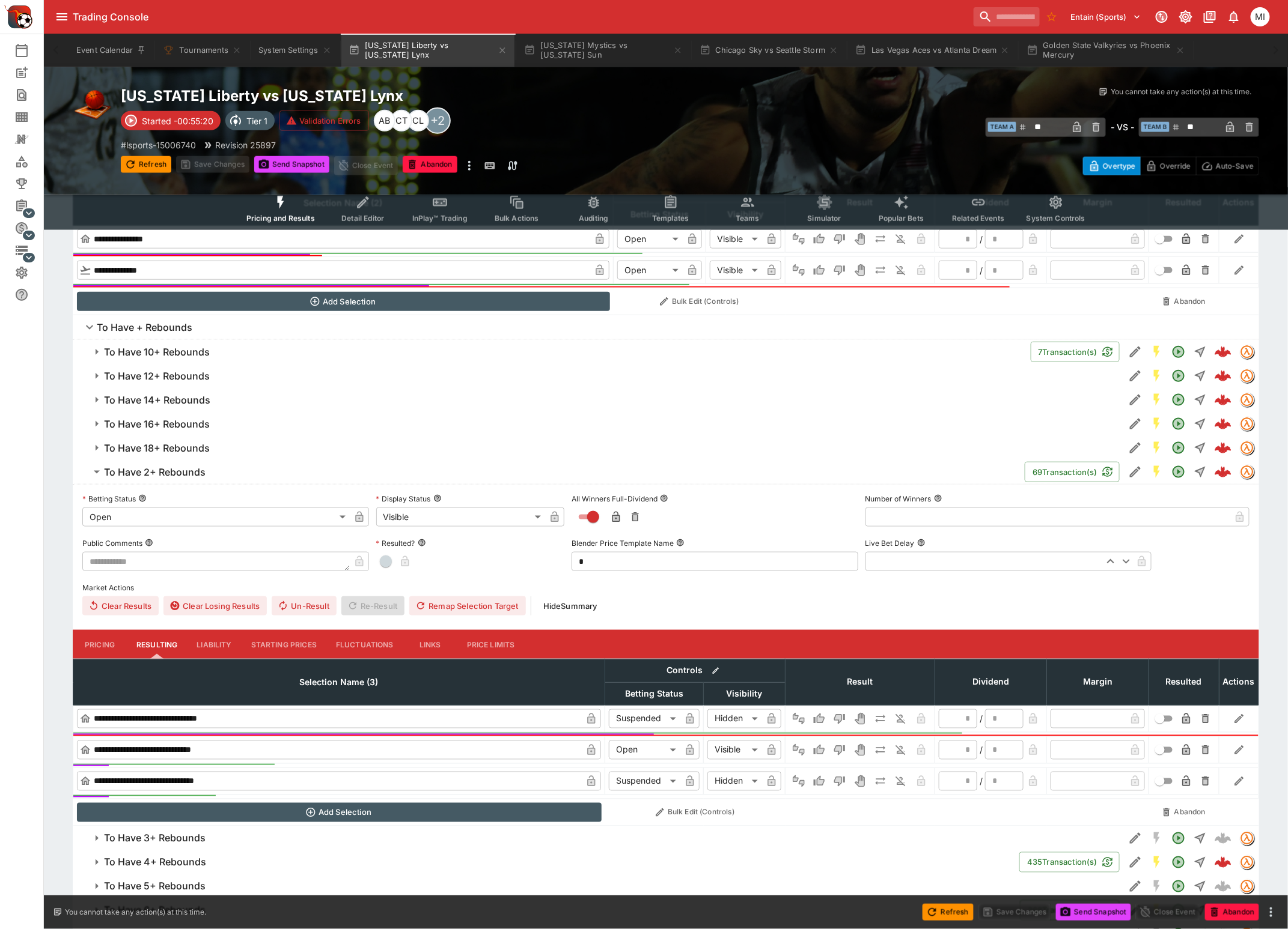
scroll to position [526, 0]
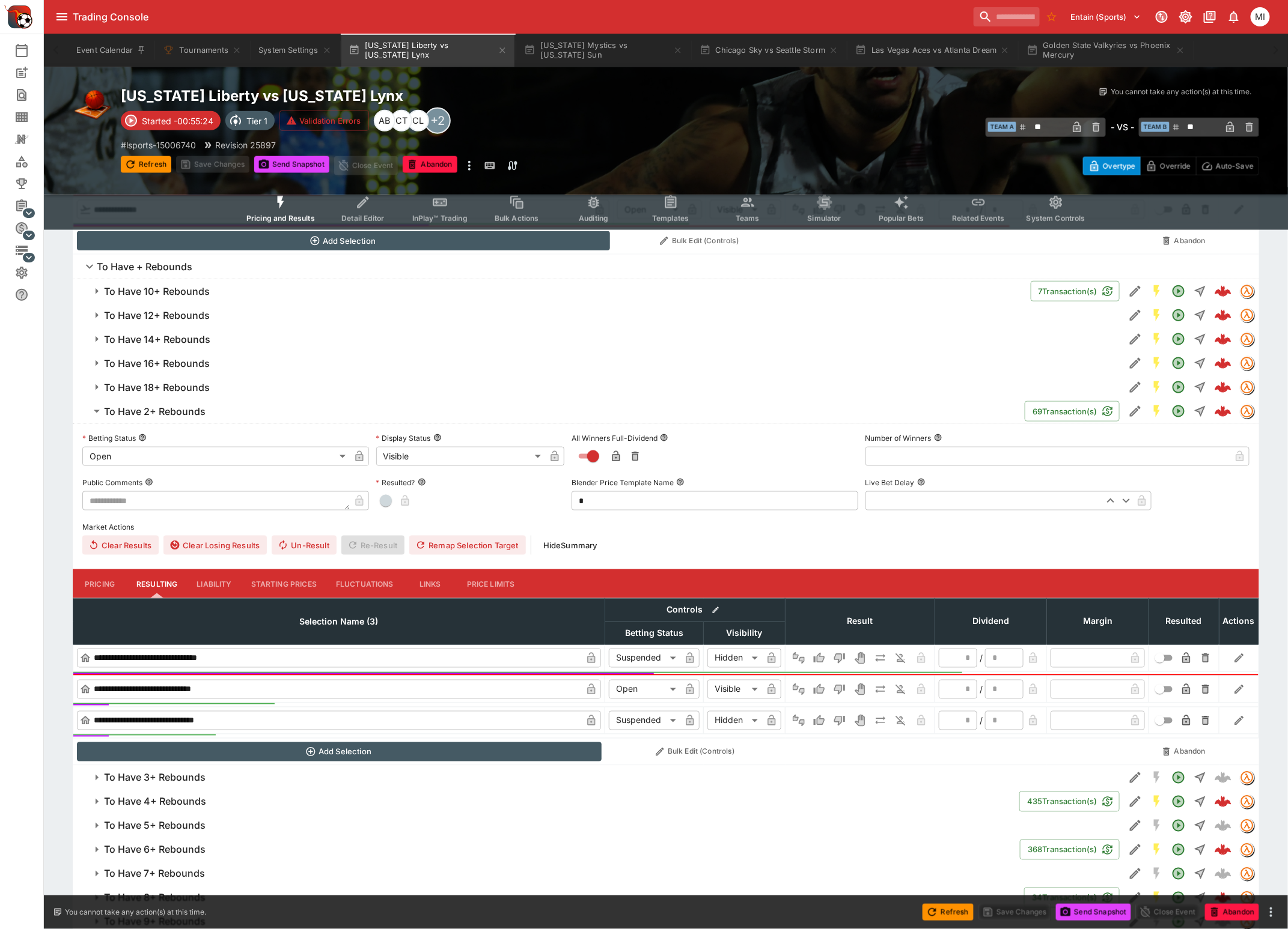
click at [181, 412] on h6 "To Have 2+ Rebounds" at bounding box center [155, 411] width 102 height 13
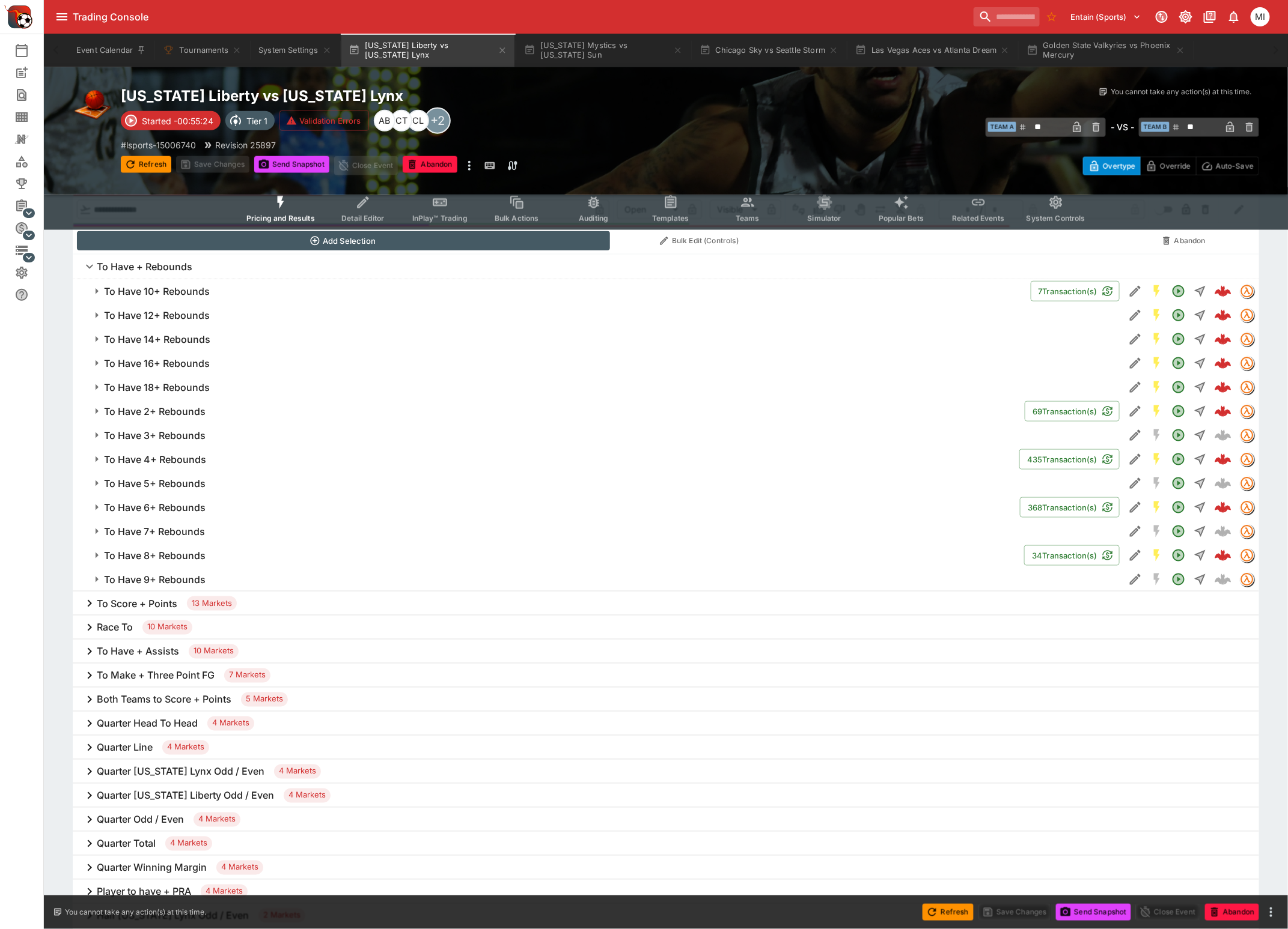
click at [166, 437] on h6 "To Have 3+ Rebounds" at bounding box center [155, 436] width 102 height 13
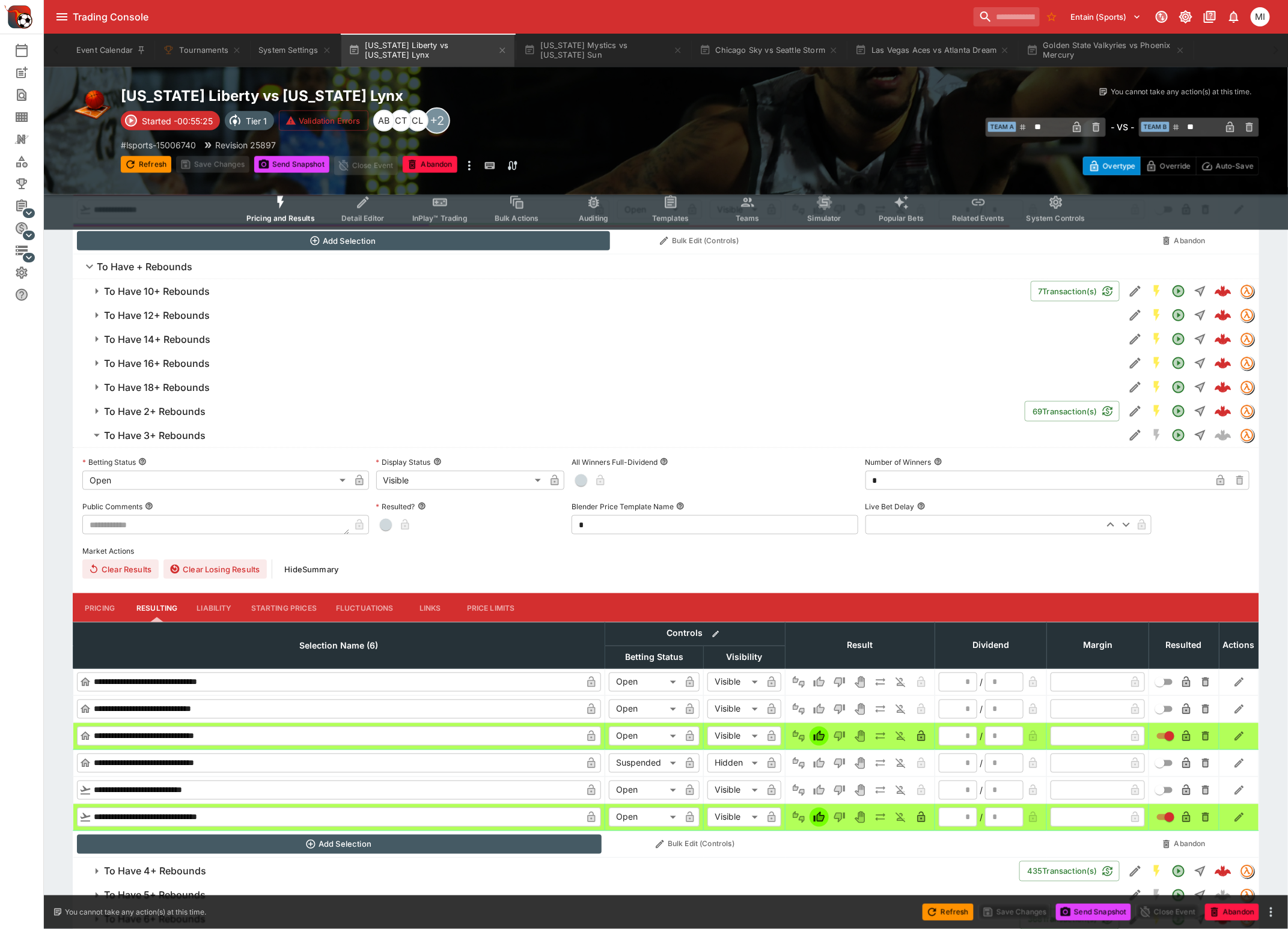
click at [166, 437] on h6 "To Have 3+ Rebounds" at bounding box center [155, 436] width 102 height 13
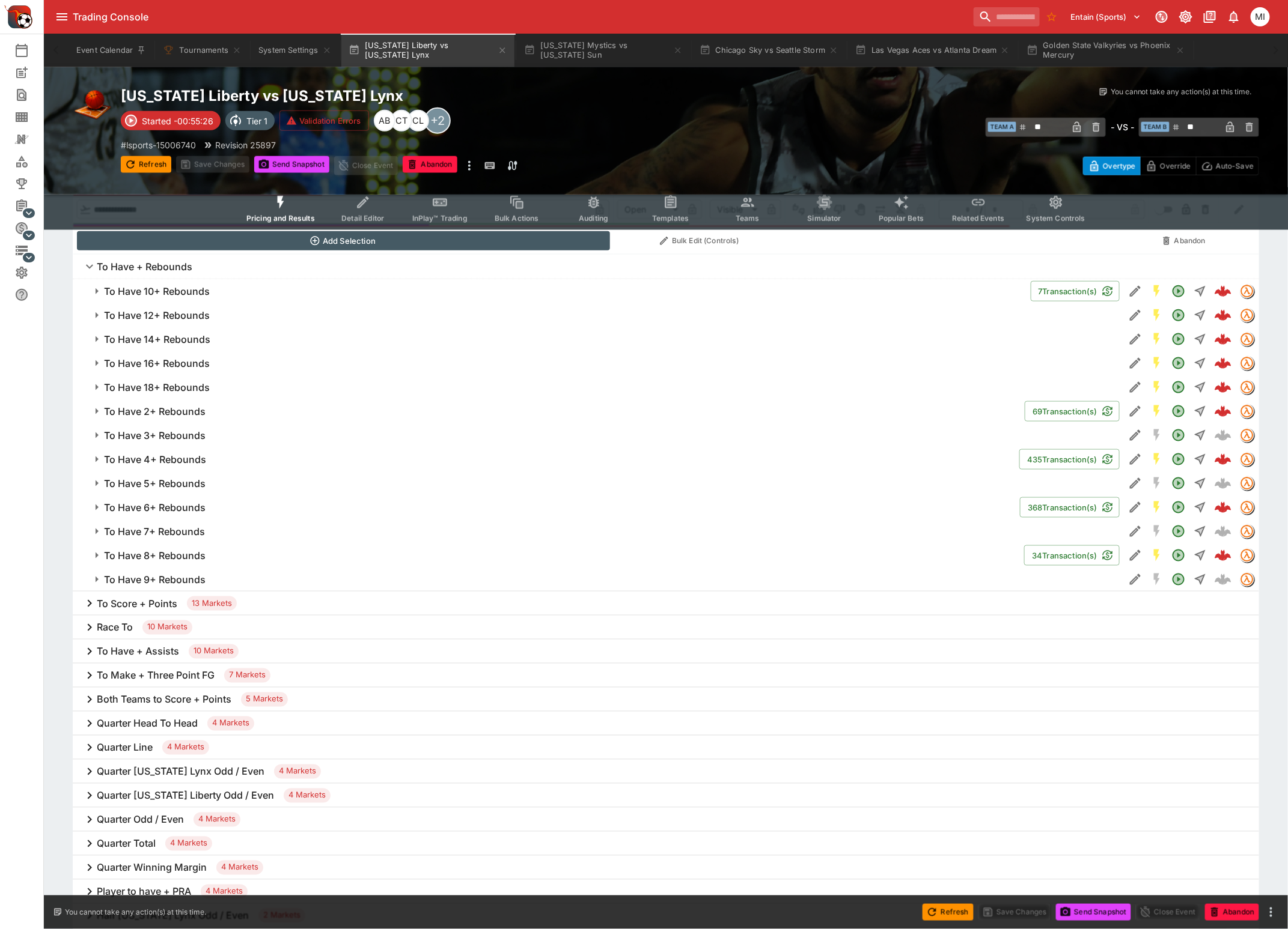
click at [163, 458] on h6 "To Have 4+ Rebounds" at bounding box center [155, 459] width 102 height 13
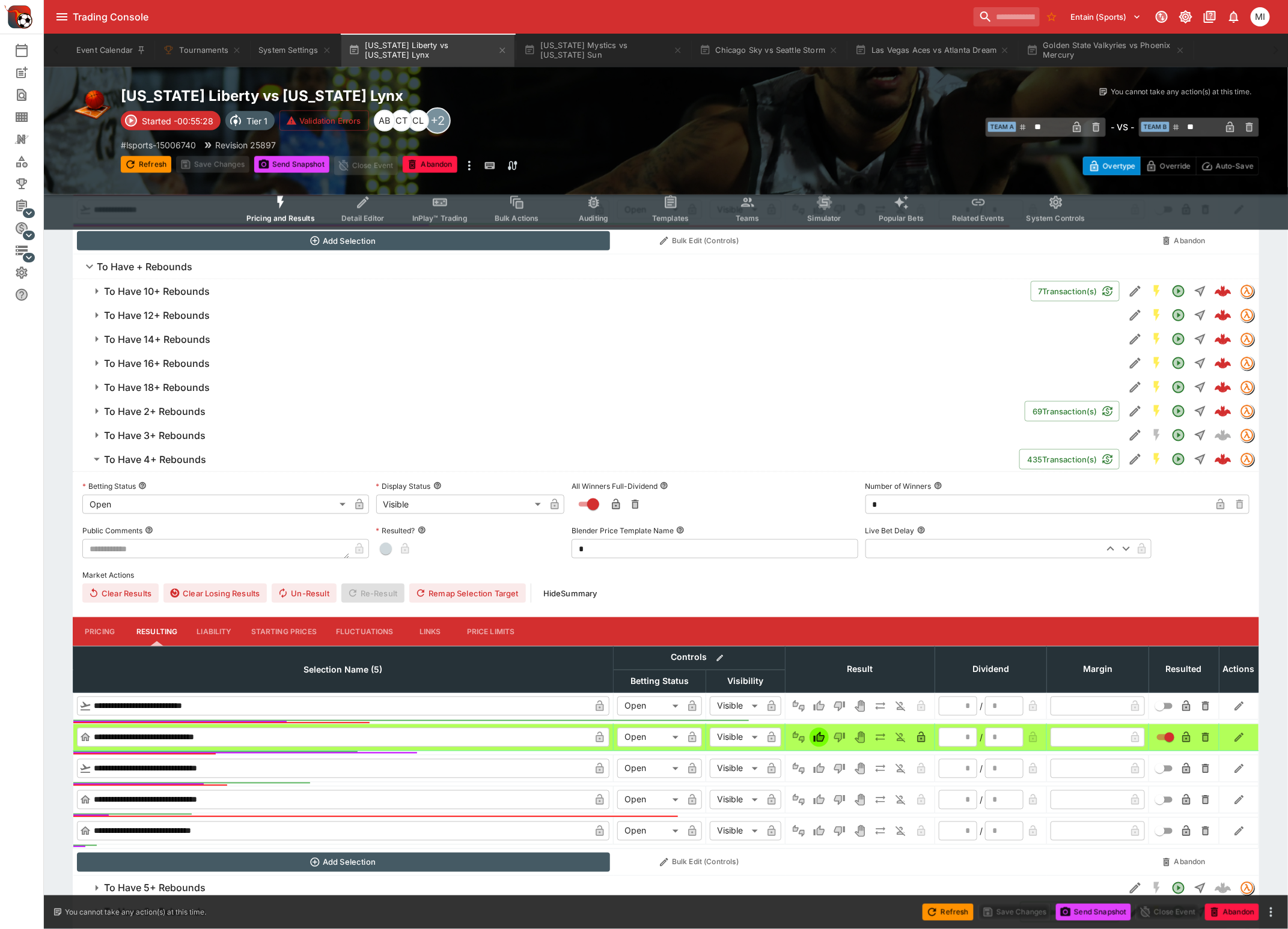
click at [163, 458] on h6 "To Have 4+ Rebounds" at bounding box center [155, 459] width 102 height 13
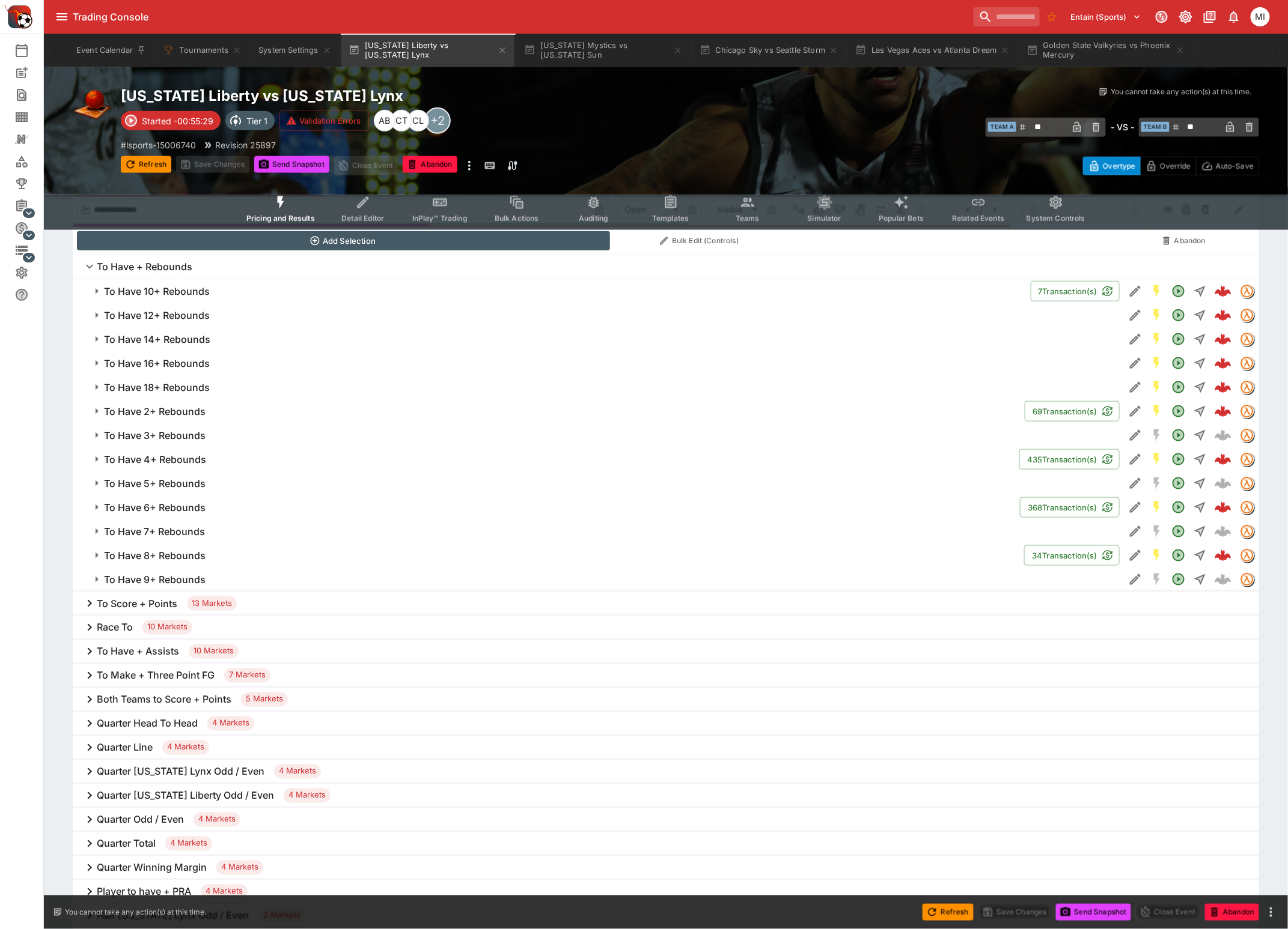
click at [133, 264] on h6 "To Have + Rebounds" at bounding box center [144, 267] width 96 height 13
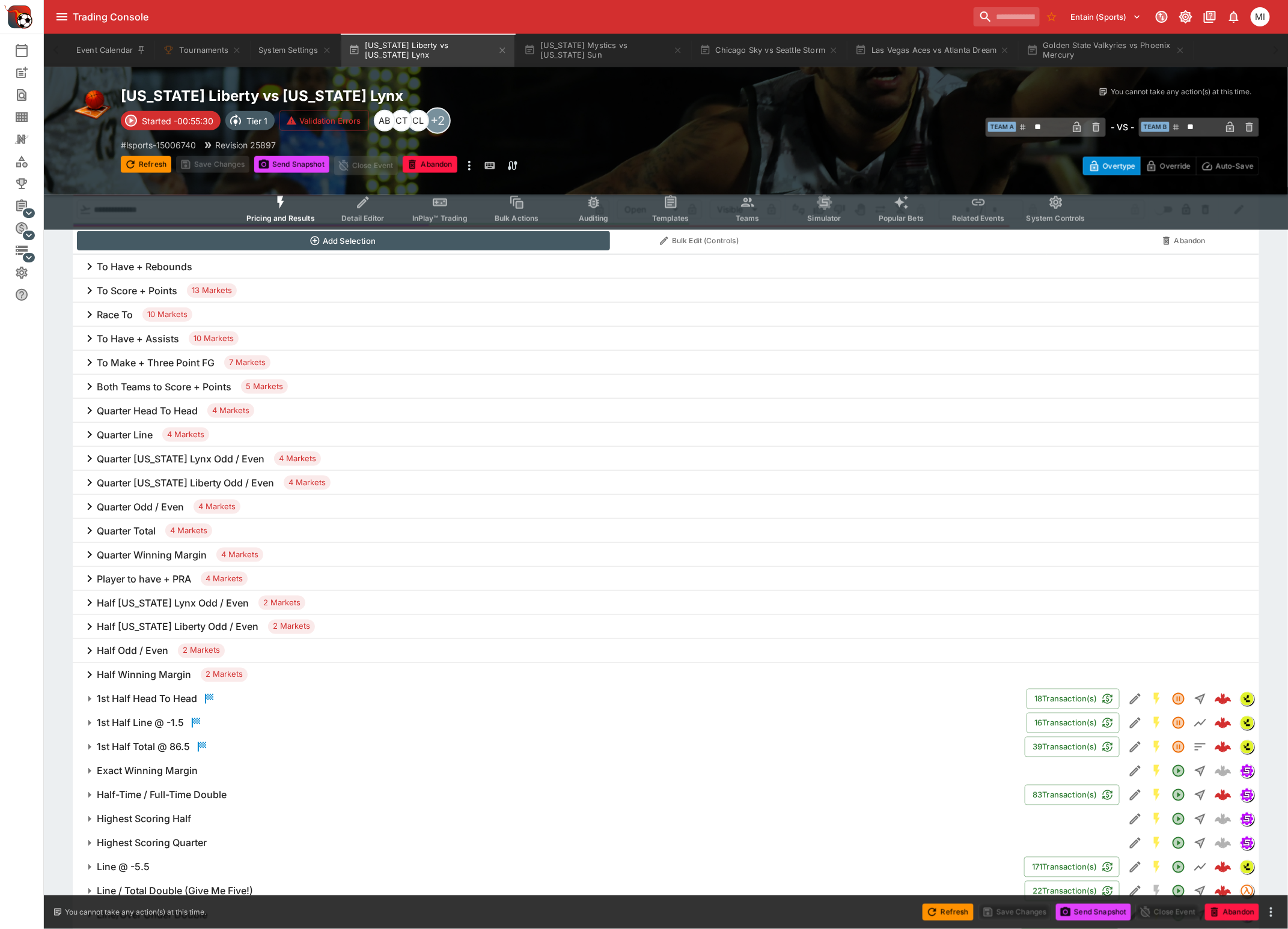
click at [156, 336] on h6 "To Have + Assists" at bounding box center [138, 339] width 82 height 13
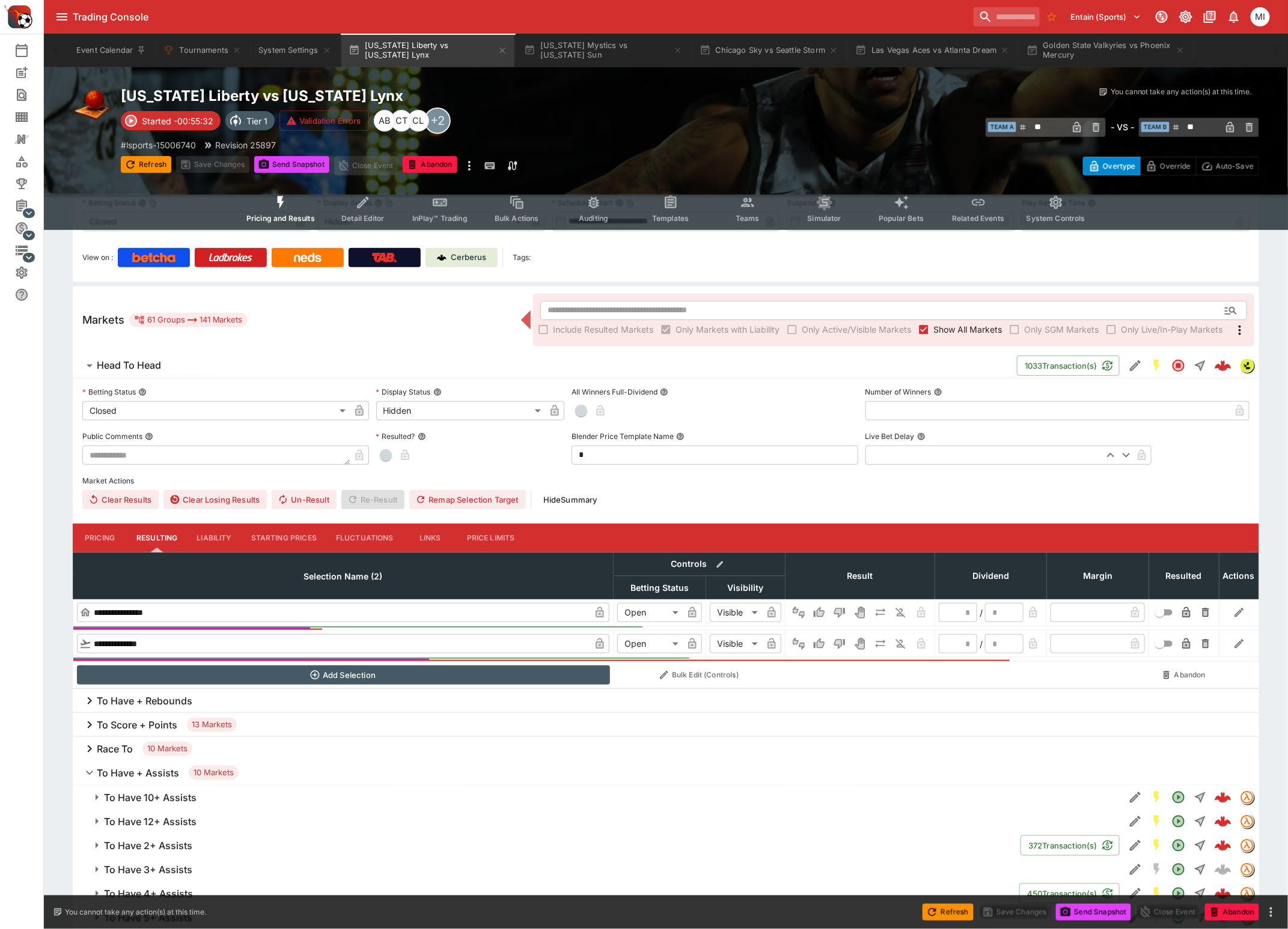
scroll to position [0, 0]
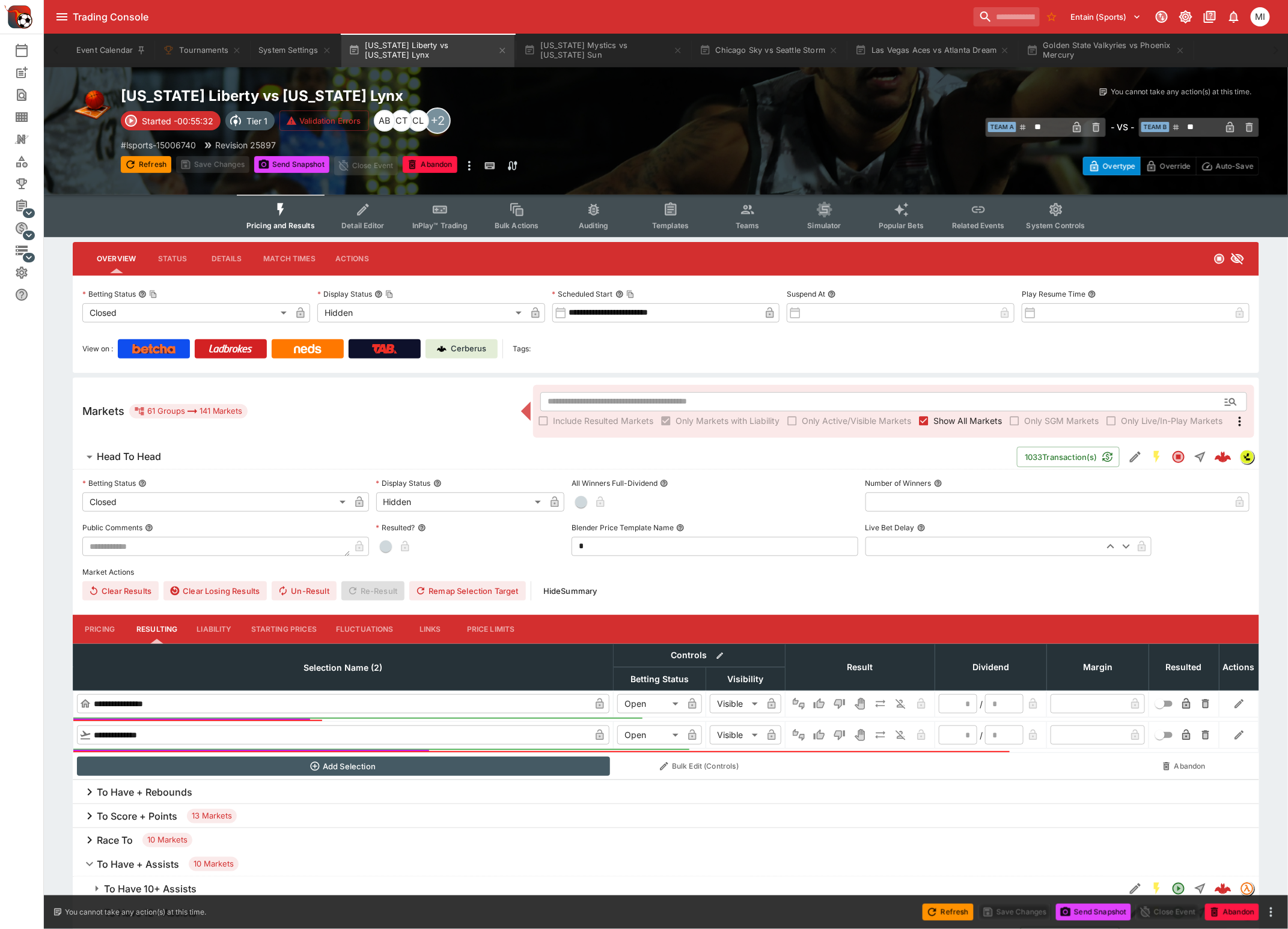
click at [956, 417] on span "Show All Markets" at bounding box center [967, 420] width 69 height 13
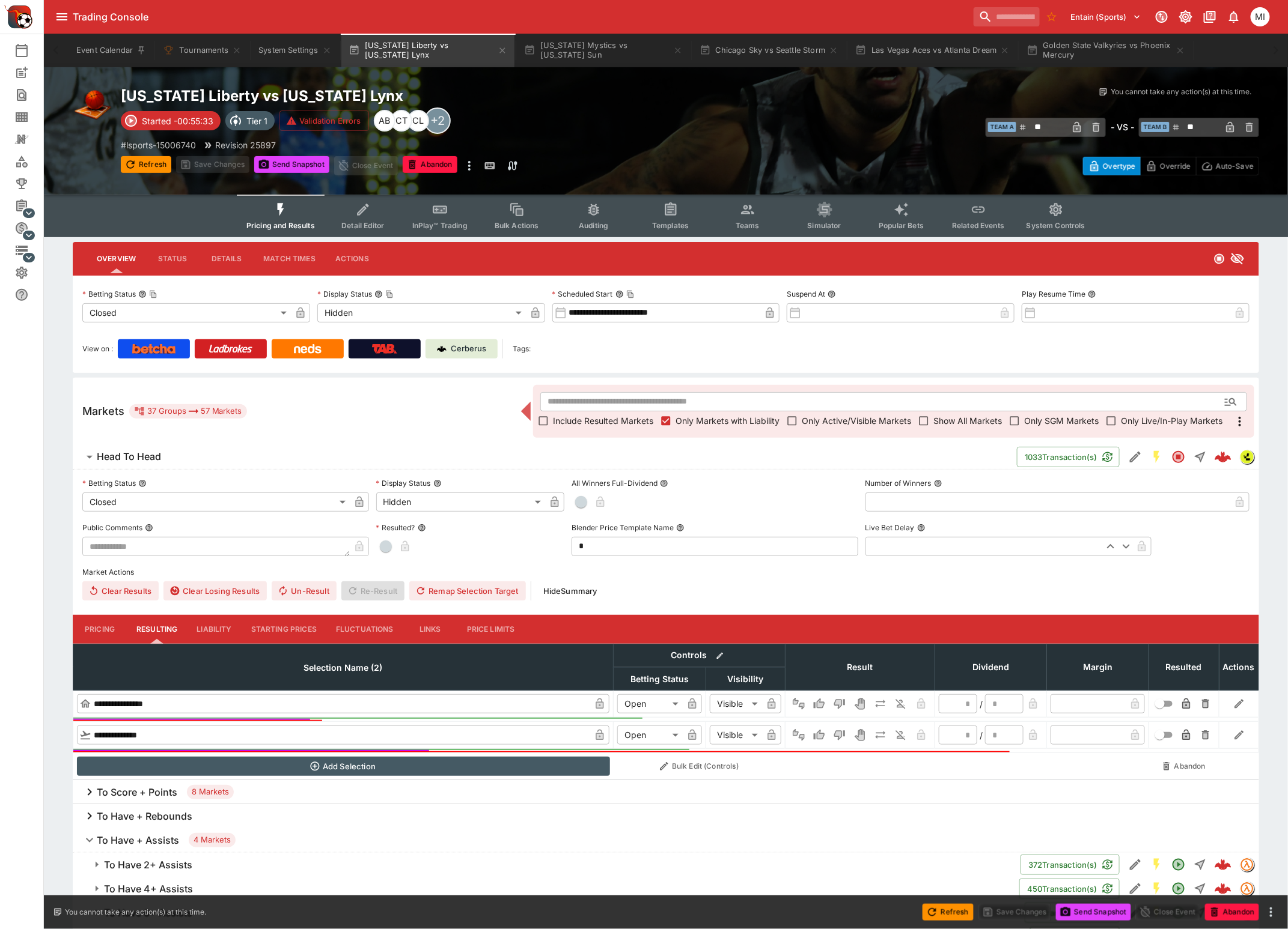
scroll to position [526, 0]
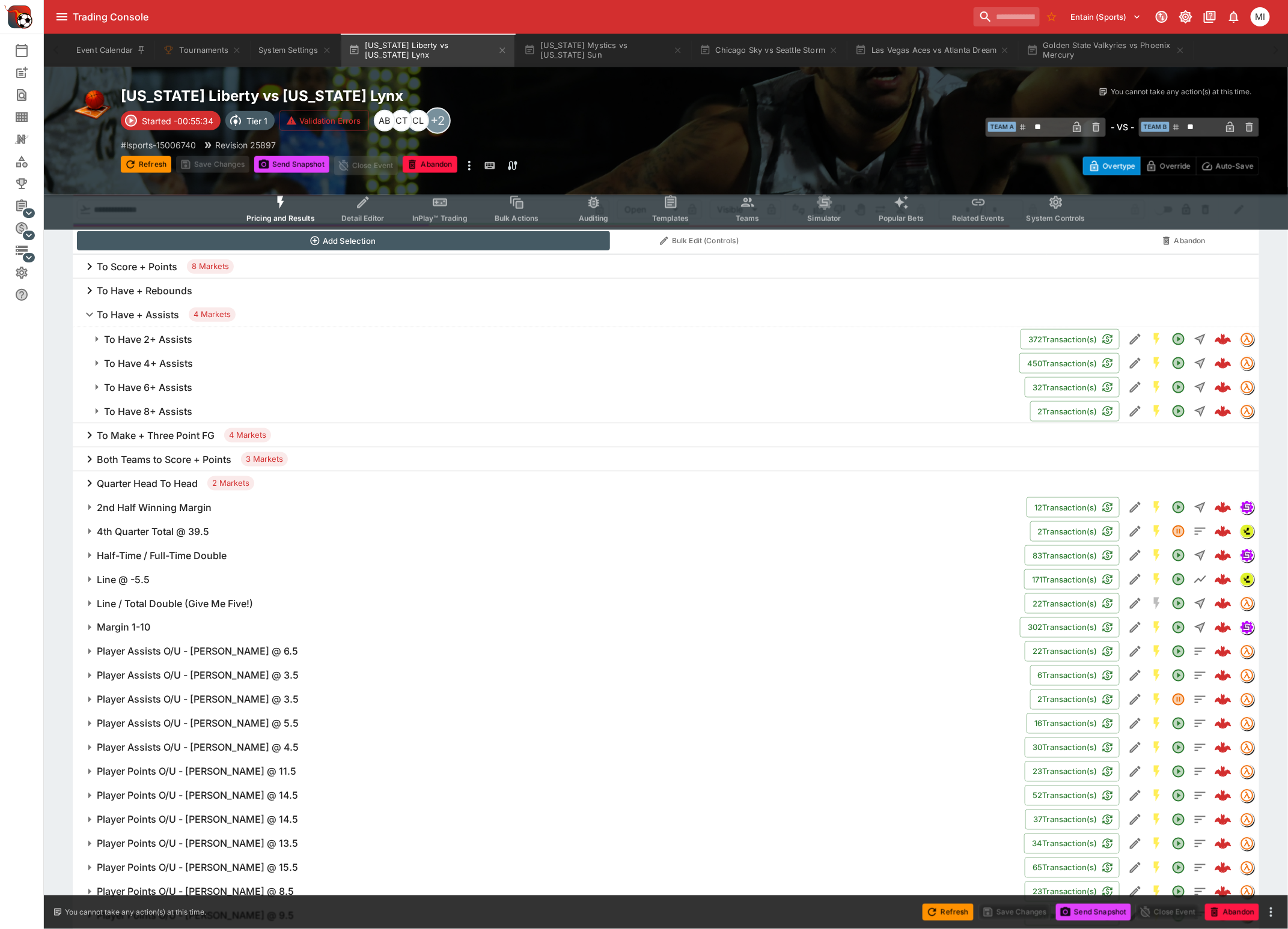
click at [155, 405] on h6 "To Have 8+ Assists" at bounding box center [148, 411] width 88 height 13
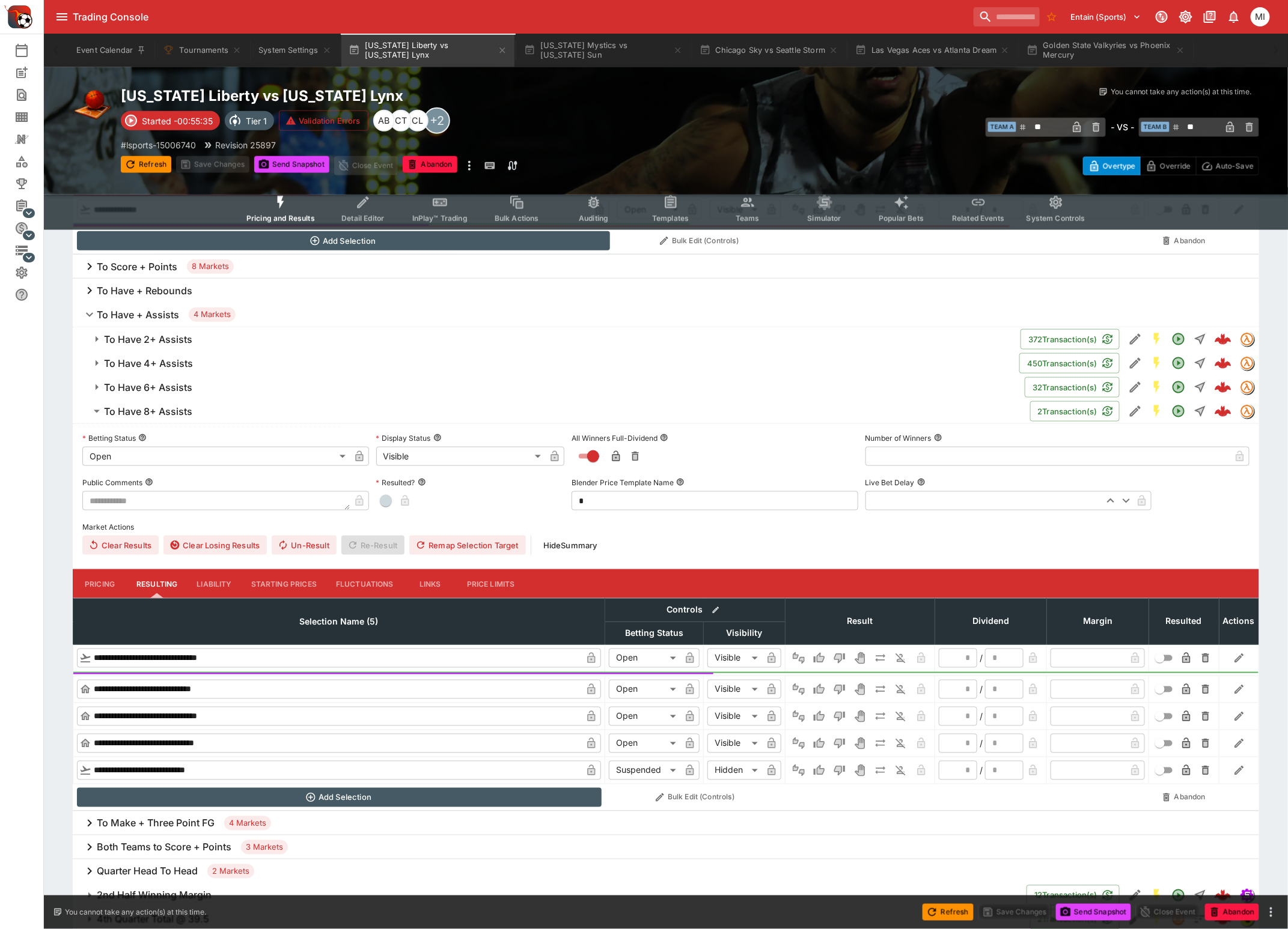
click at [155, 391] on h6 "To Have 6+ Assists" at bounding box center [148, 388] width 88 height 13
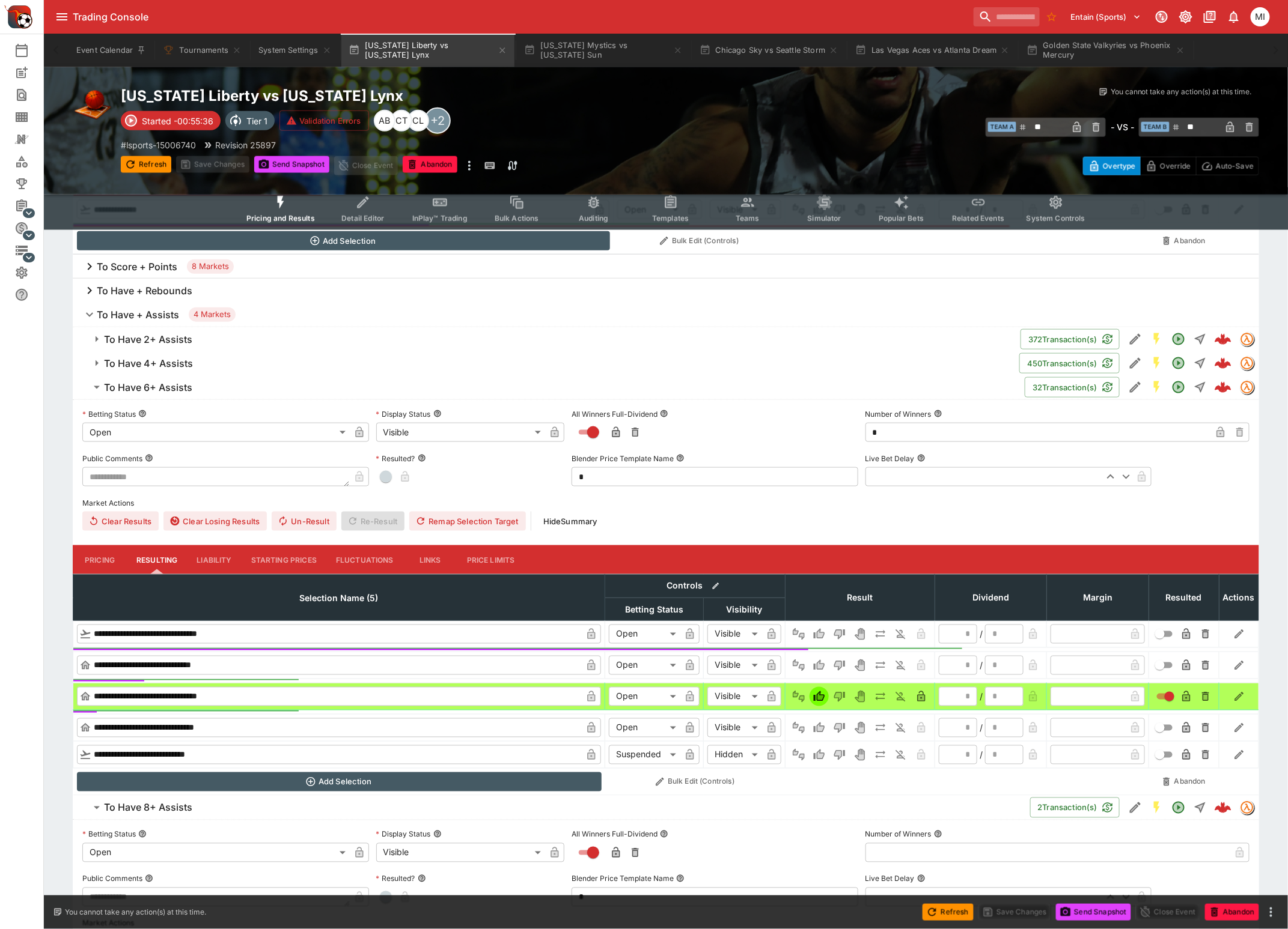
click at [155, 391] on h6 "To Have 6+ Assists" at bounding box center [148, 388] width 88 height 13
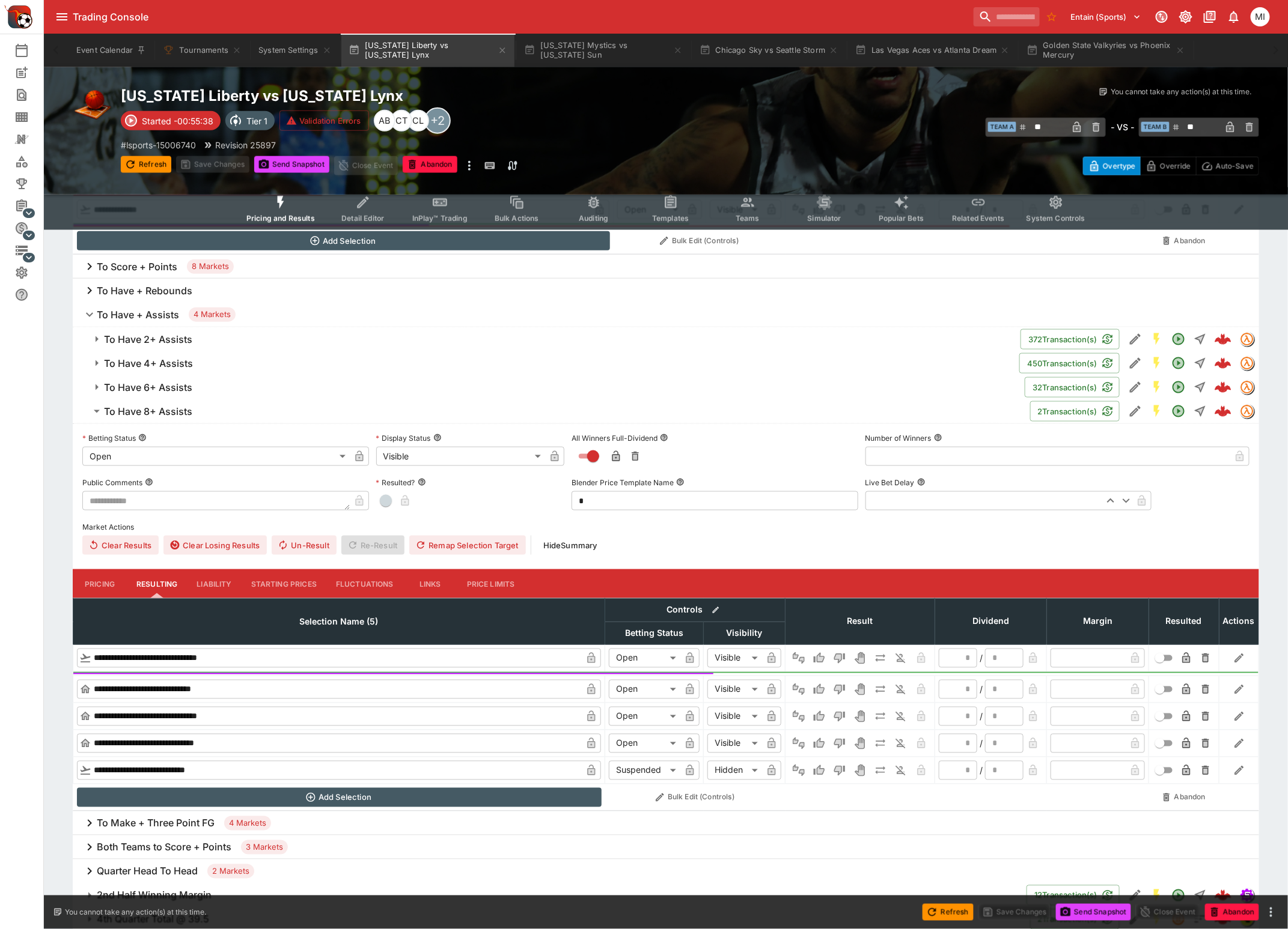
click at [149, 408] on h6 "To Have 8+ Assists" at bounding box center [148, 411] width 88 height 13
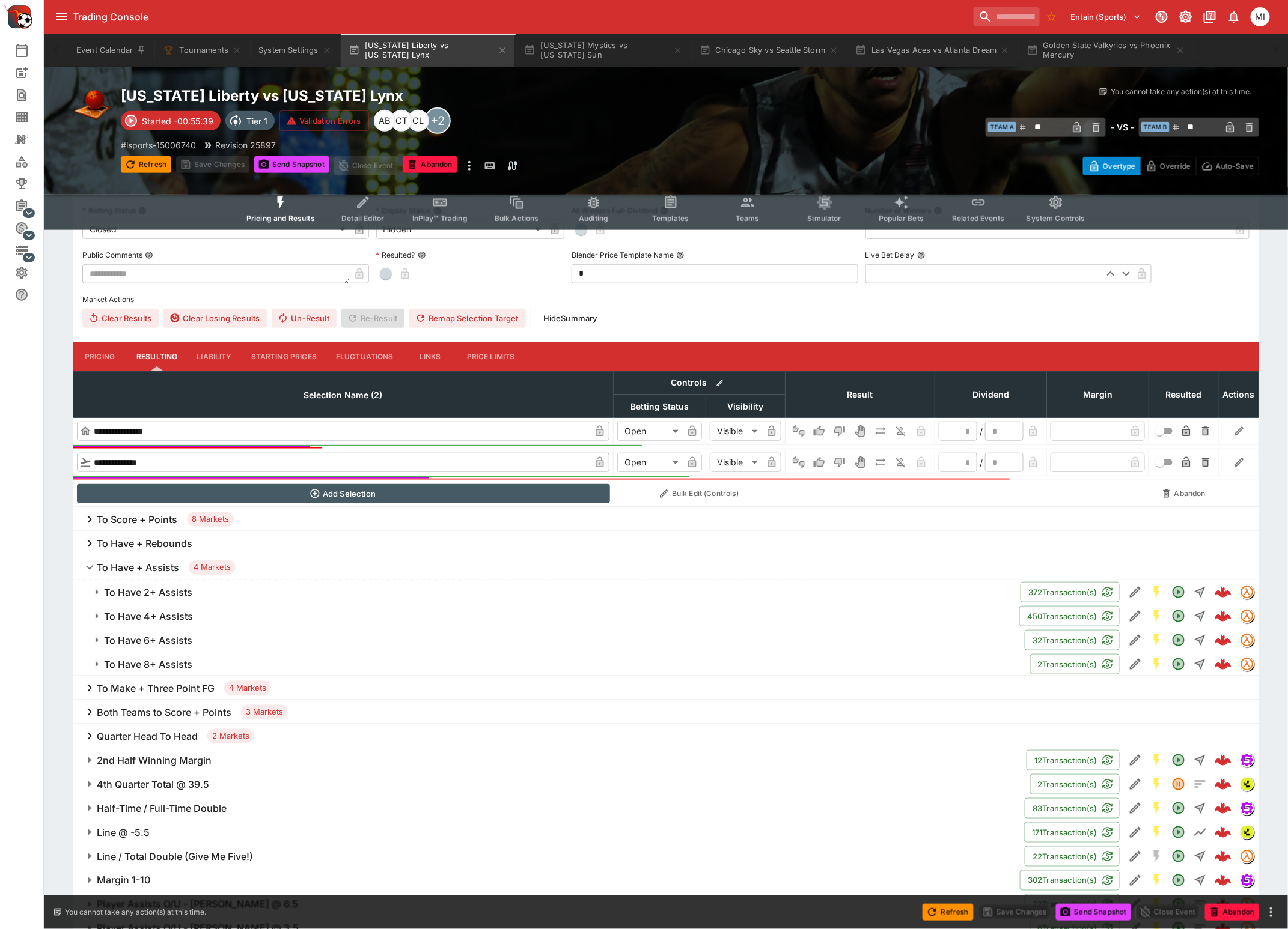
scroll to position [150, 0]
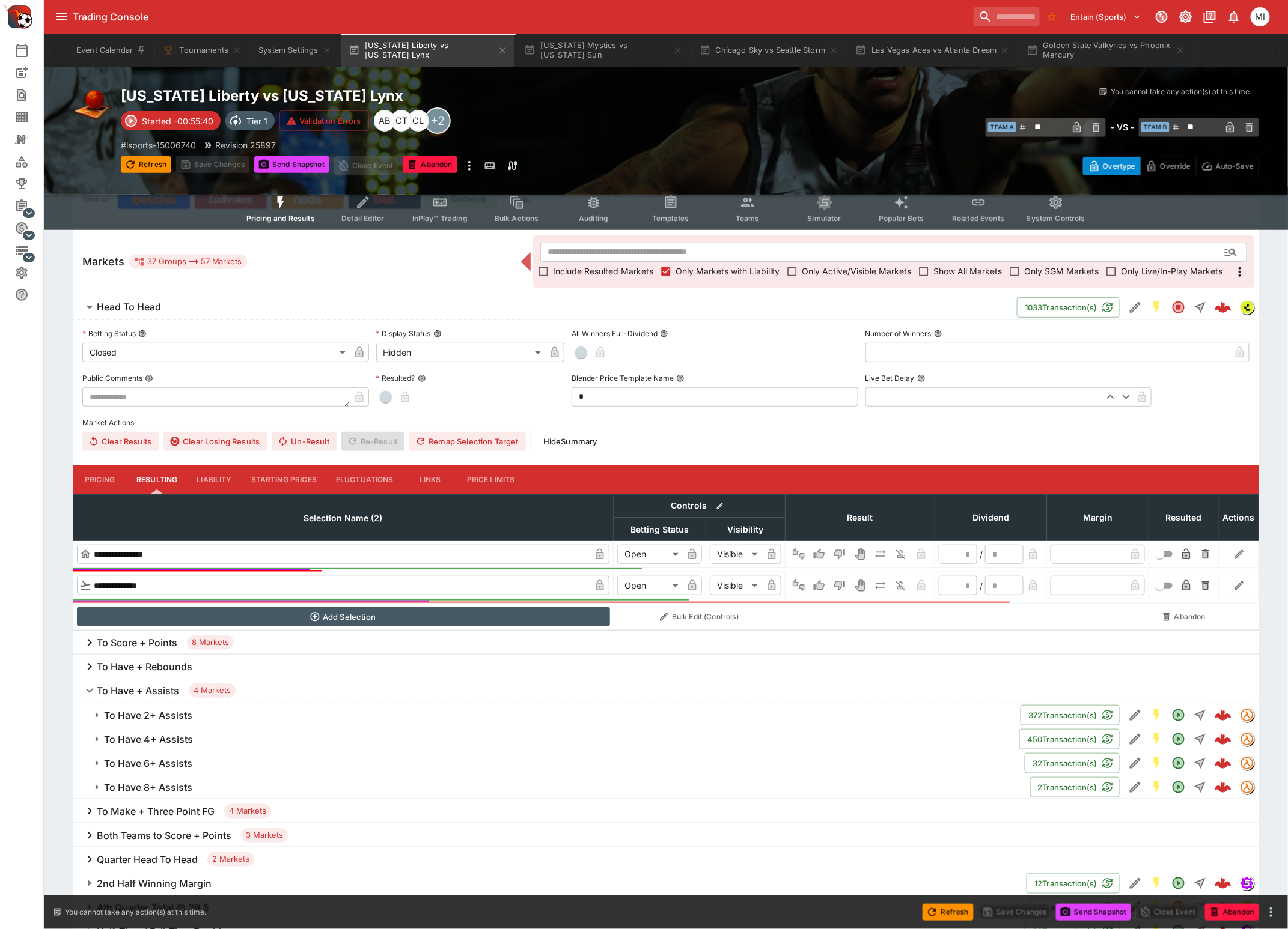
click at [126, 687] on h6 "To Have + Assists" at bounding box center [138, 691] width 82 height 13
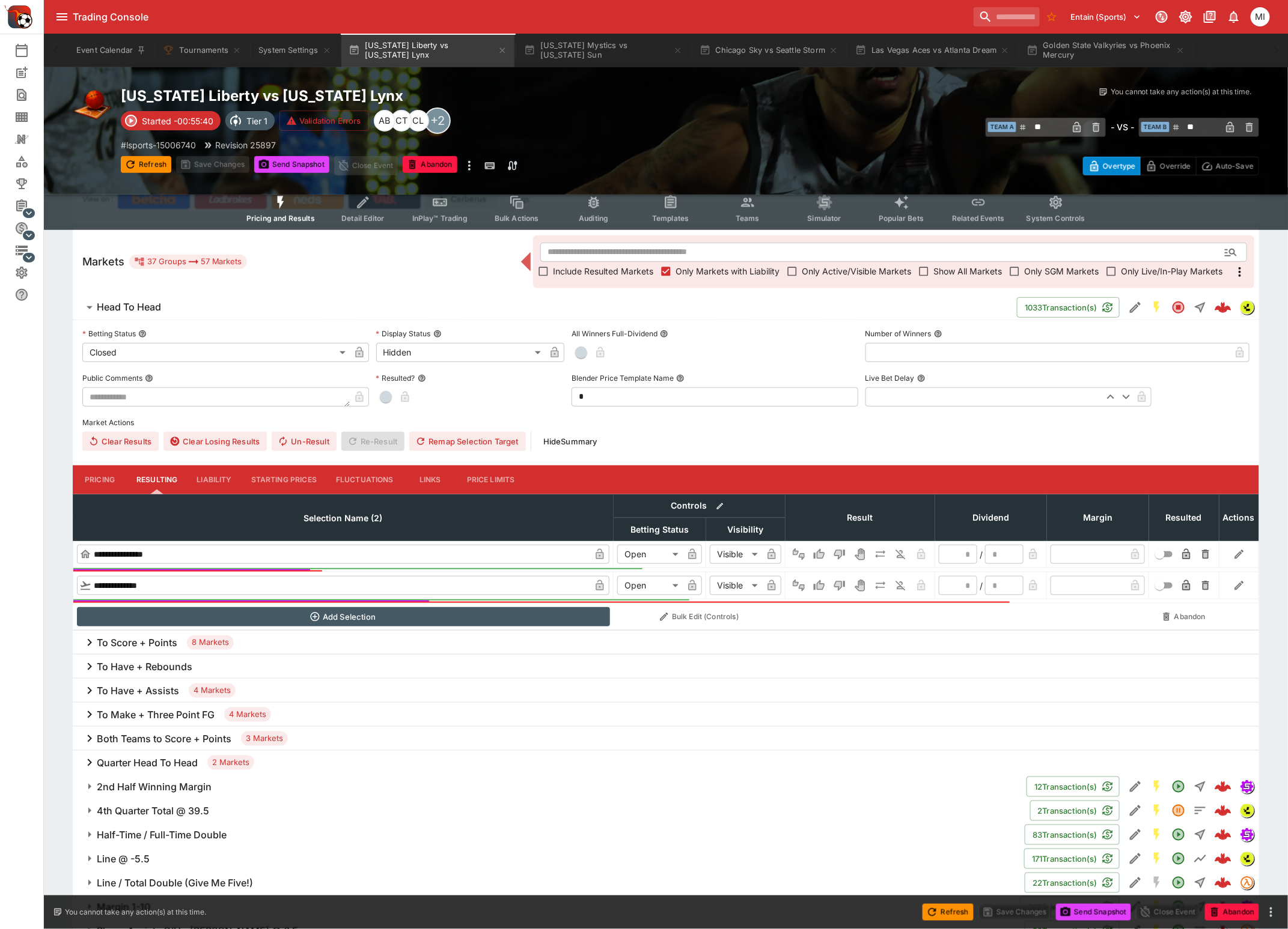
click at [127, 640] on h6 "To Score + Points" at bounding box center [137, 643] width 80 height 13
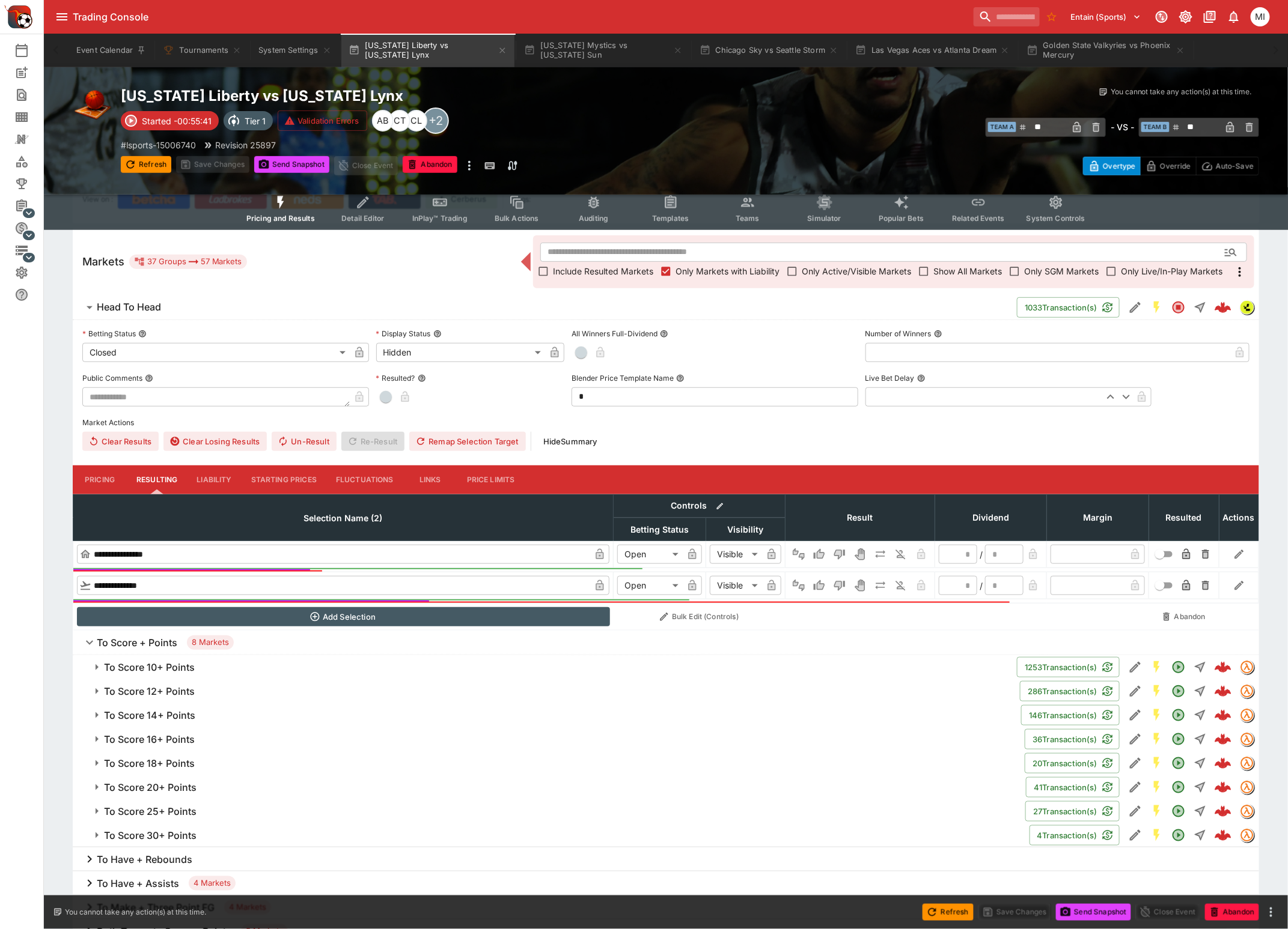
click at [157, 718] on h6 "To Score 14+ Points" at bounding box center [150, 715] width 91 height 13
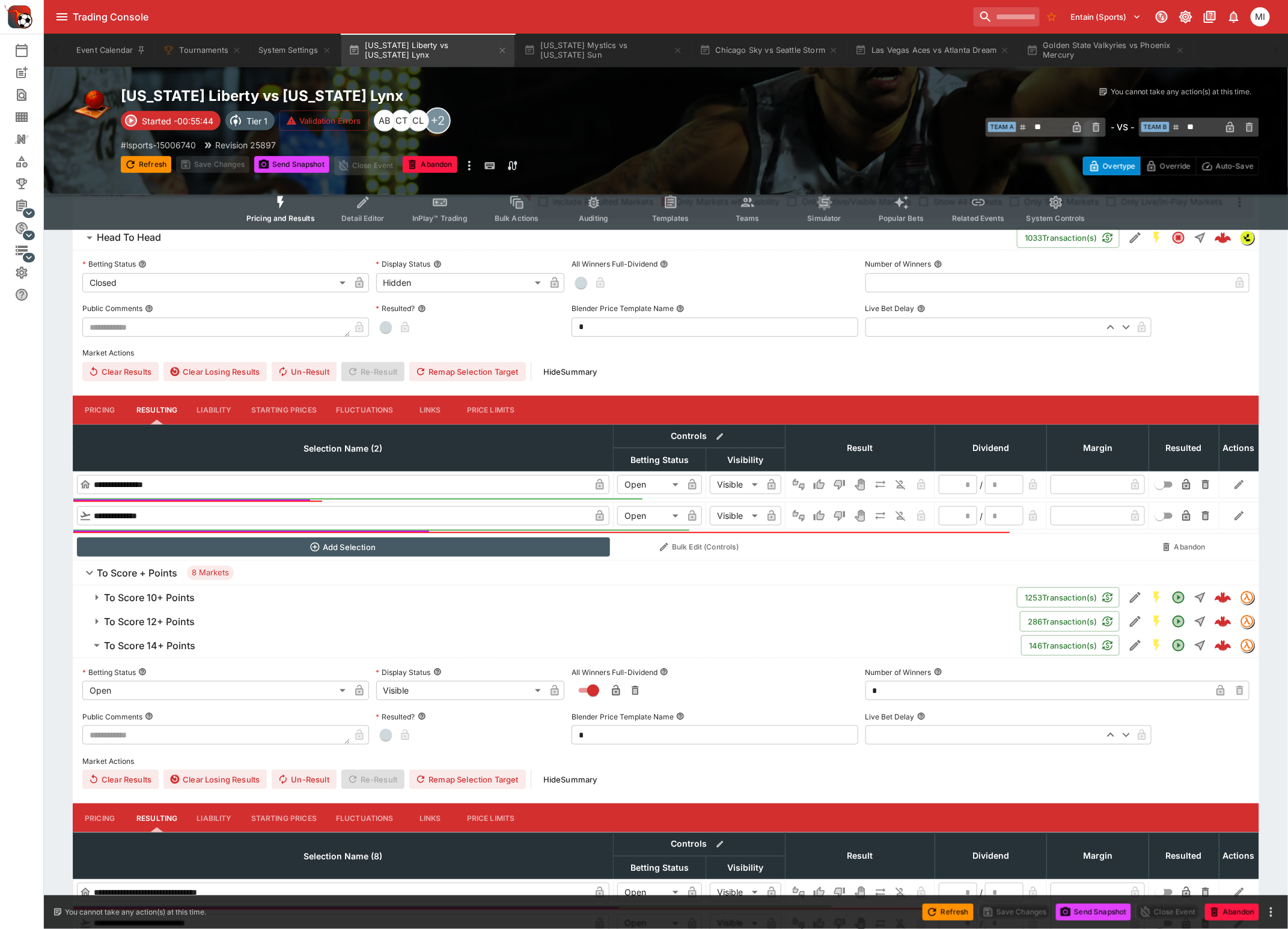
scroll to position [300, 0]
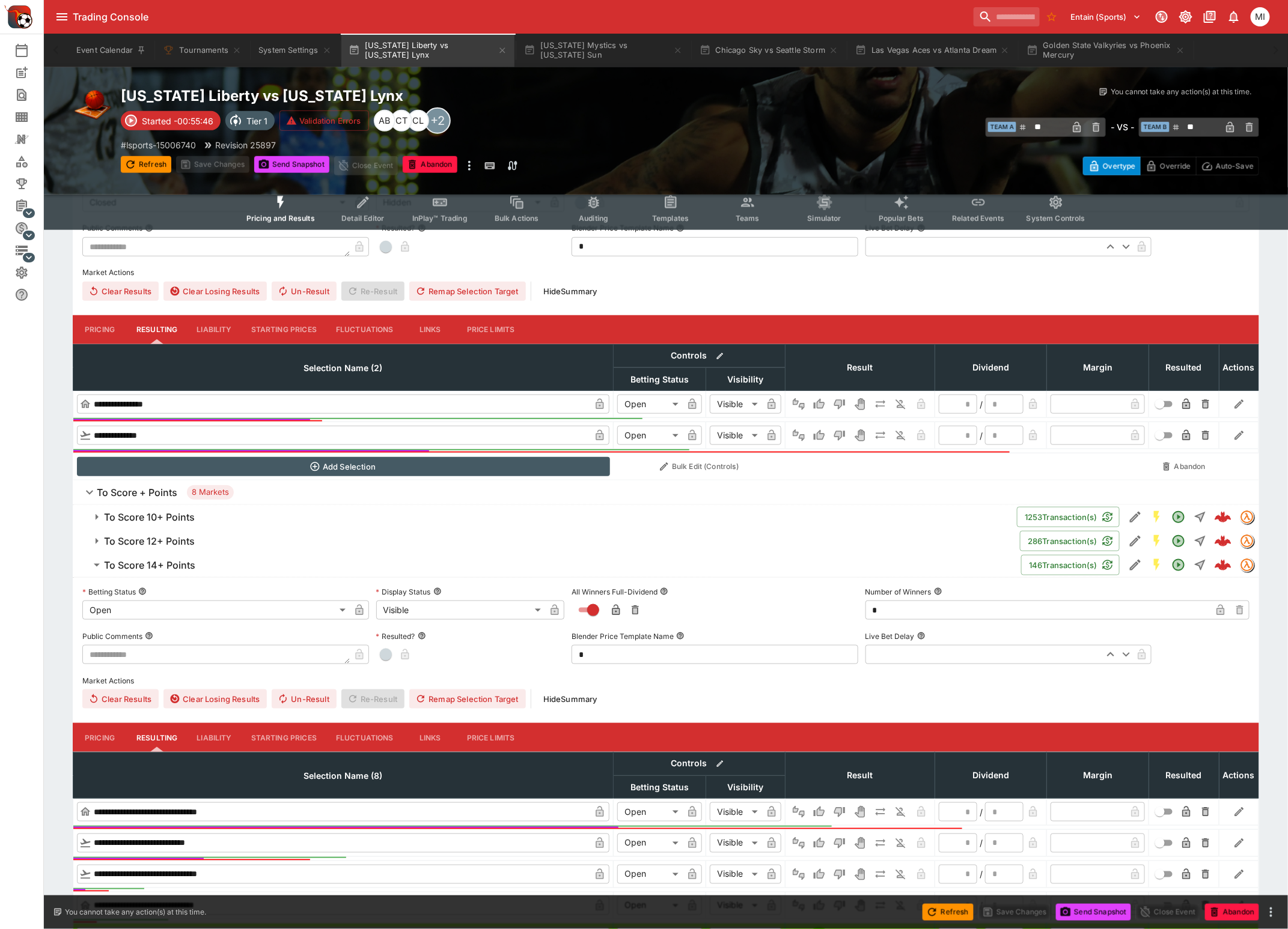
click at [152, 568] on h6 "To Score 14+ Points" at bounding box center [150, 565] width 91 height 13
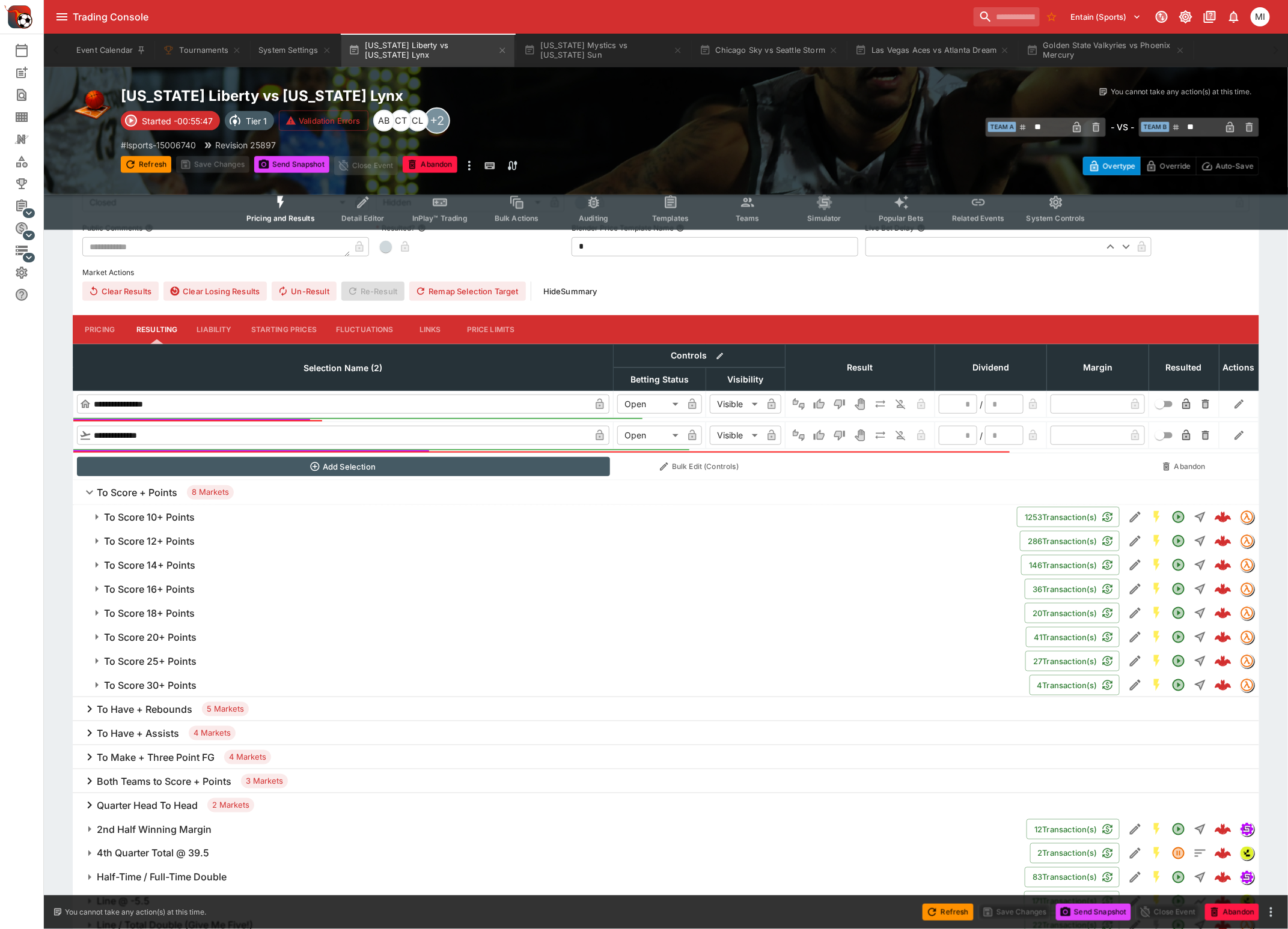
click at [157, 584] on h6 "To Score 16+ Points" at bounding box center [149, 590] width 91 height 13
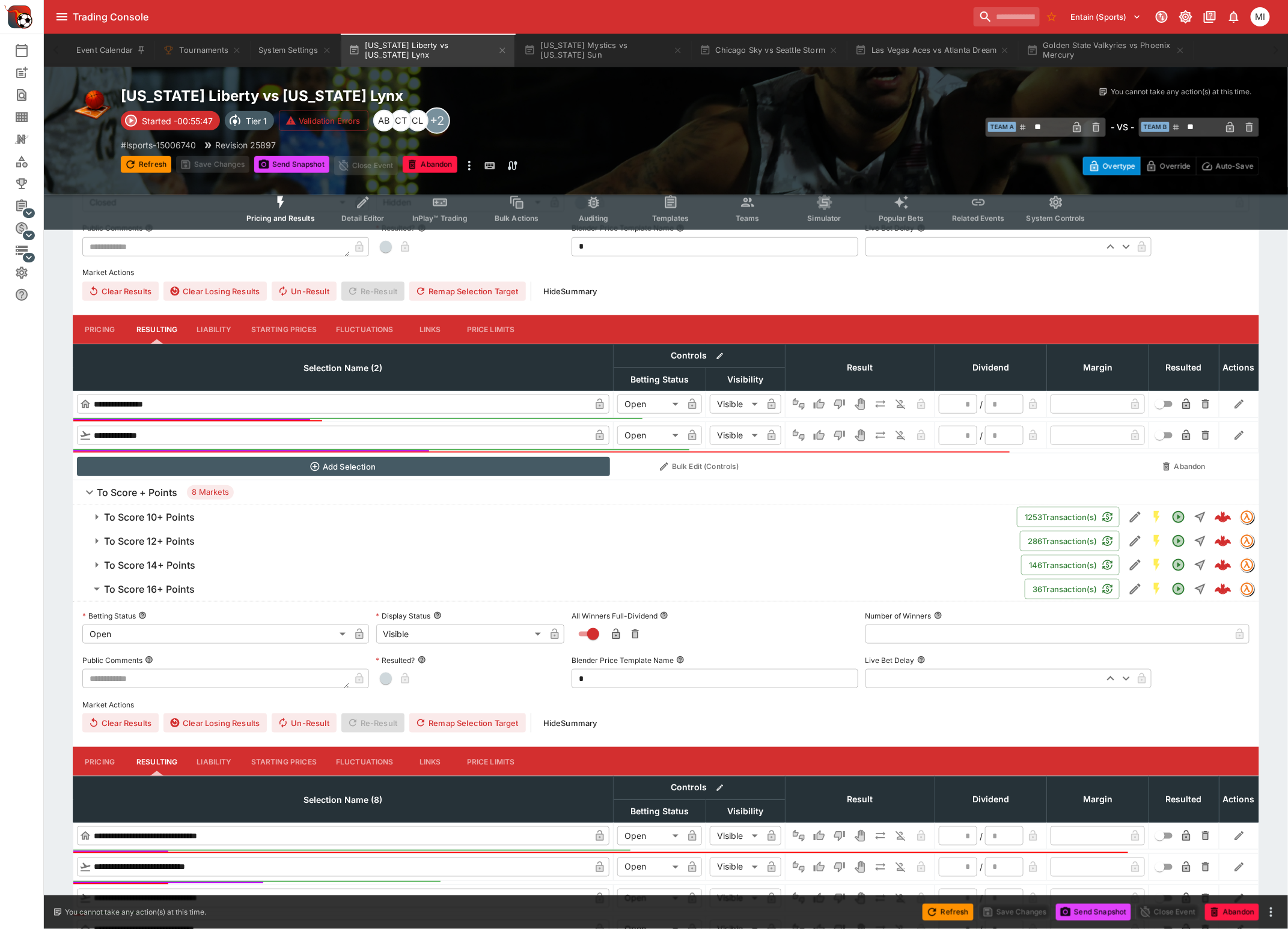
scroll to position [600, 0]
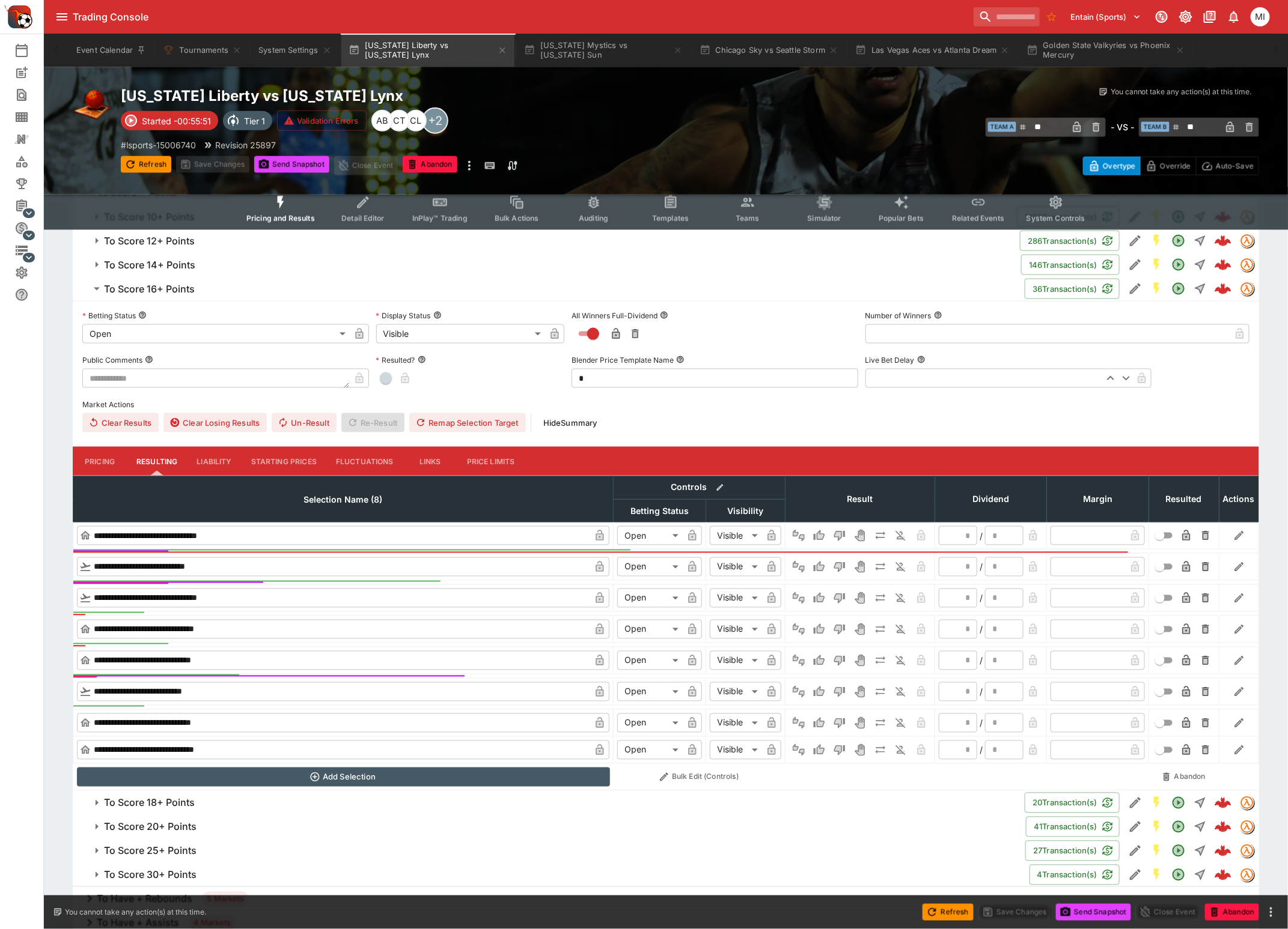
drag, startPoint x: 161, startPoint y: 288, endPoint x: 35, endPoint y: 331, distance: 133.1
click at [161, 288] on h6 "To Score 16+ Points" at bounding box center [149, 289] width 91 height 13
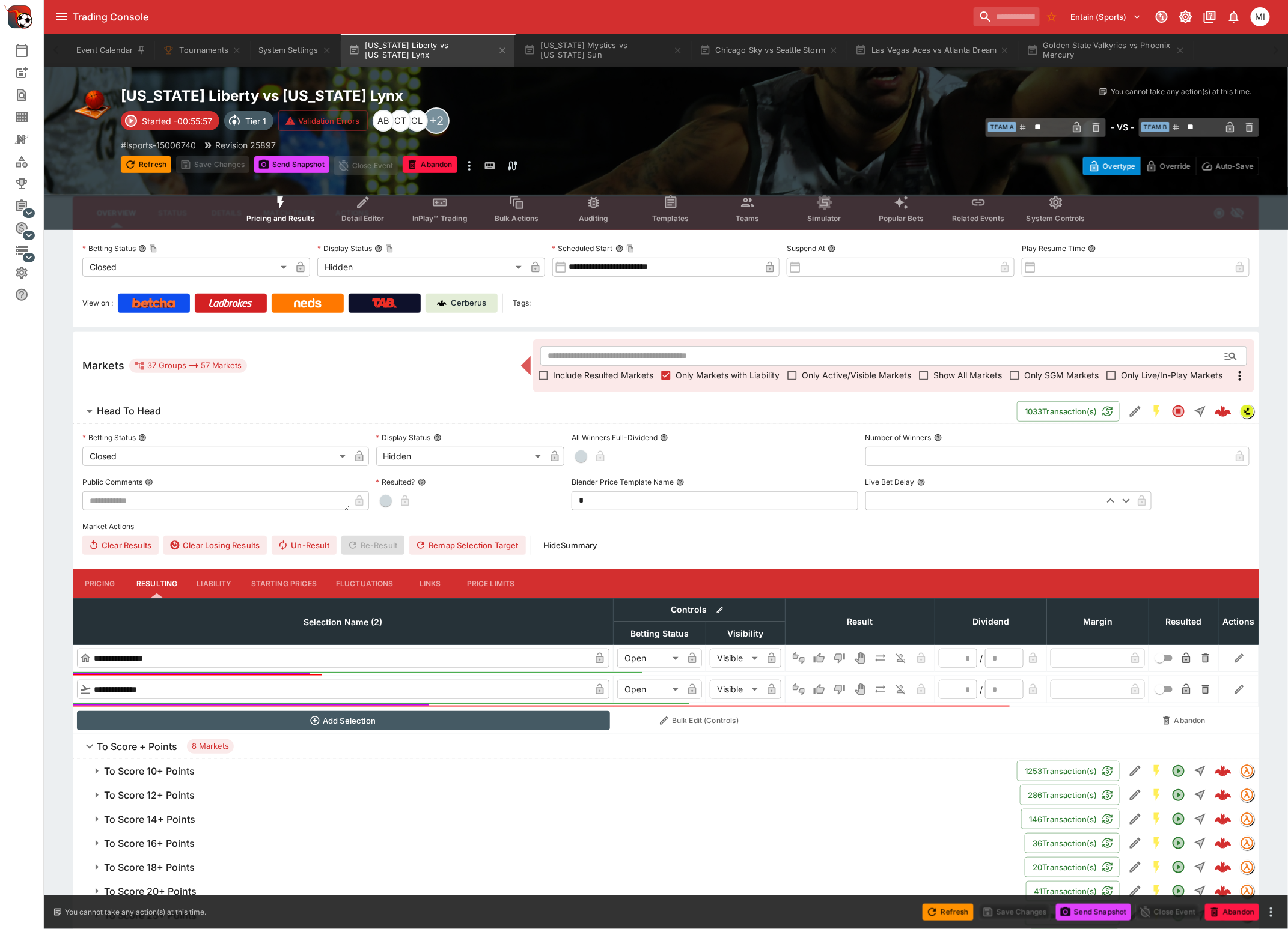
scroll to position [225, 0]
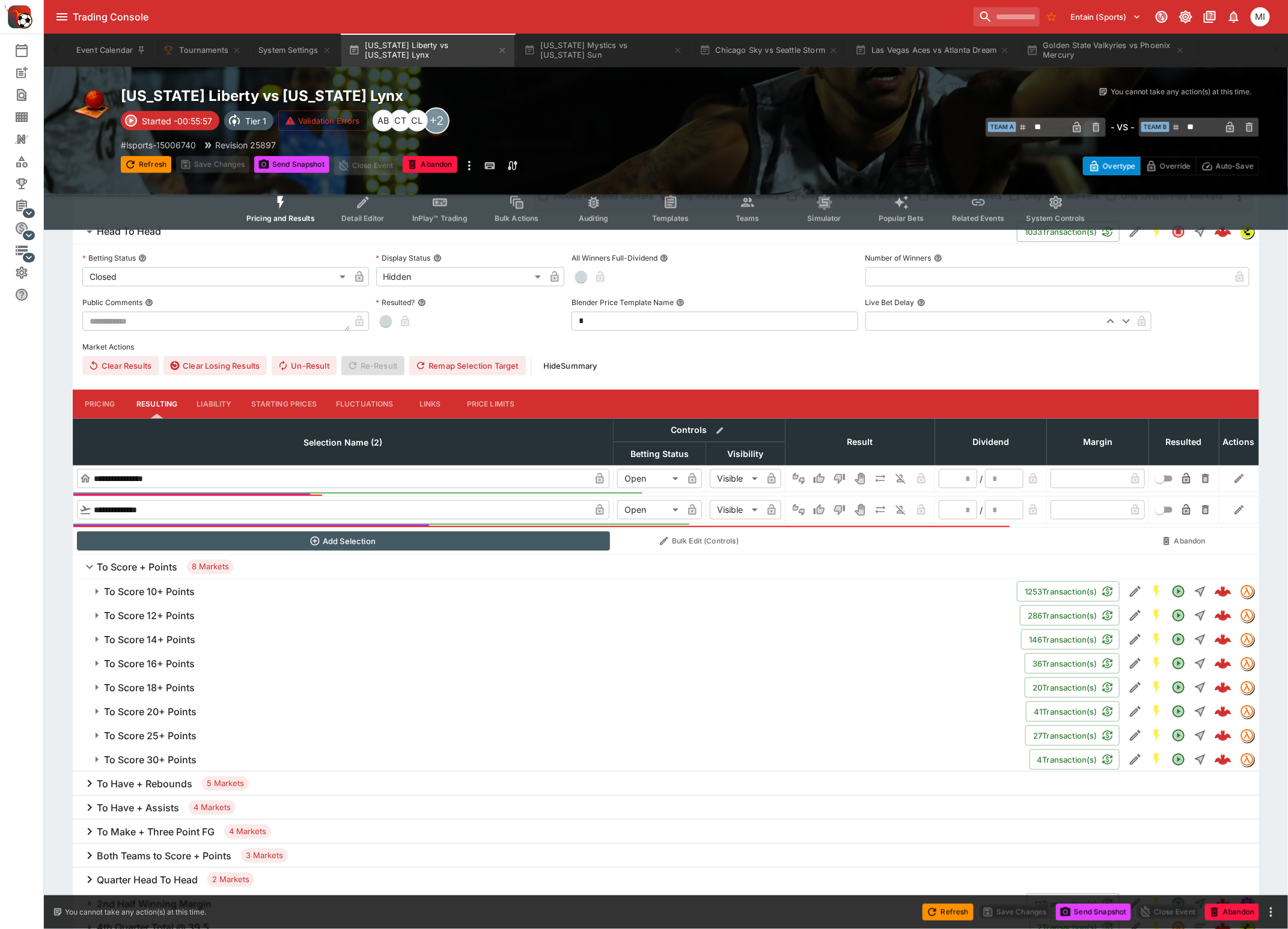
click at [142, 565] on h6 "To Score + Points" at bounding box center [137, 567] width 80 height 13
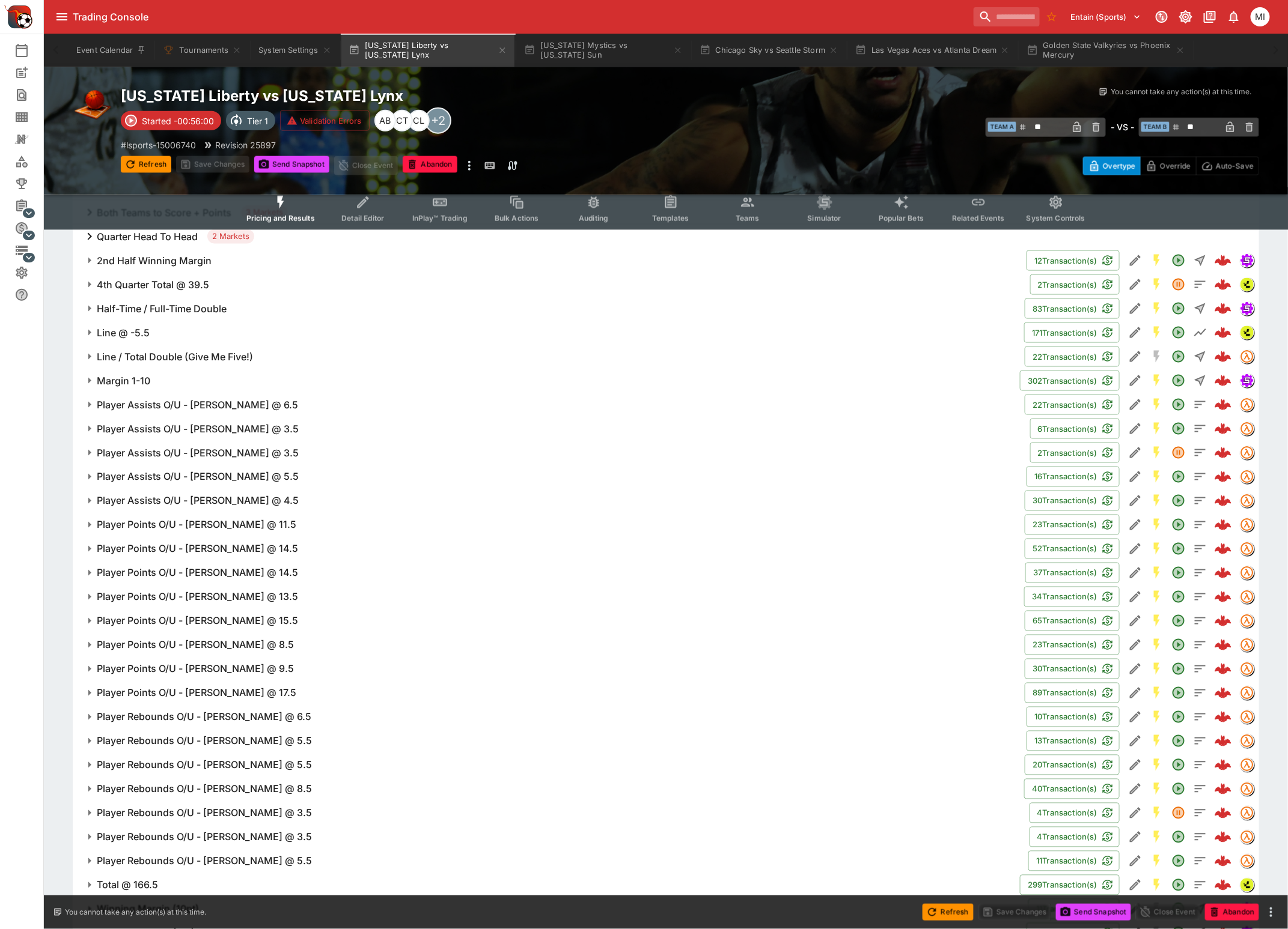
scroll to position [756, 0]
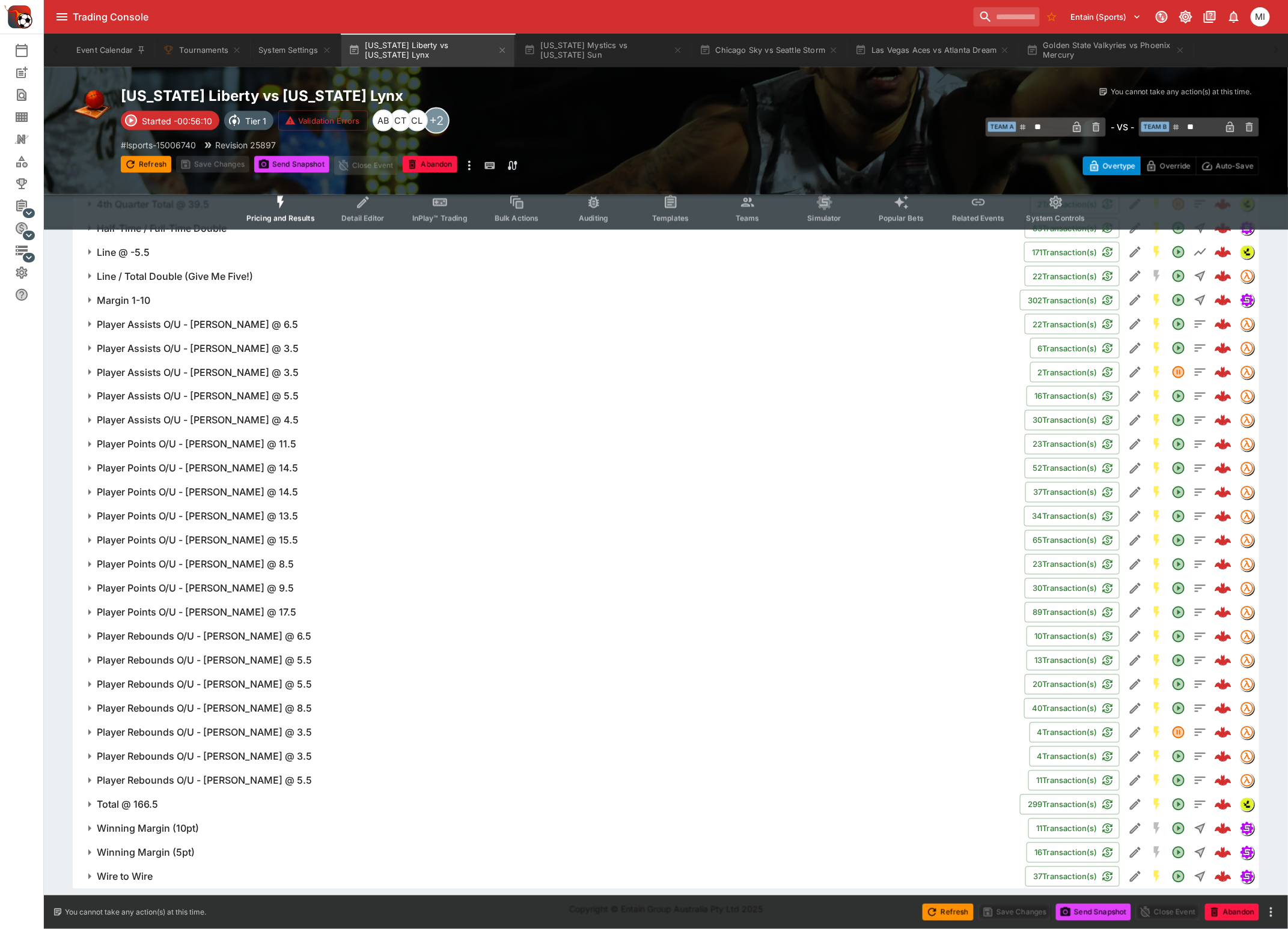
click at [226, 414] on h6 "Player Assists O/U - [PERSON_NAME] @ 4.5" at bounding box center [198, 420] width 202 height 13
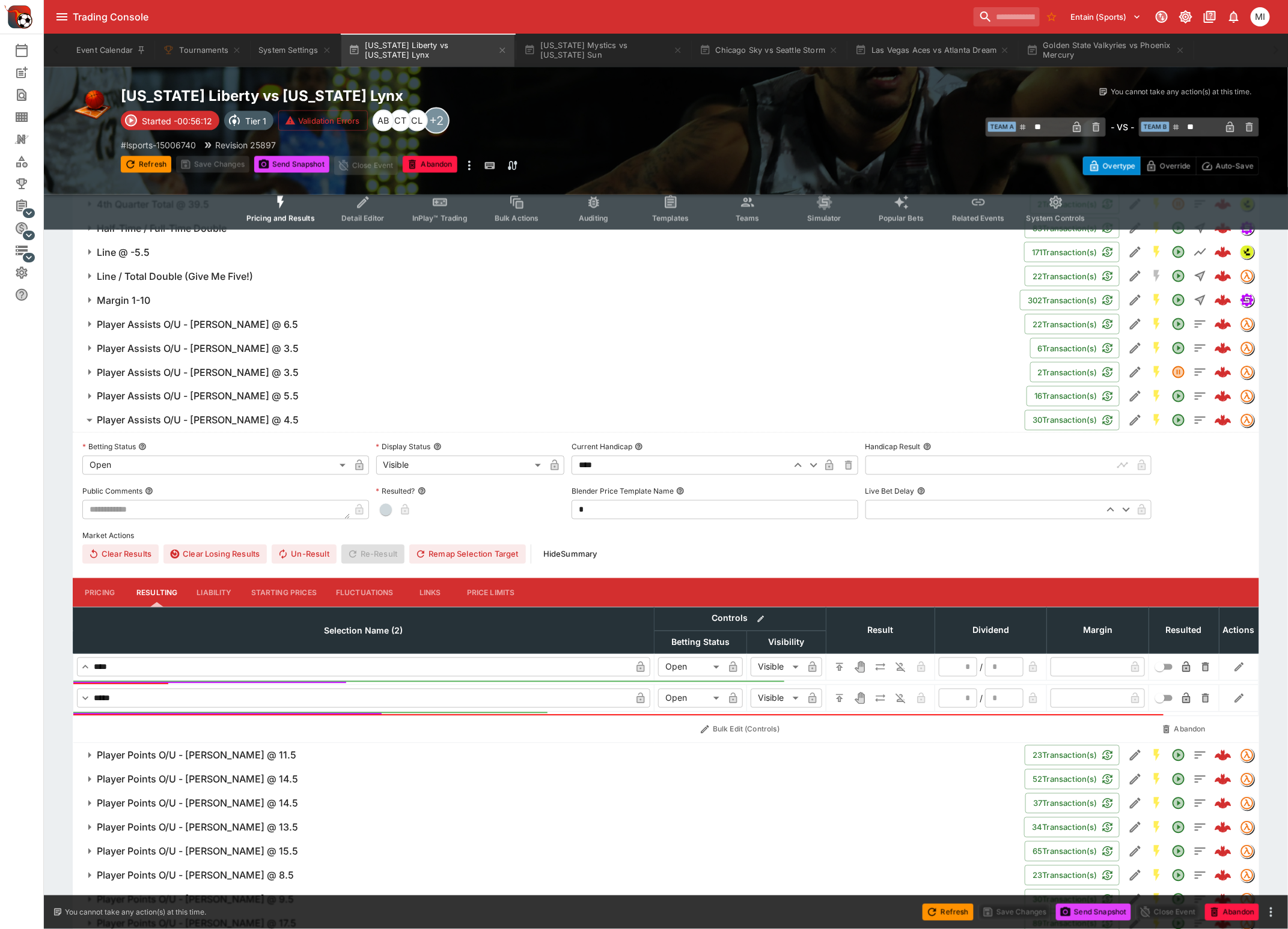
click at [226, 414] on h6 "Player Assists O/U - [PERSON_NAME] @ 4.5" at bounding box center [198, 420] width 202 height 13
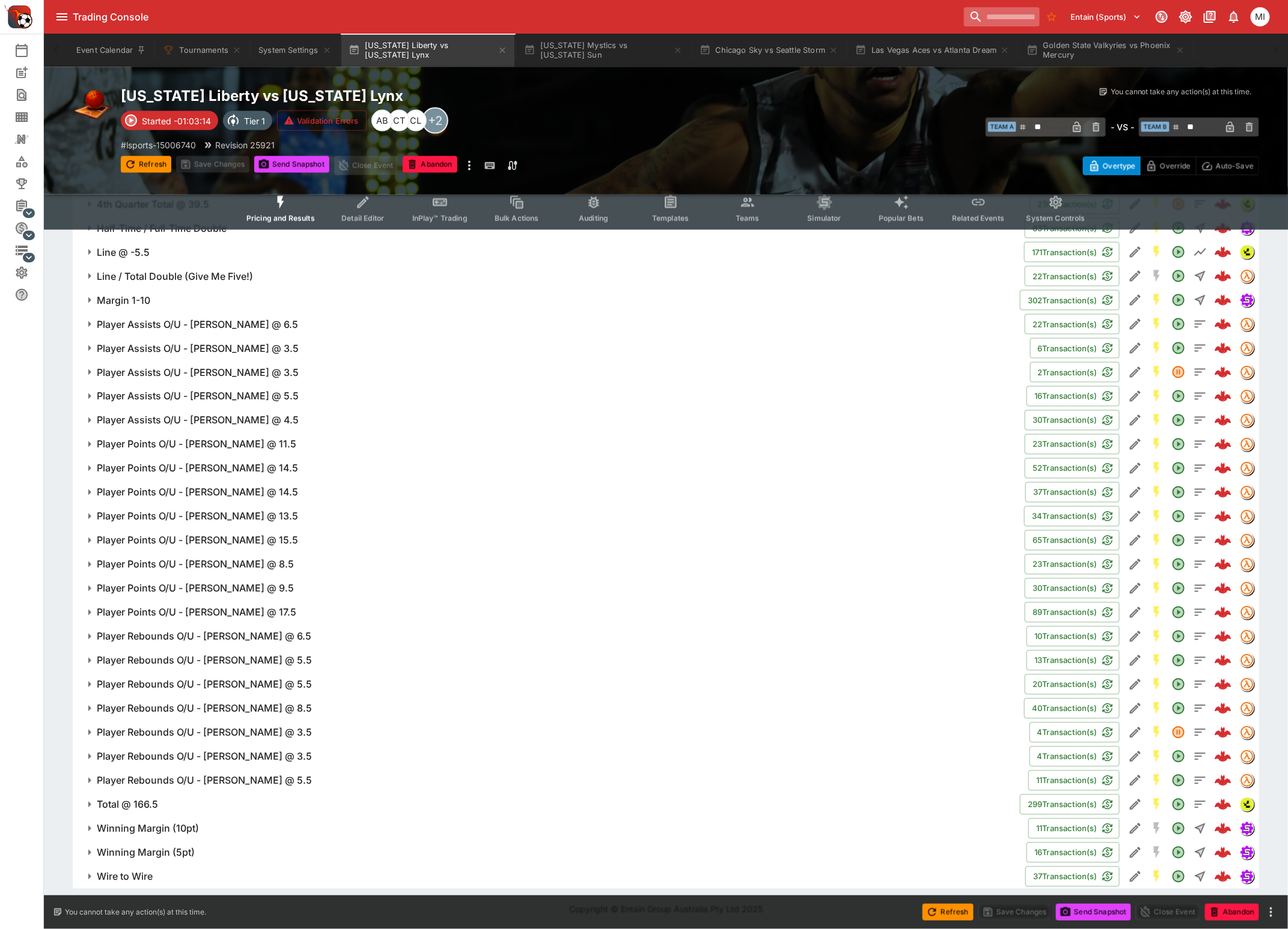
click at [974, 10] on input "search" at bounding box center [1002, 17] width 75 height 19
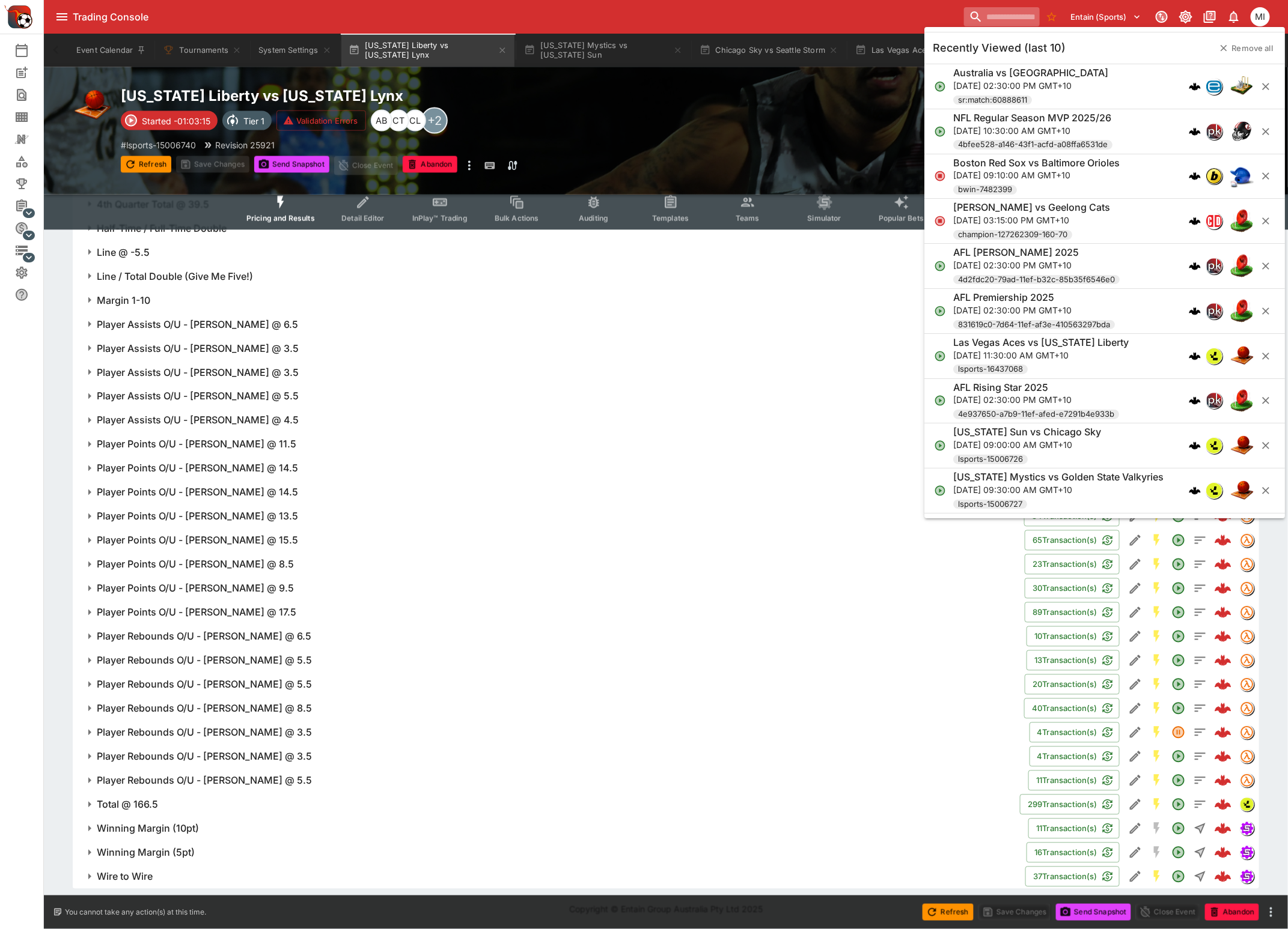
paste input "**********"
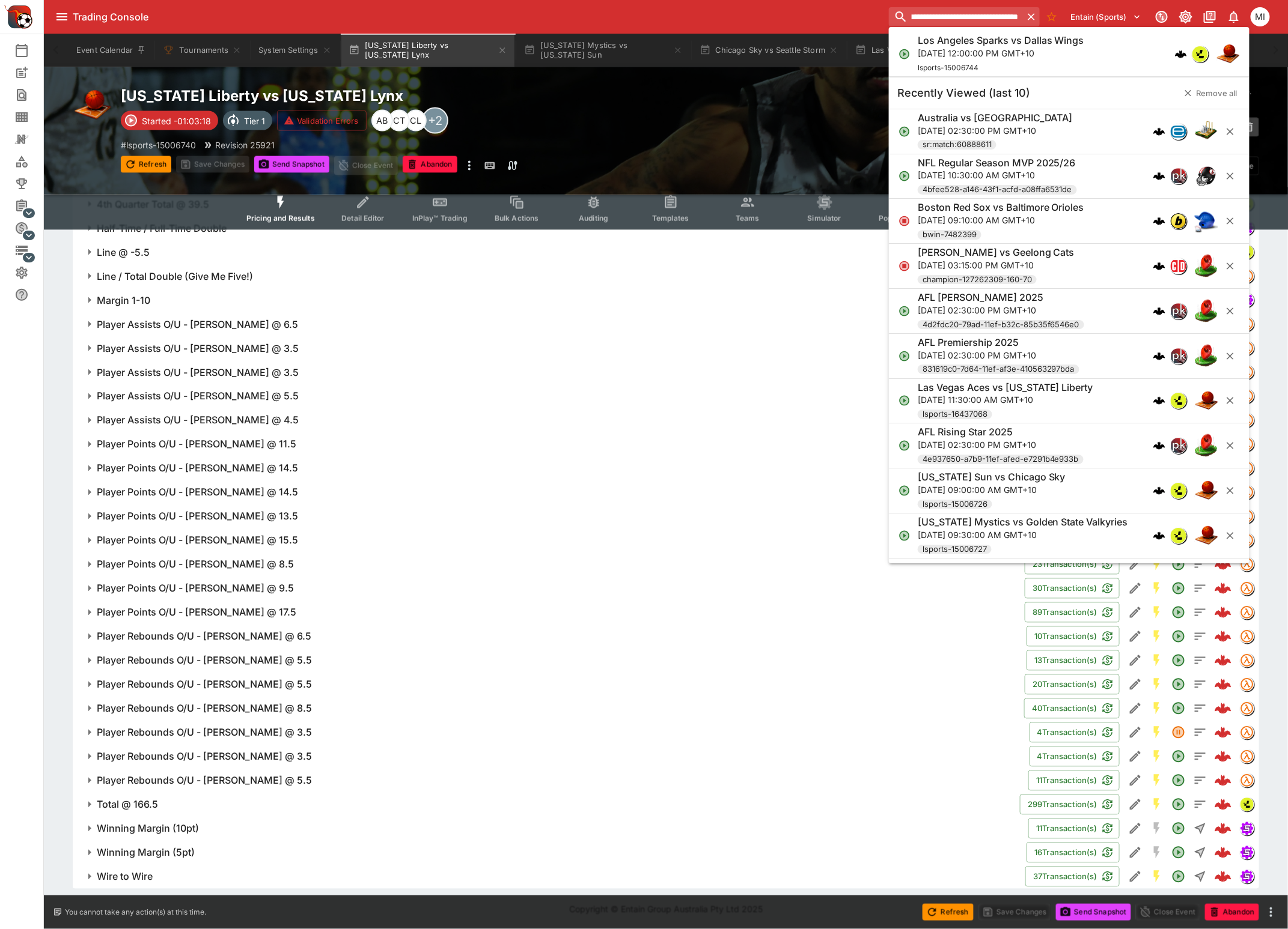
type input "**********"
click at [1020, 43] on h6 "Los Angeles Sparks vs Dallas Wings" at bounding box center [1001, 40] width 166 height 13
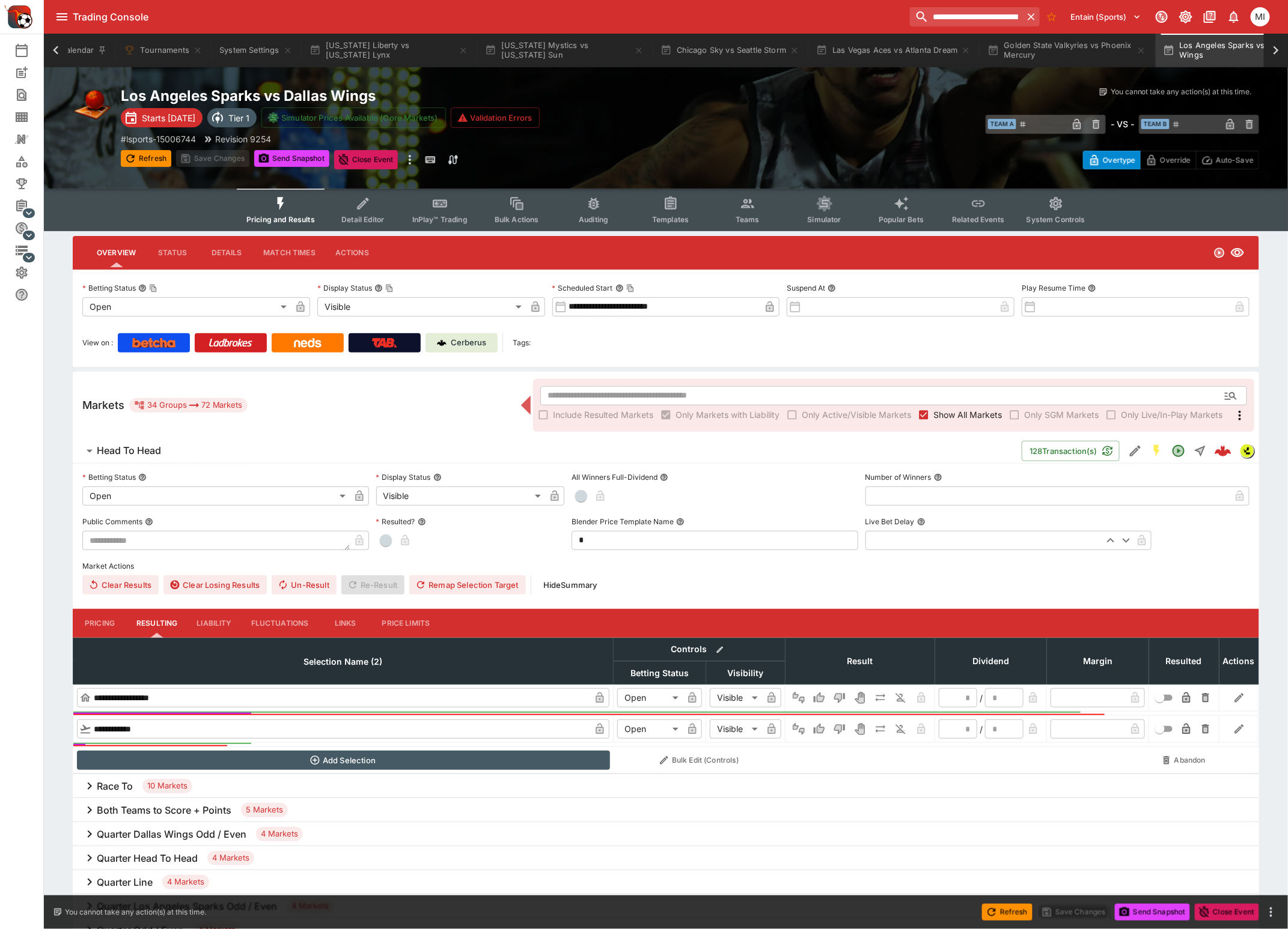
scroll to position [0, 111]
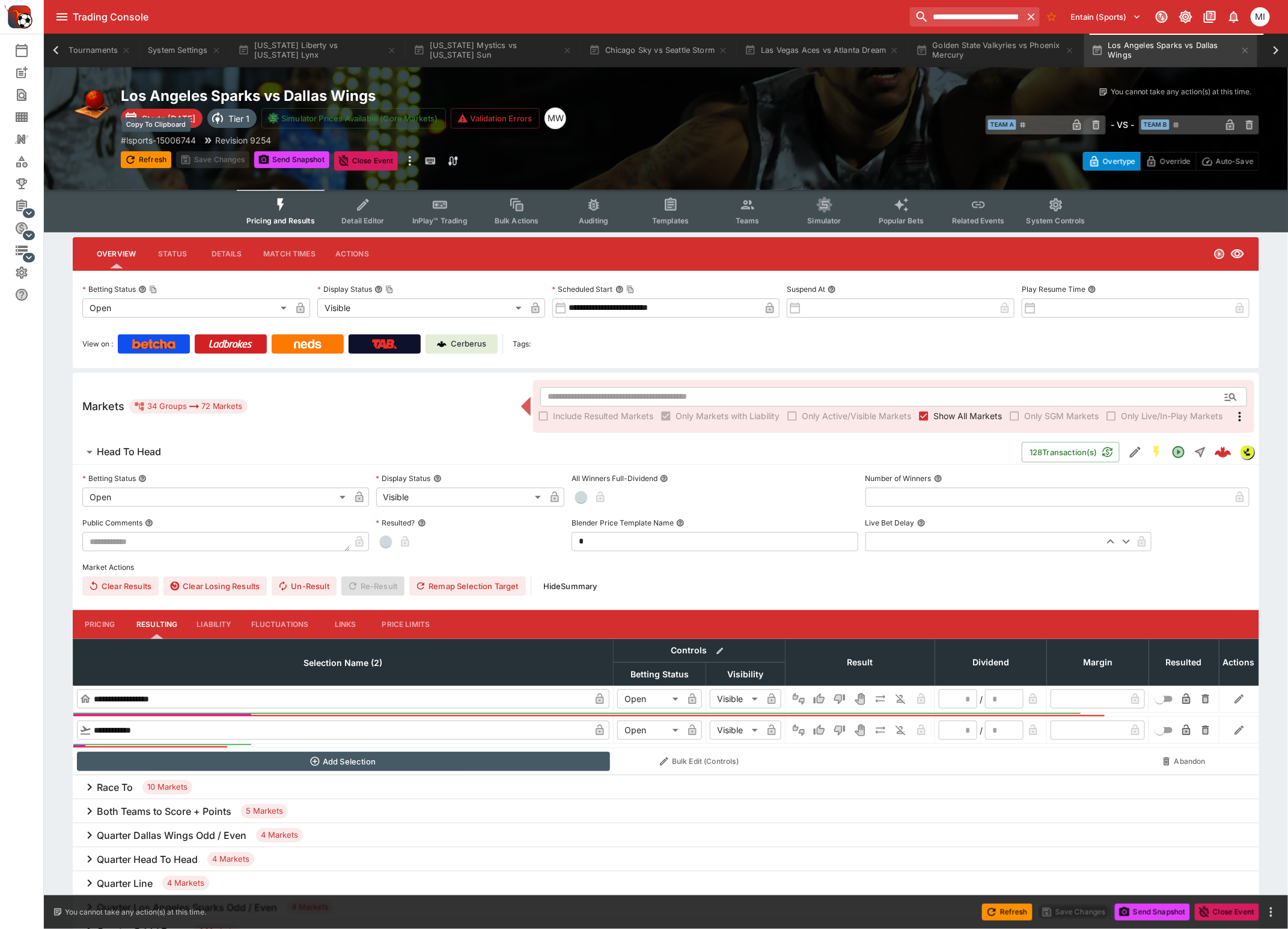
click at [170, 142] on p "# lsports-15006744" at bounding box center [158, 140] width 75 height 13
click at [329, 55] on button "[US_STATE] Liberty vs [US_STATE] Lynx" at bounding box center [317, 50] width 173 height 33
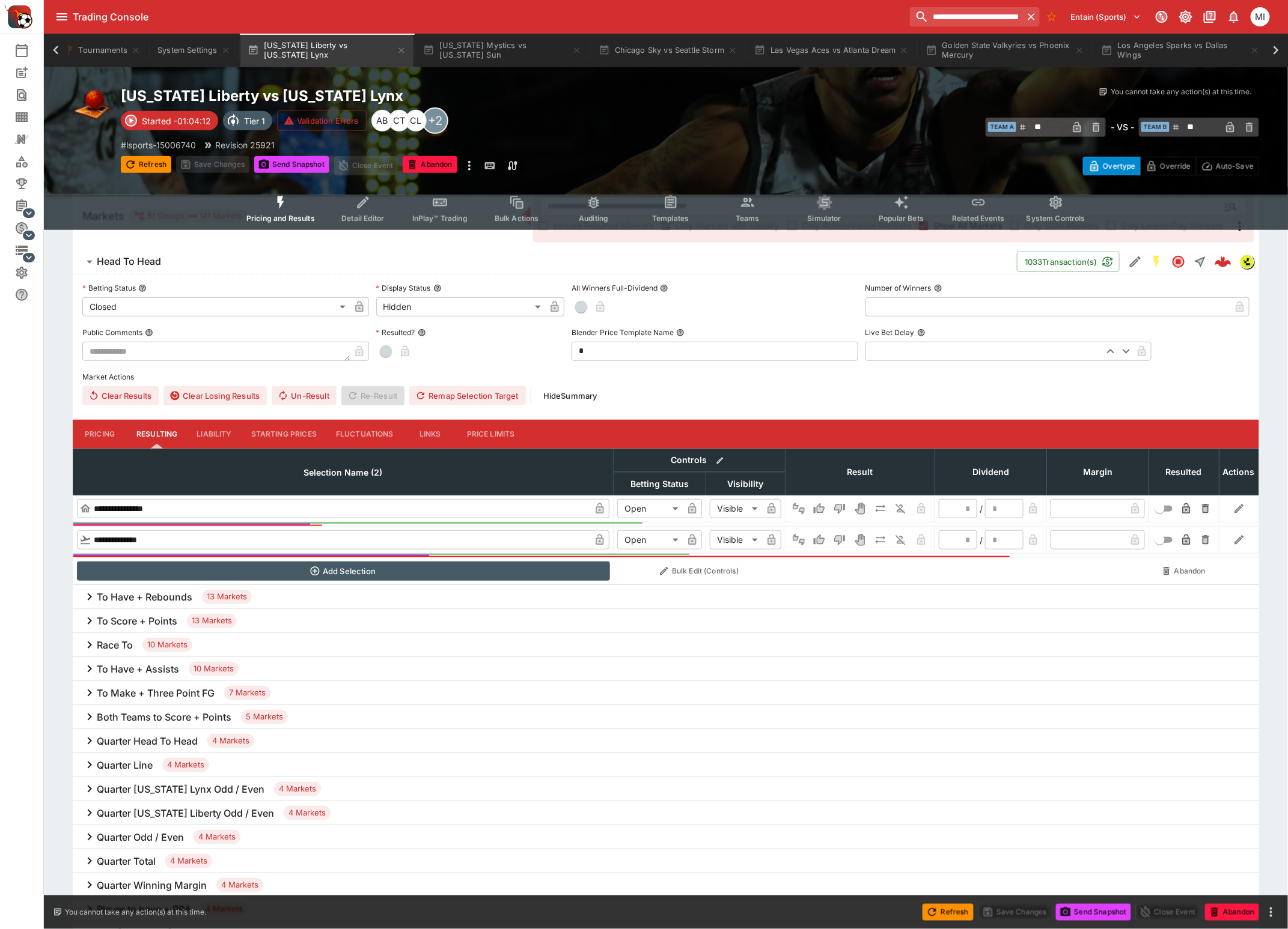
scroll to position [300, 0]
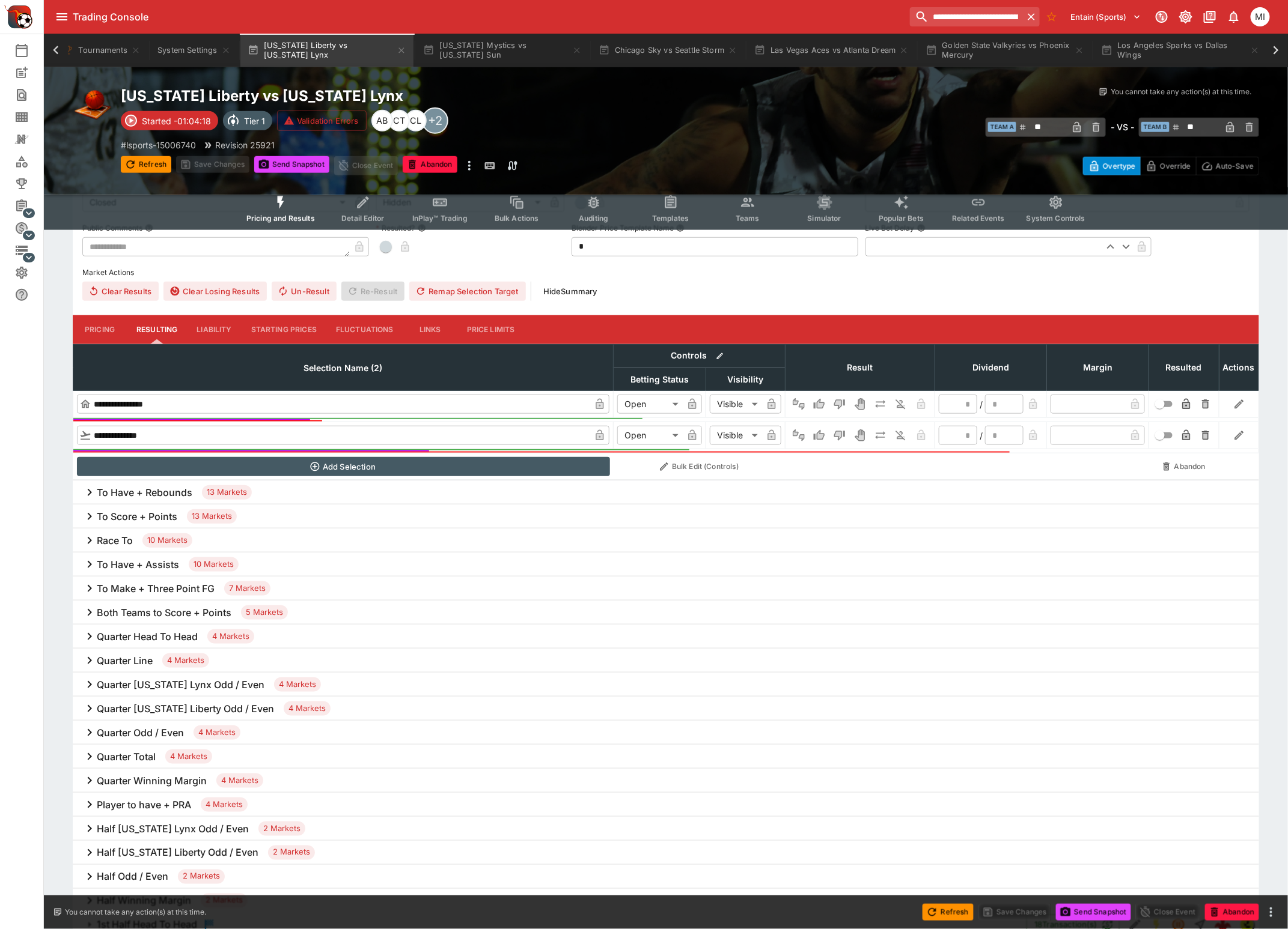
click at [443, 215] on span "InPlay™ Trading" at bounding box center [439, 218] width 55 height 9
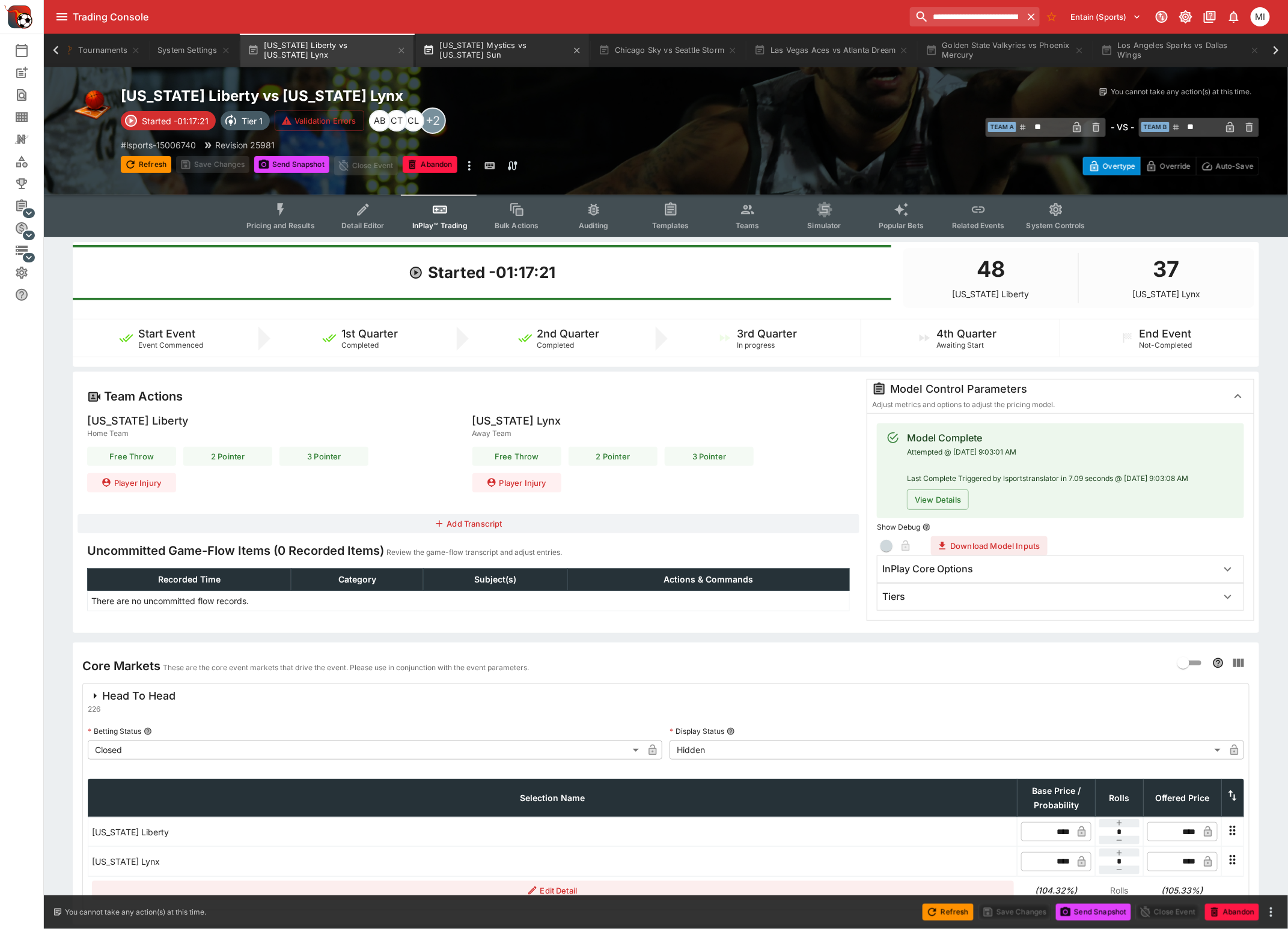
click at [478, 52] on button "[US_STATE] Mystics vs [US_STATE] Sun" at bounding box center [502, 50] width 173 height 33
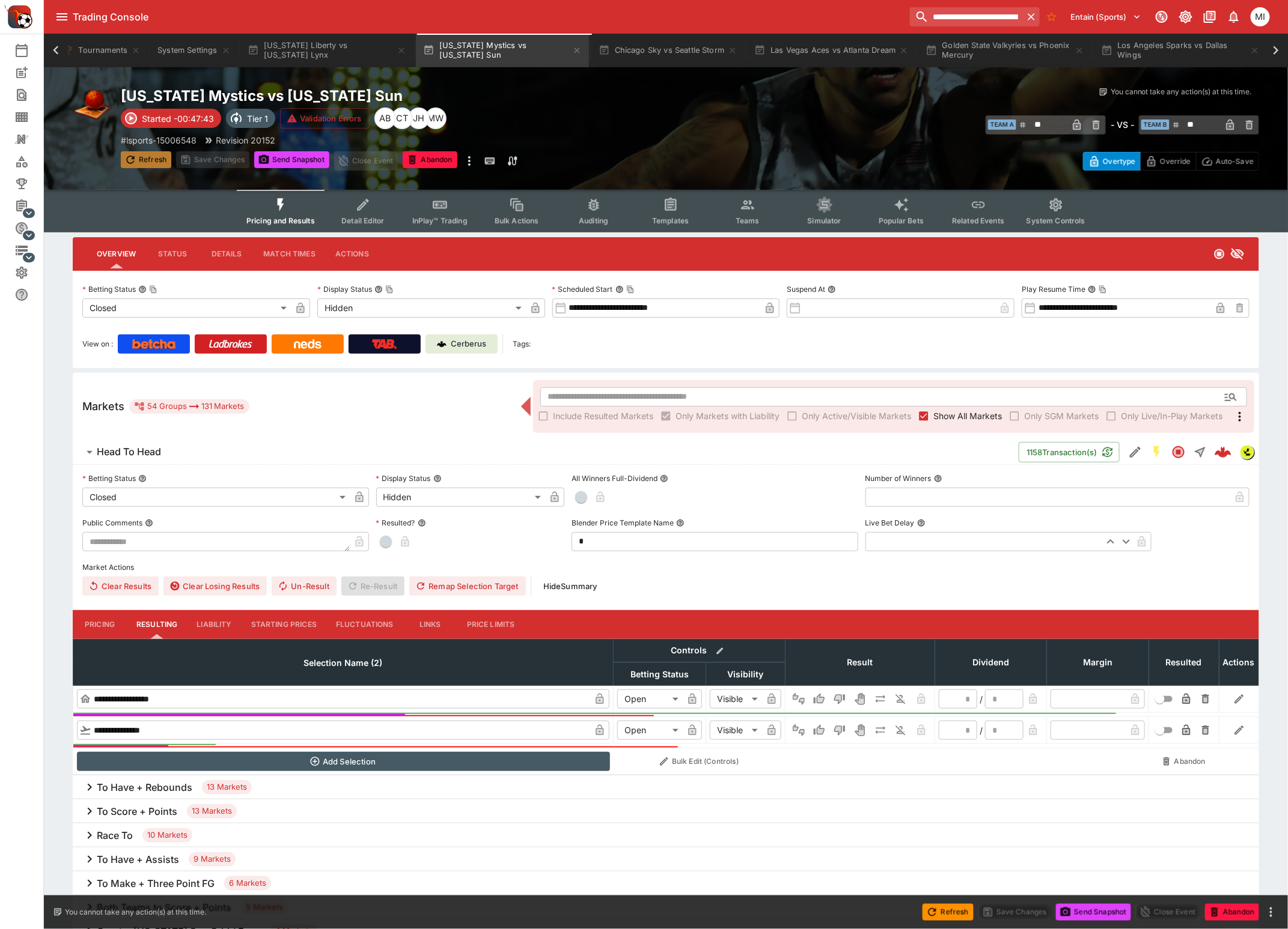
click at [145, 158] on button "Refresh" at bounding box center [145, 160] width 51 height 17
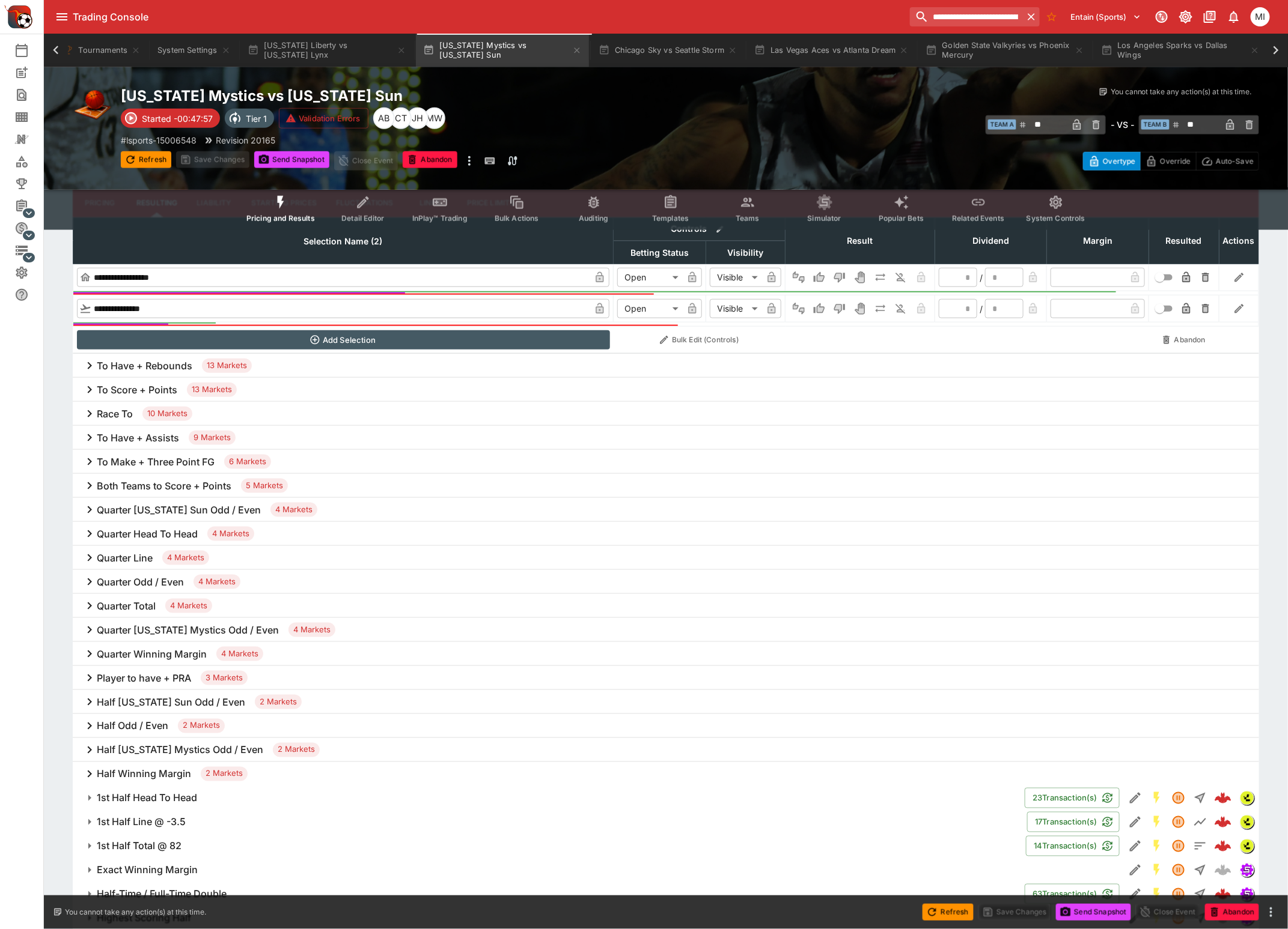
scroll to position [451, 0]
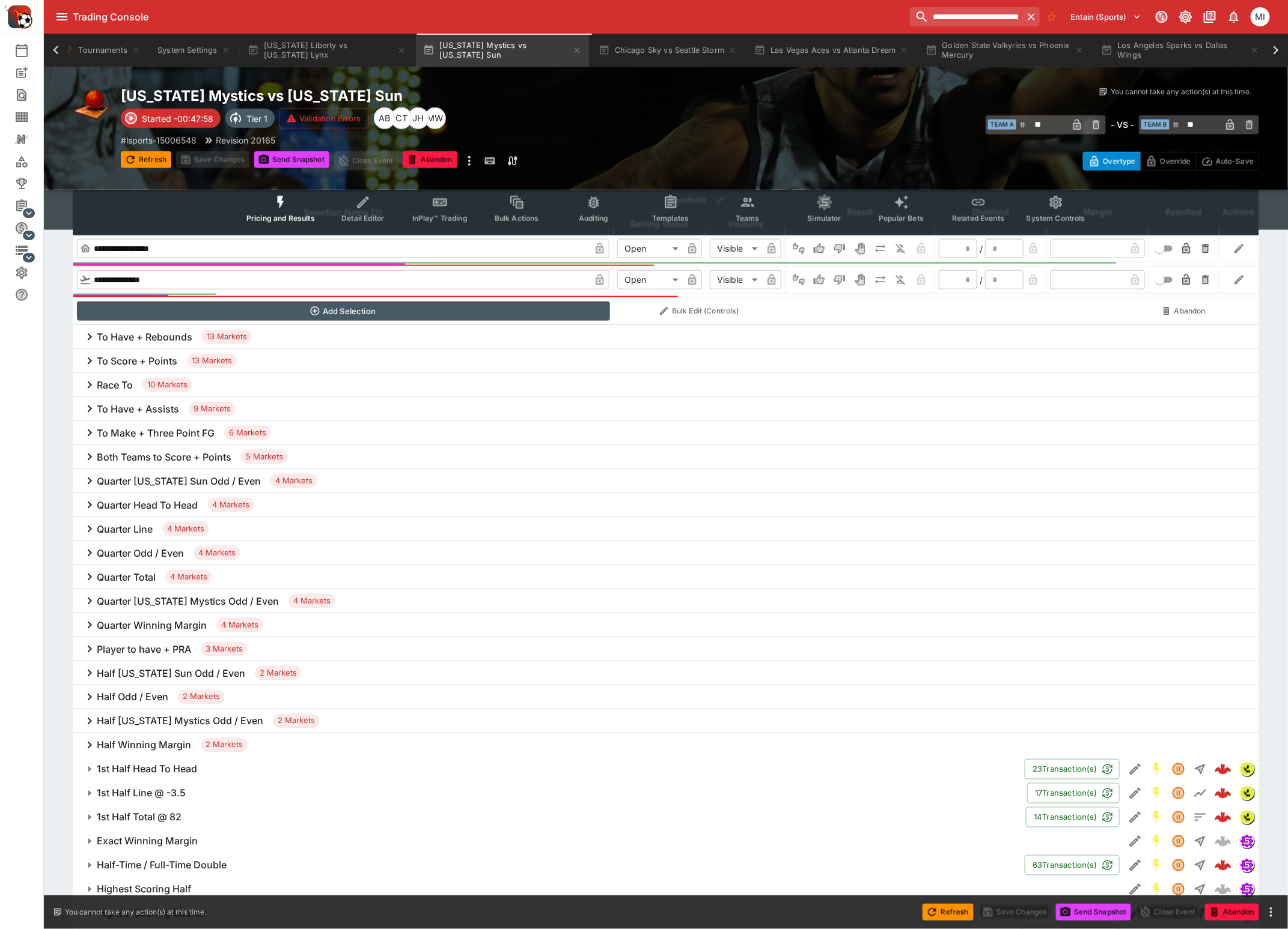
click at [135, 501] on h6 "Quarter Head To Head" at bounding box center [147, 505] width 101 height 13
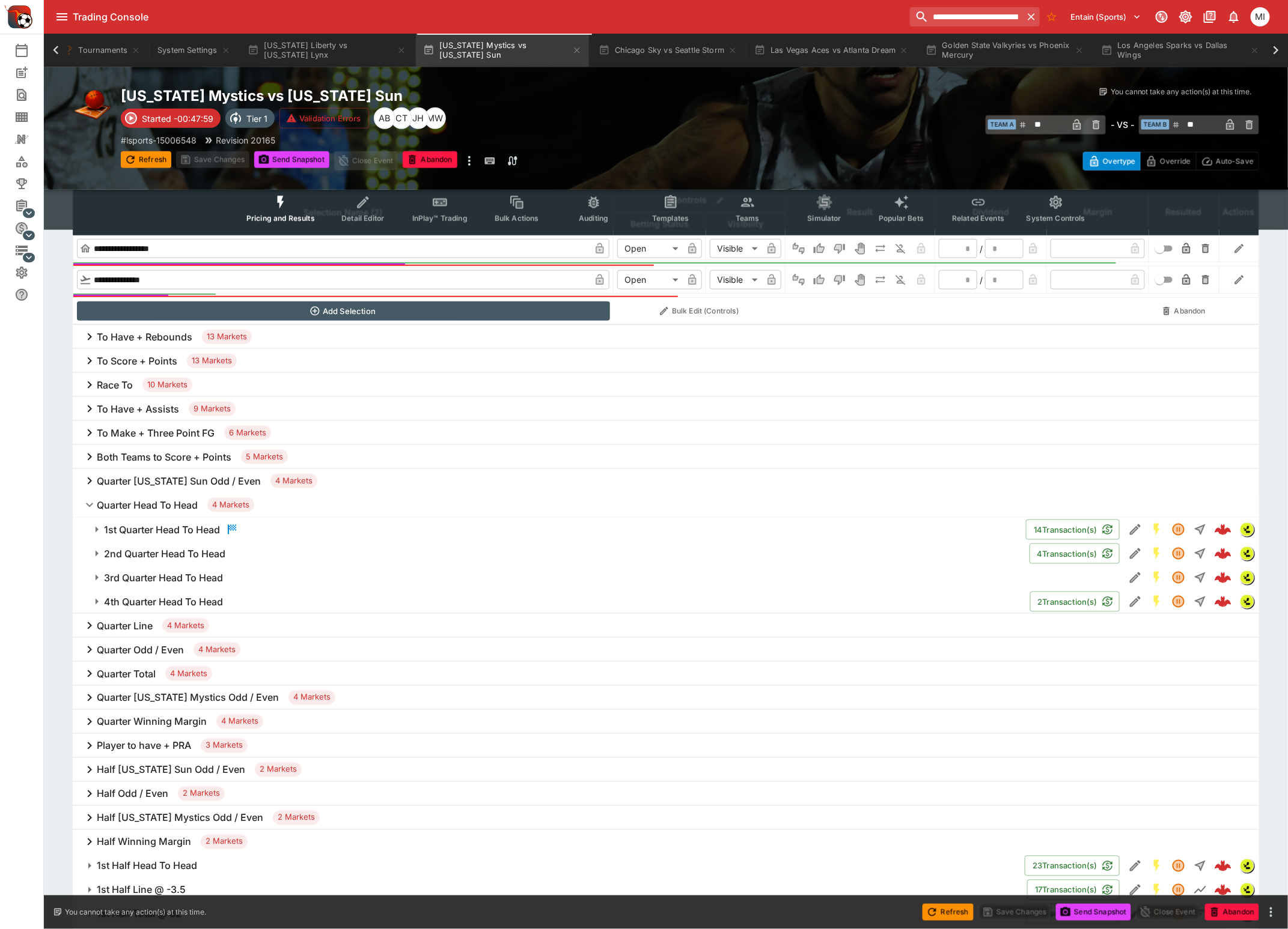
click at [152, 527] on h6 "1st Quarter Head To Head" at bounding box center [162, 530] width 116 height 13
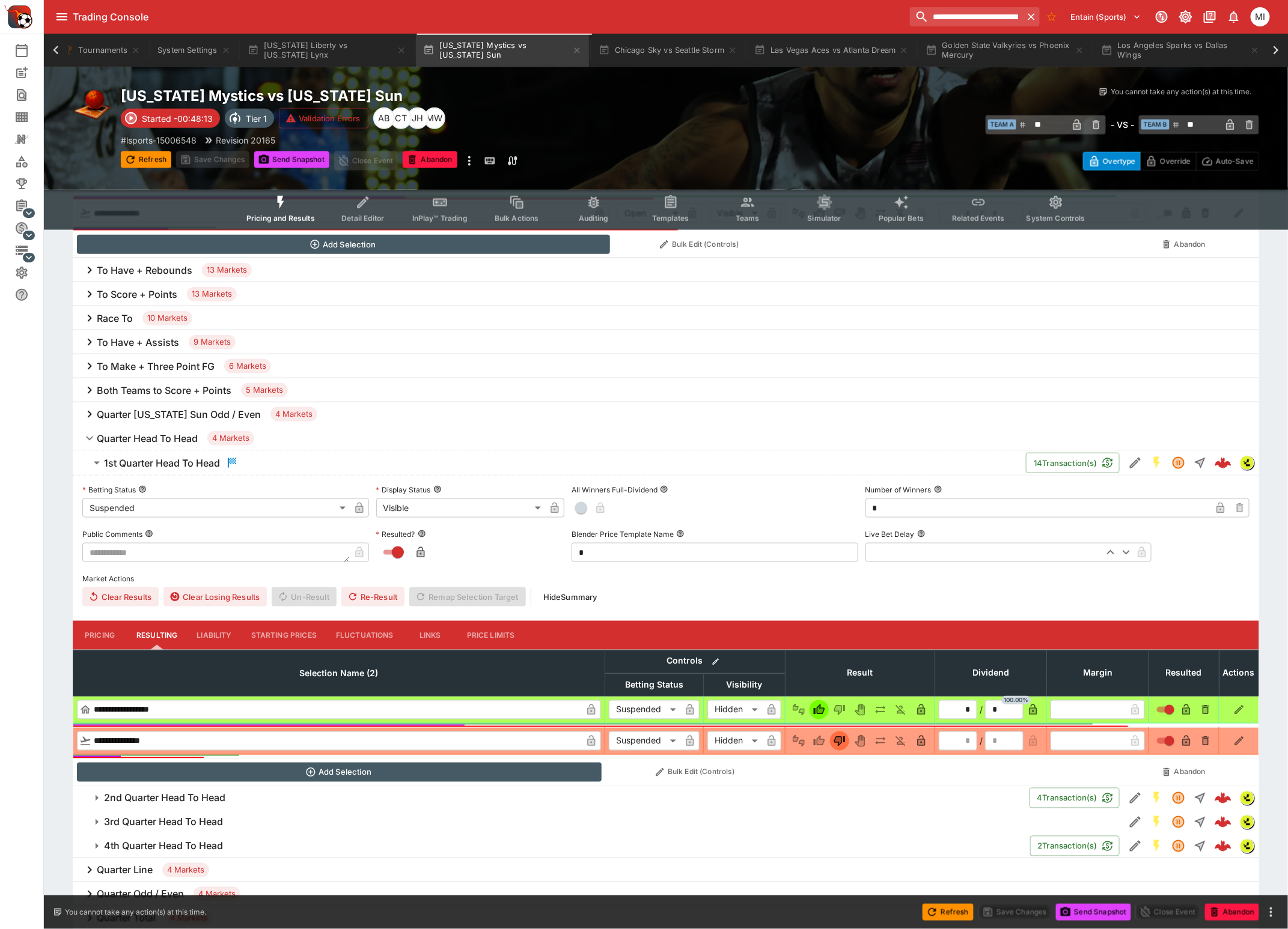
scroll to position [676, 0]
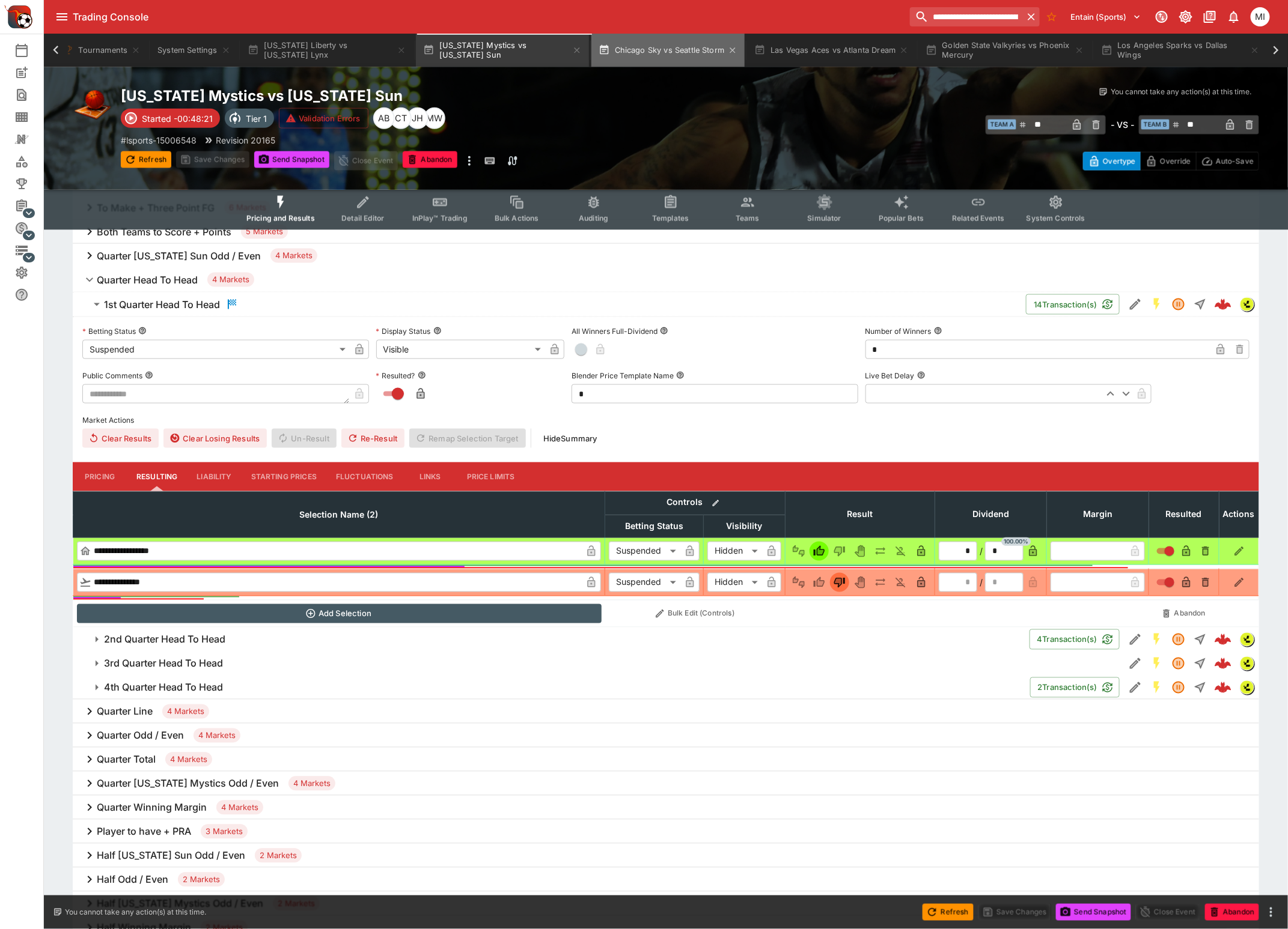
click at [655, 58] on button "Chicago Sky vs Seattle Storm" at bounding box center [668, 50] width 154 height 33
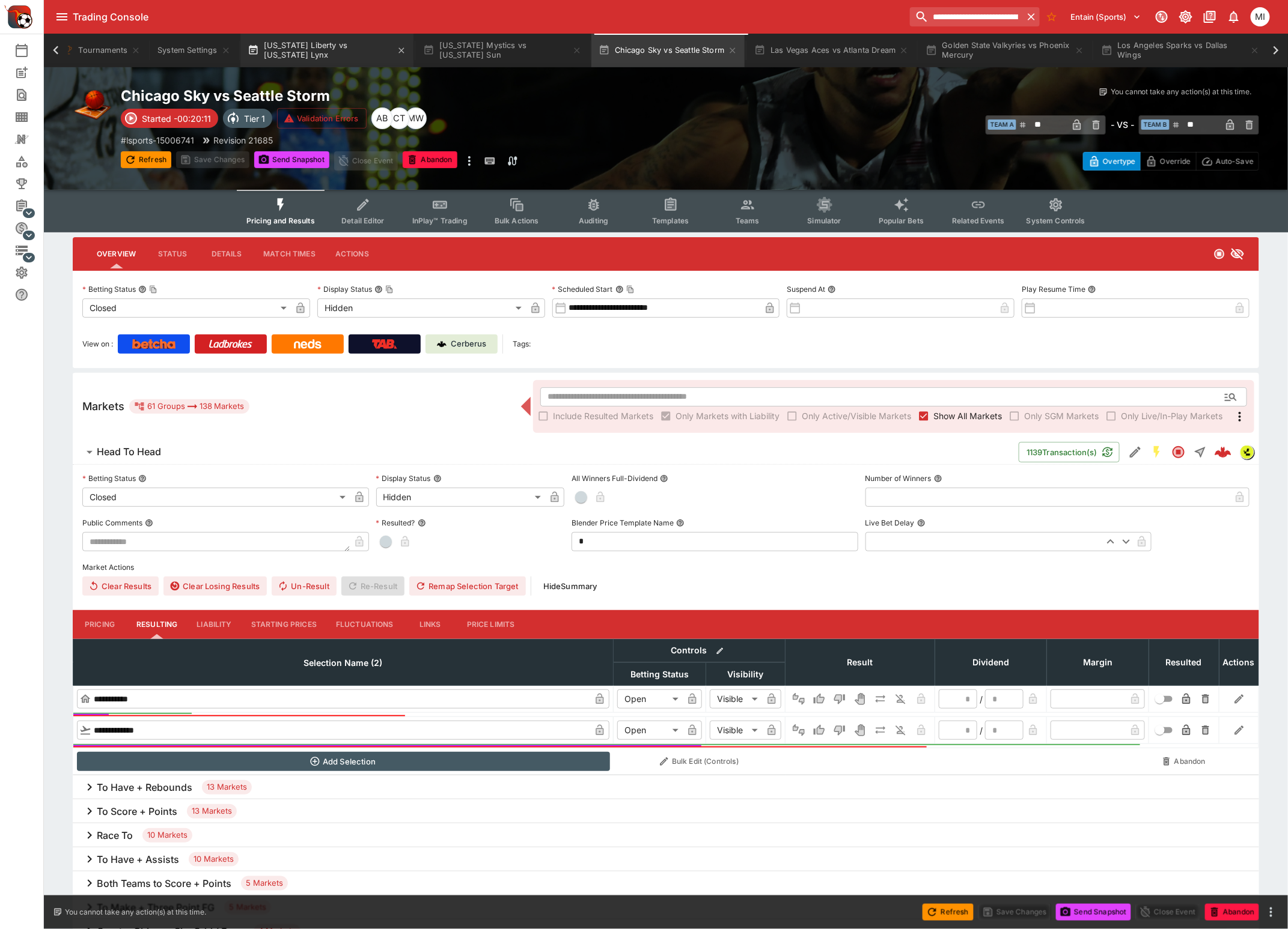
click at [310, 62] on button "[US_STATE] Liberty vs [US_STATE] Lynx" at bounding box center [327, 50] width 173 height 33
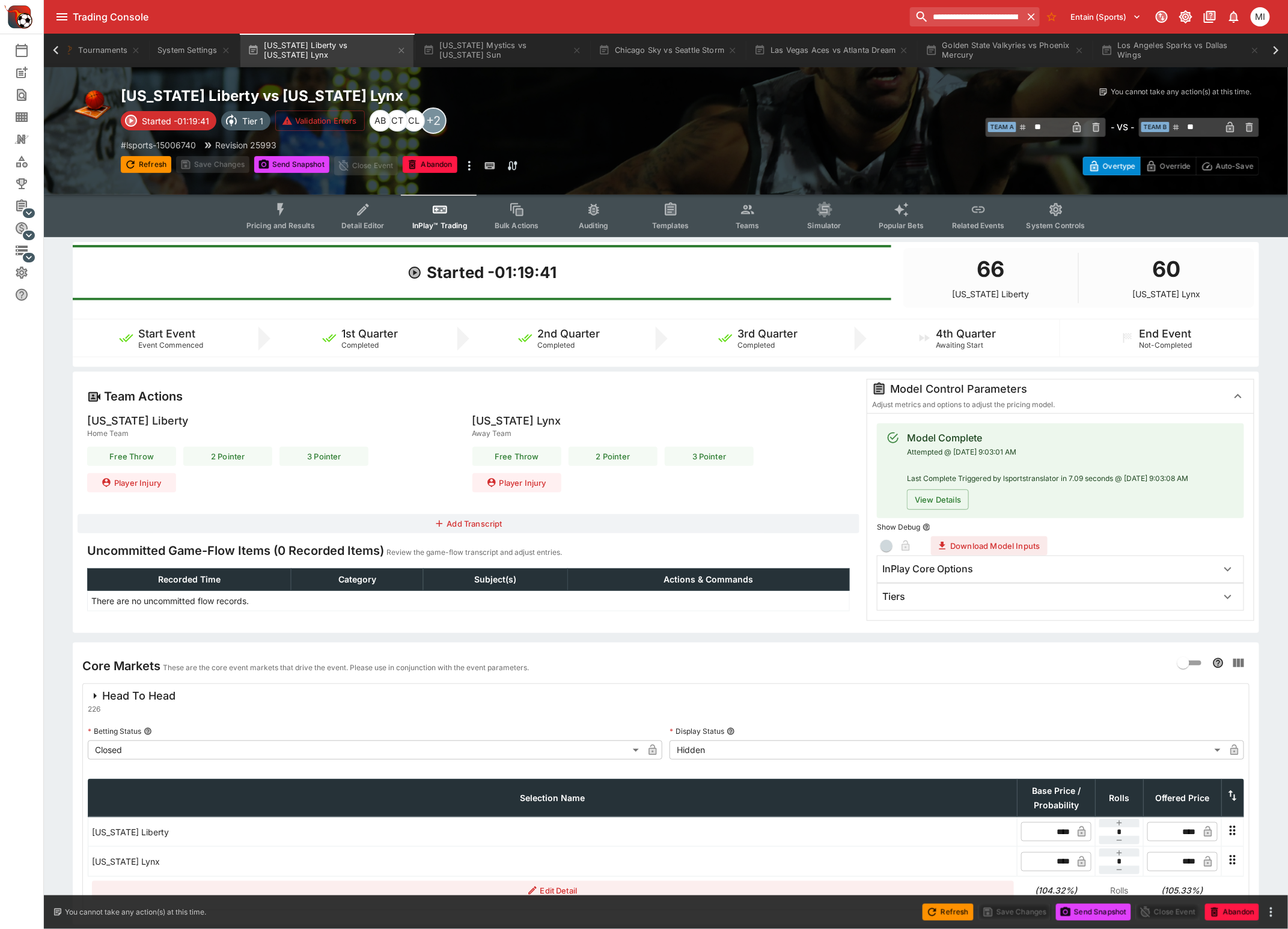
click at [289, 218] on button "Pricing and Results" at bounding box center [281, 216] width 88 height 43
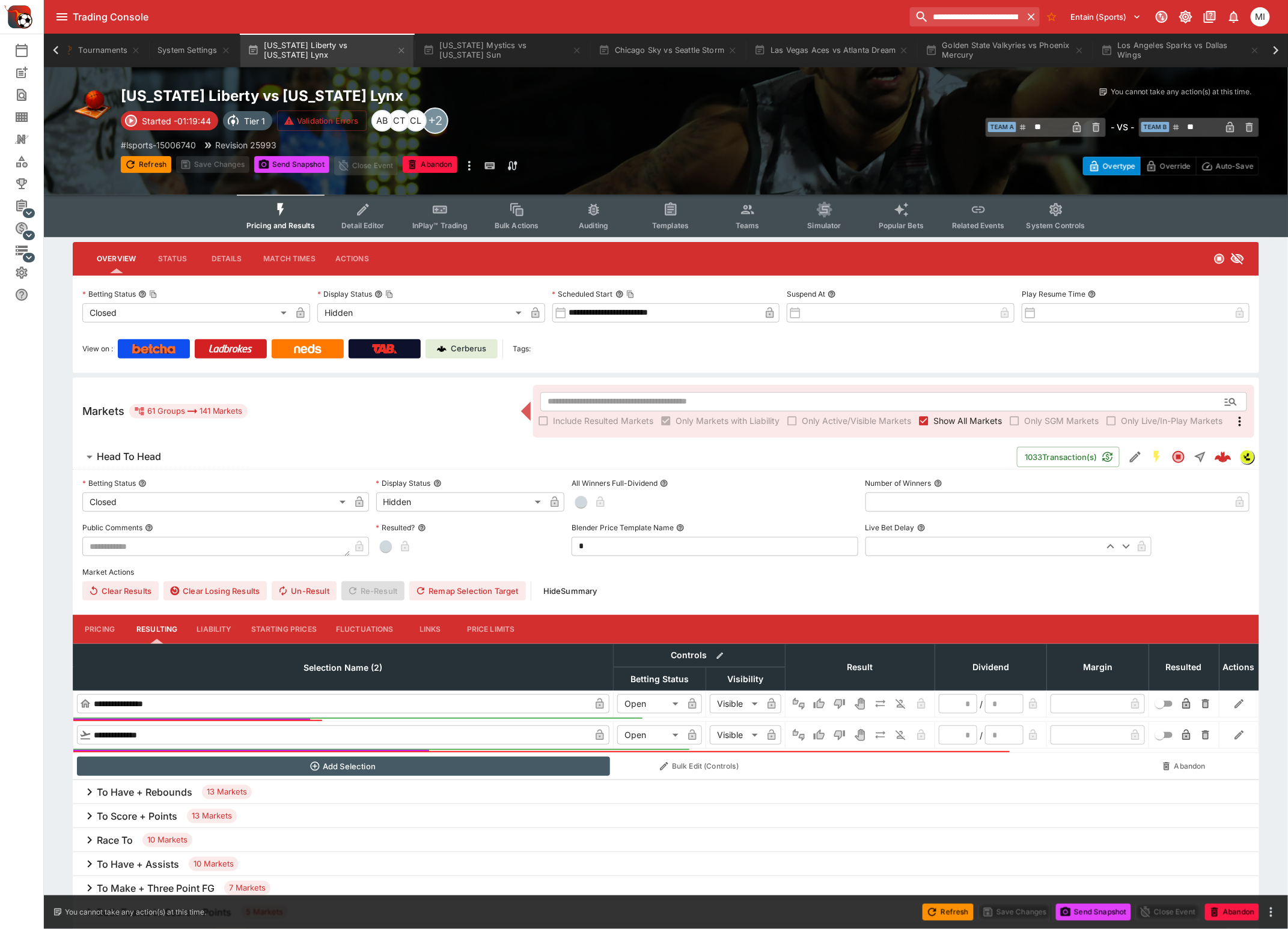
click at [947, 414] on span "Show All Markets" at bounding box center [967, 420] width 69 height 13
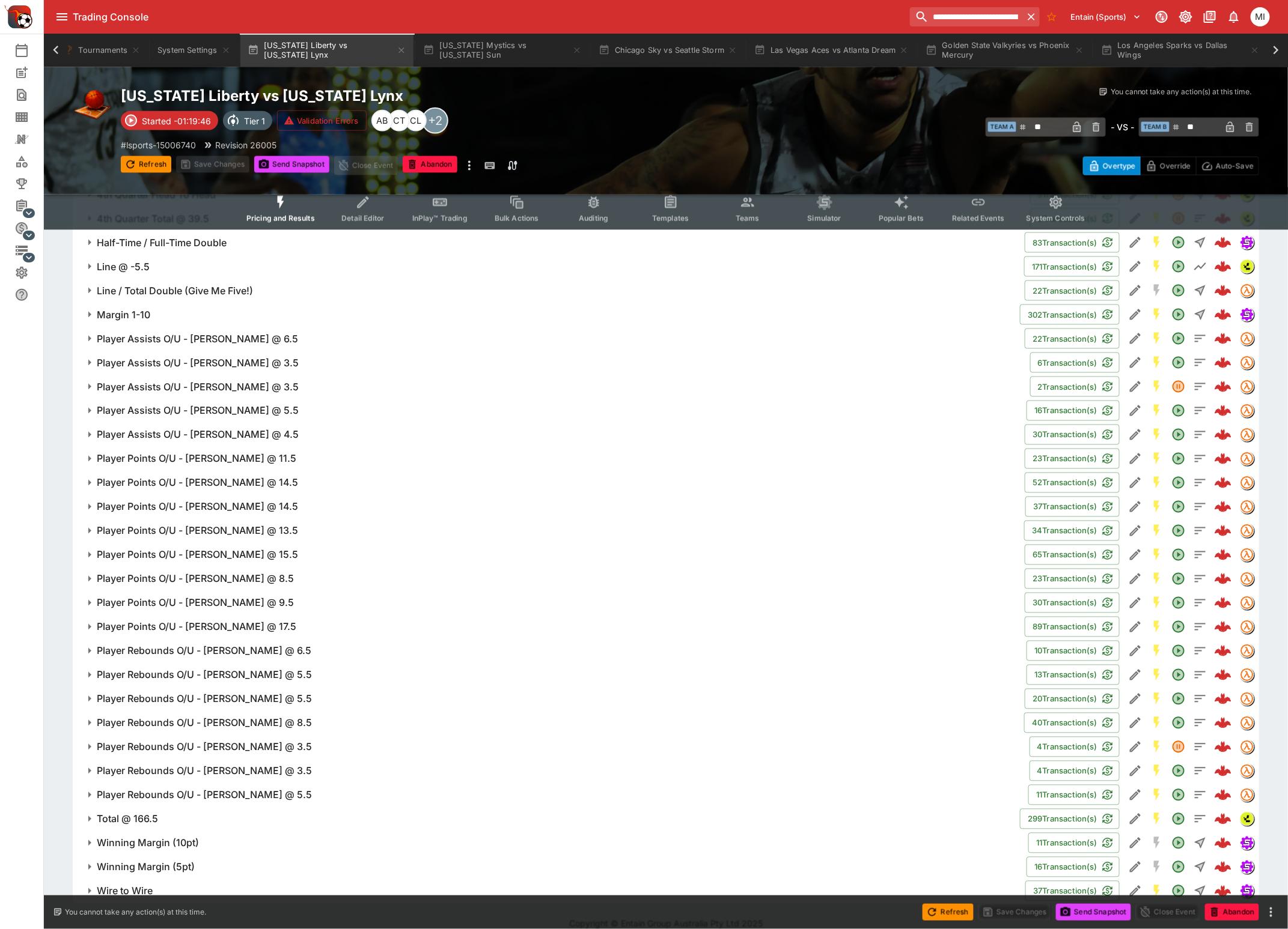
scroll to position [381, 0]
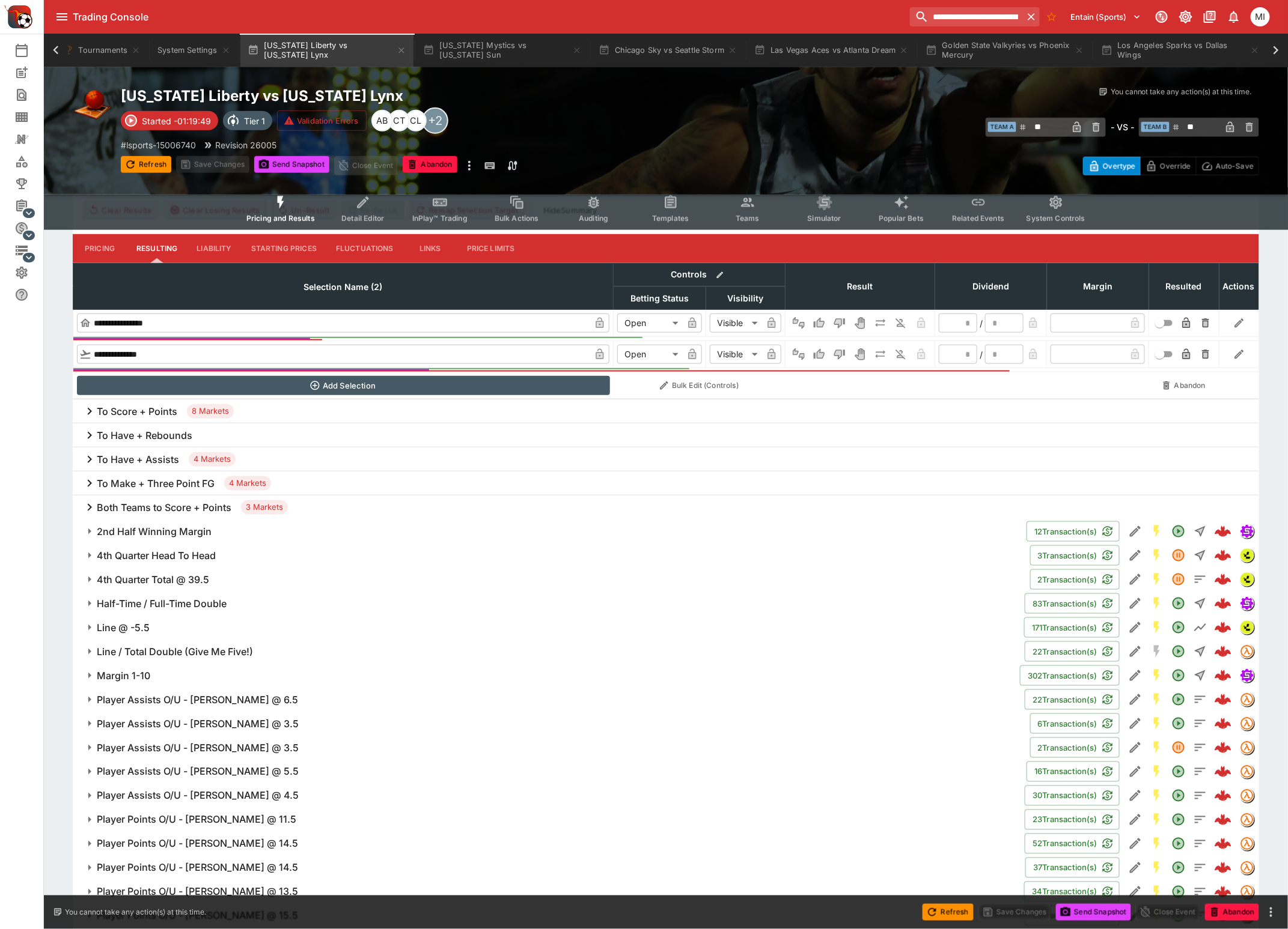
click at [221, 791] on h6 "Player Assists O/U - [PERSON_NAME] @ 4.5" at bounding box center [198, 796] width 202 height 13
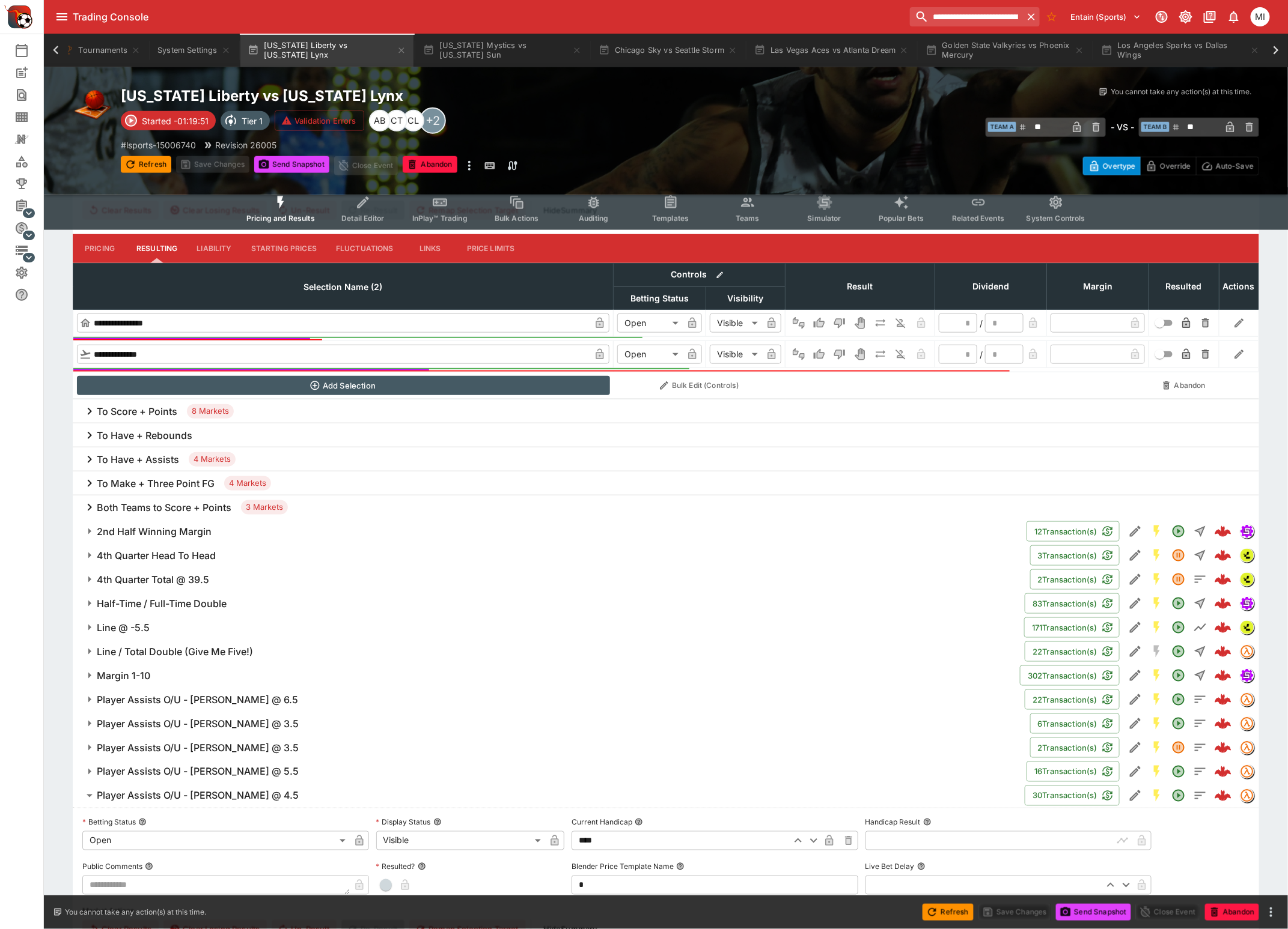
click at [205, 790] on h6 "Player Assists O/U - [PERSON_NAME] @ 4.5" at bounding box center [198, 796] width 202 height 13
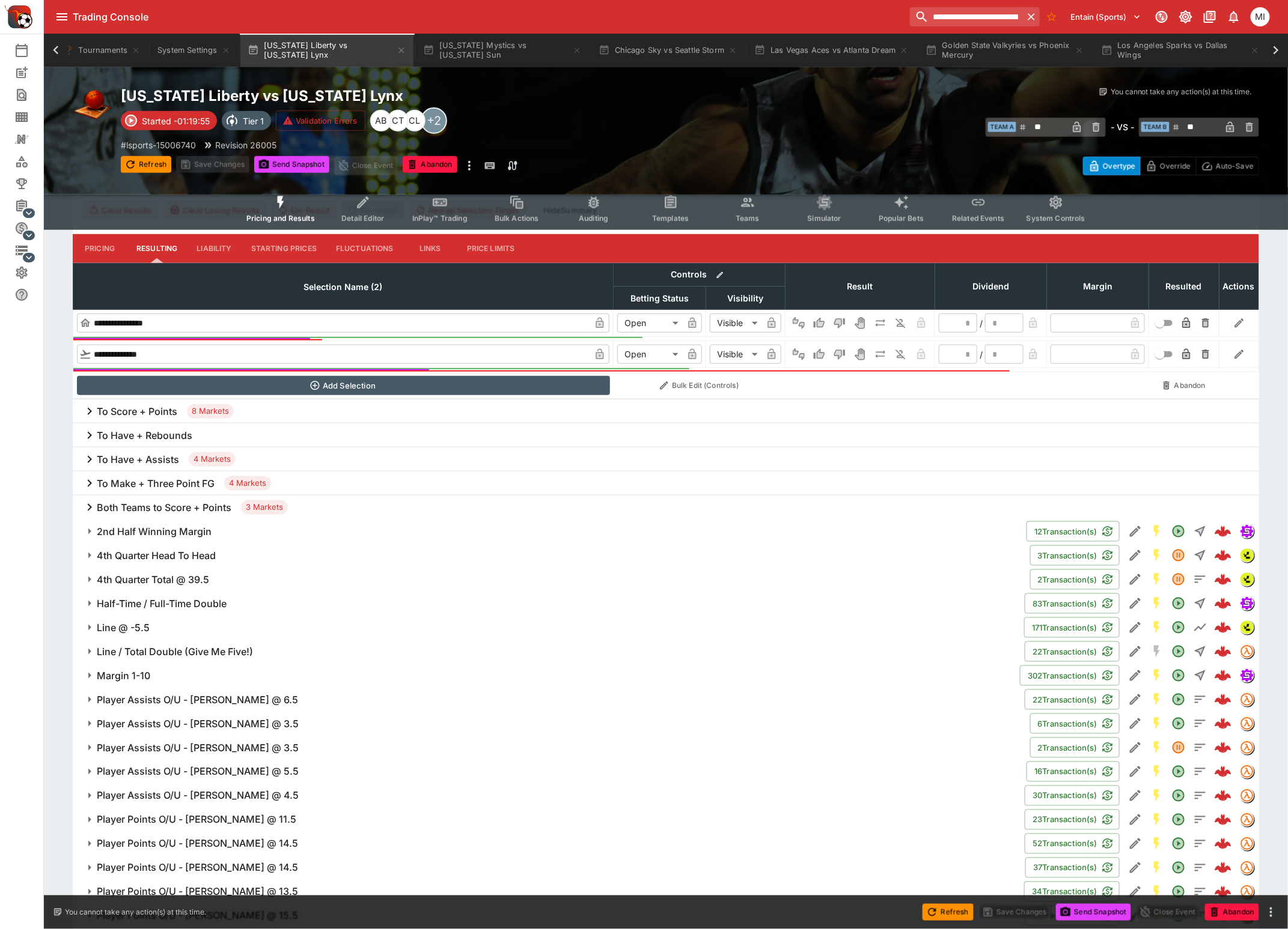
click at [150, 453] on h6 "To Have + Assists" at bounding box center [138, 459] width 82 height 13
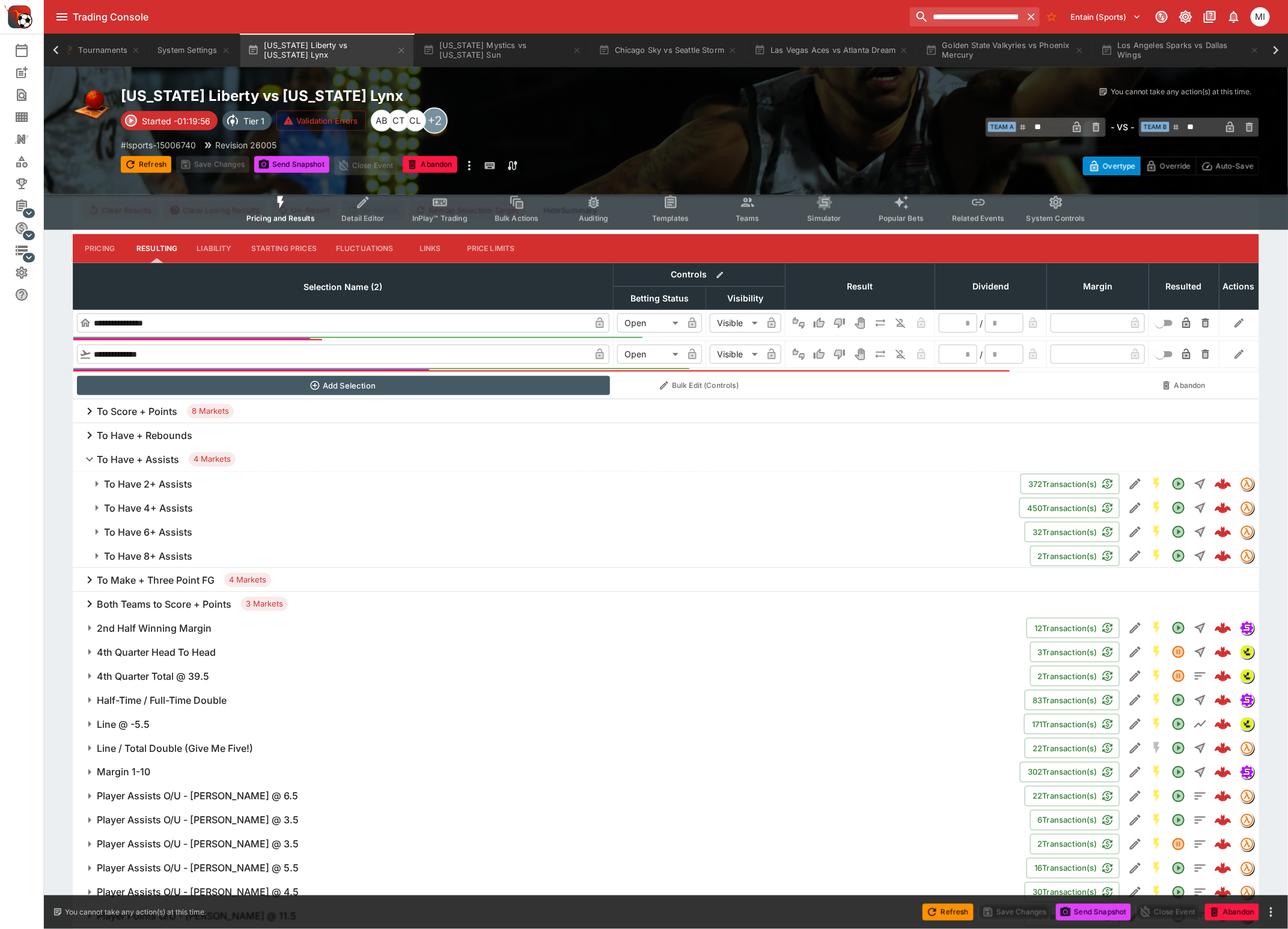
click at [166, 485] on h6 "To Have 2+ Assists" at bounding box center [148, 484] width 88 height 13
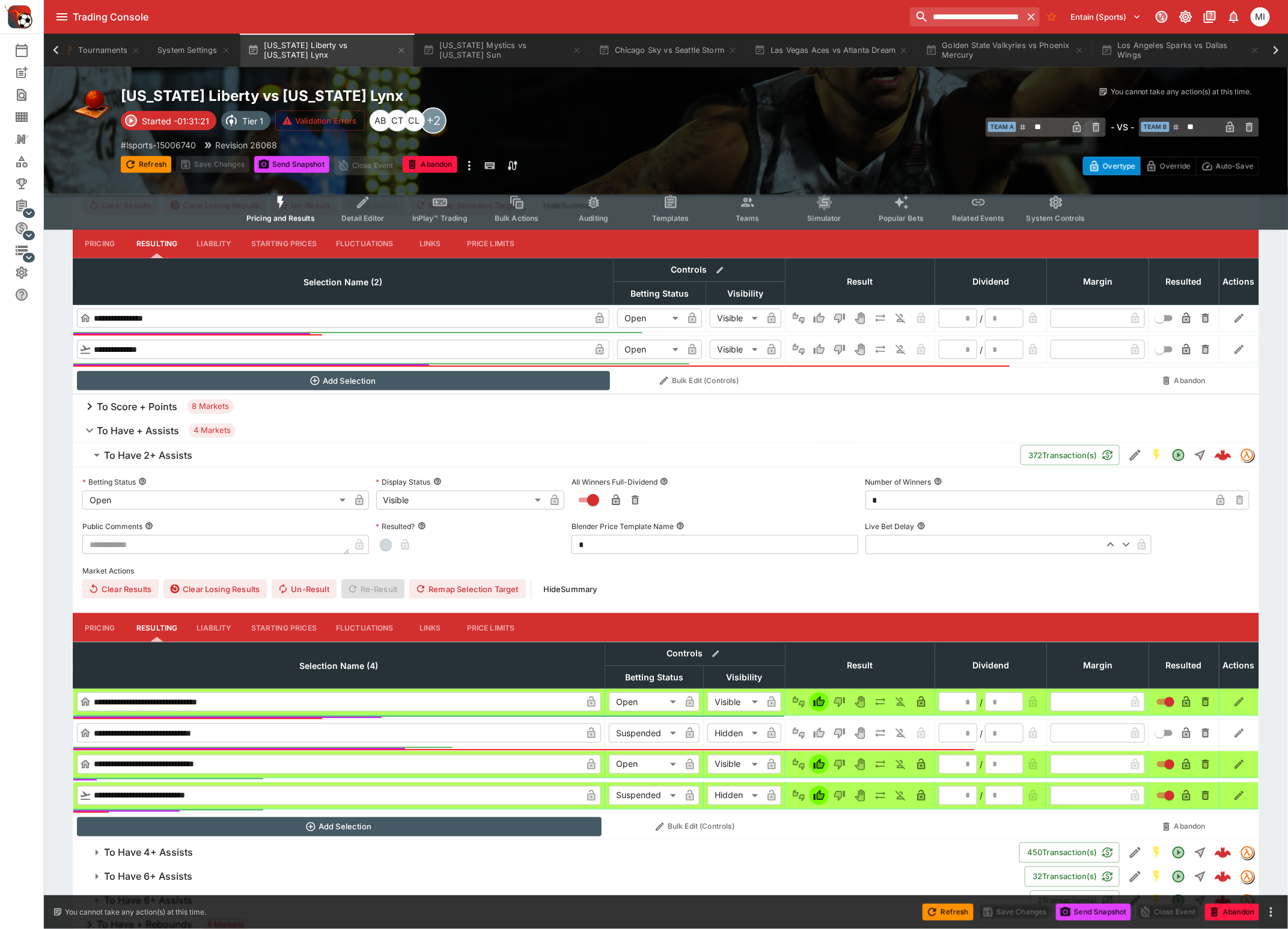
scroll to position [451, 0]
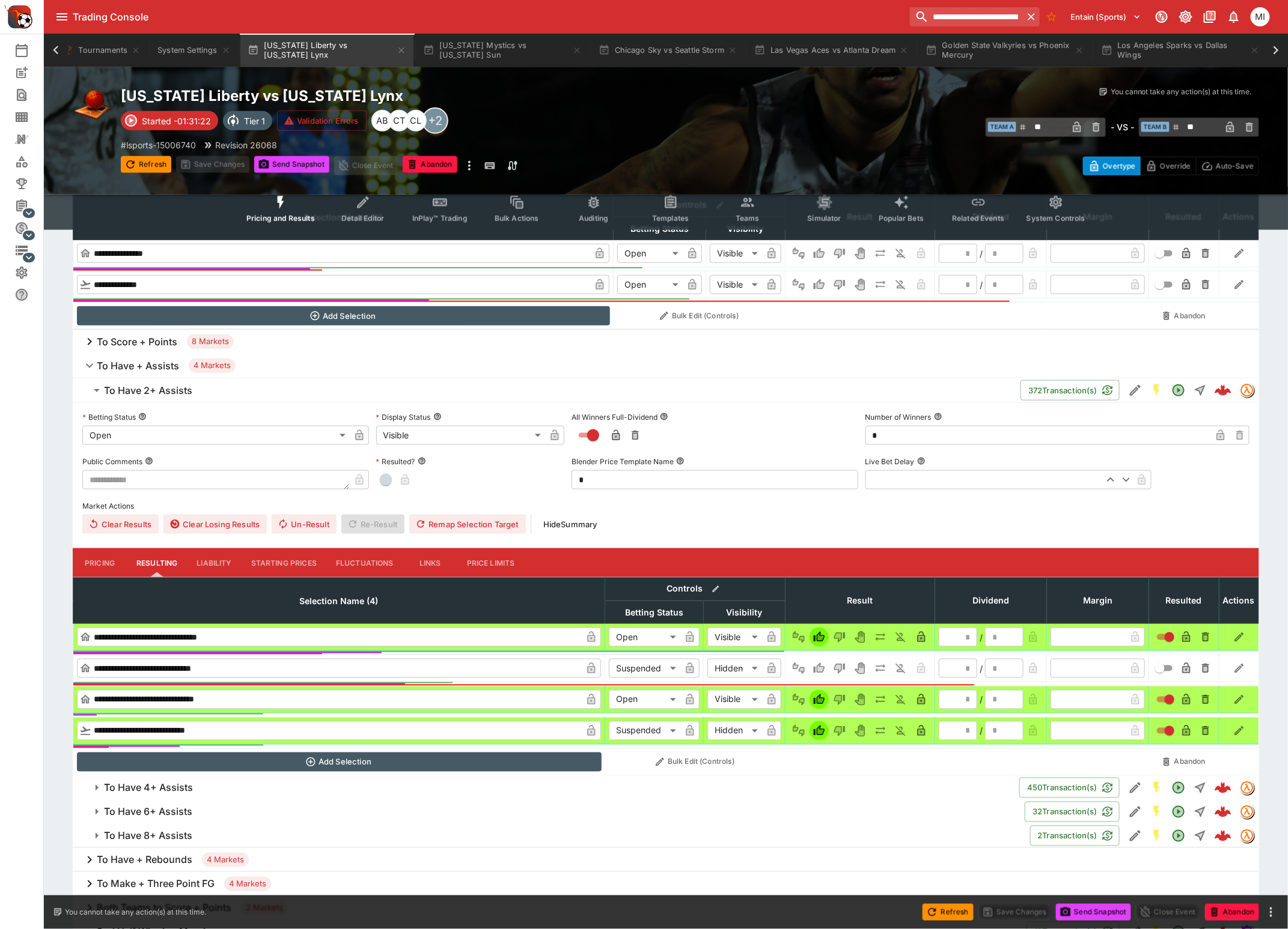
click at [119, 371] on h6 "To Have + Assists" at bounding box center [138, 366] width 82 height 13
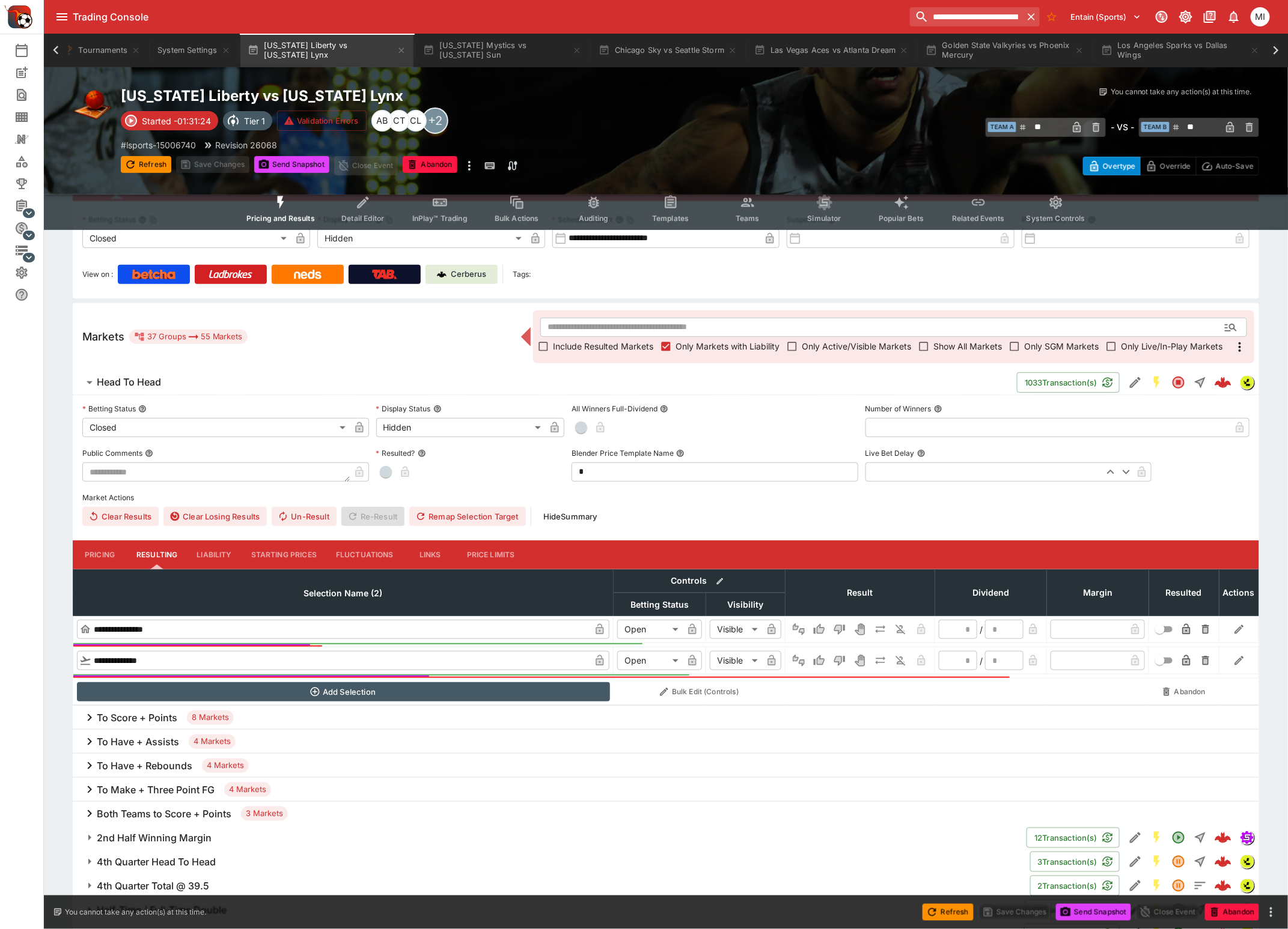
scroll to position [0, 0]
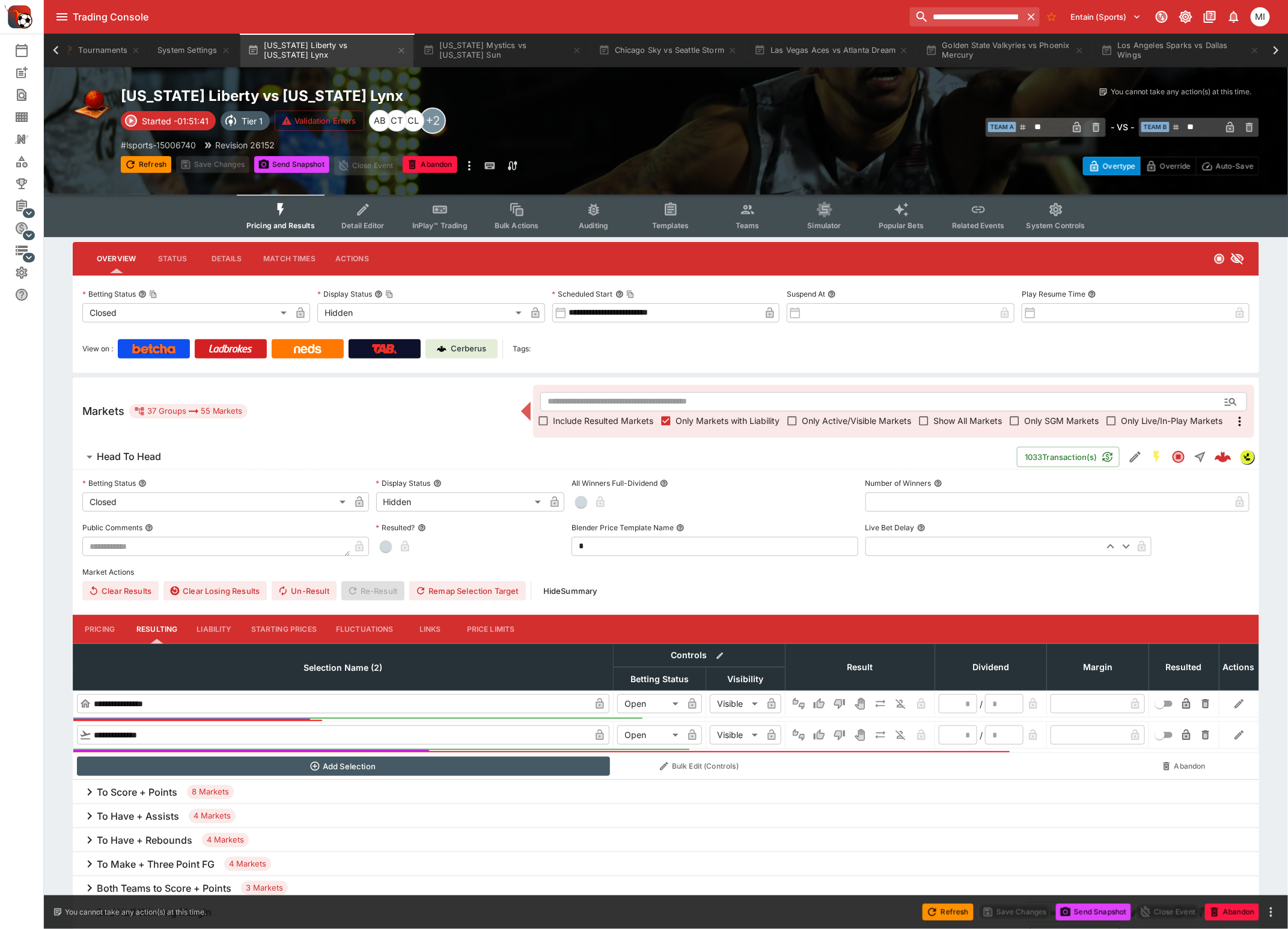
type input "**"
